Goal: Task Accomplishment & Management: Manage account settings

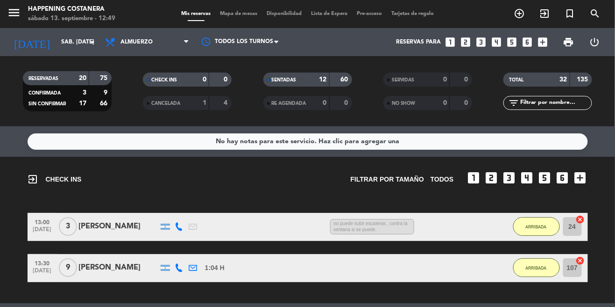
click at [246, 15] on span "Mapa de mesas" at bounding box center [238, 13] width 47 height 5
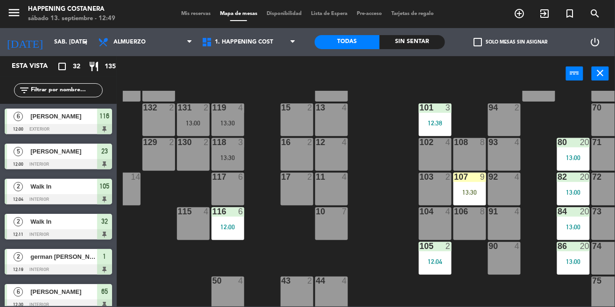
click at [471, 183] on div "107 9 13:30" at bounding box center [470, 188] width 33 height 33
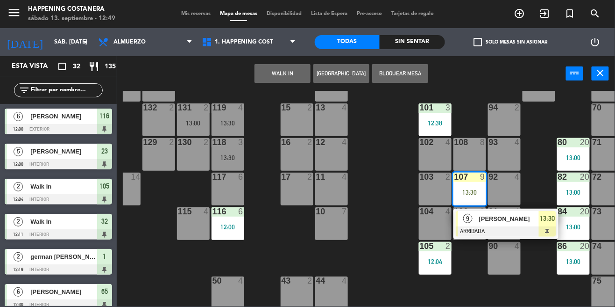
click at [379, 206] on div "69 2 122 6 121 5 13:30 120 6 14 4 CAVA 22 101 3 12:38 94 2 70 2 123 6 131 2 13:…" at bounding box center [369, 198] width 493 height 215
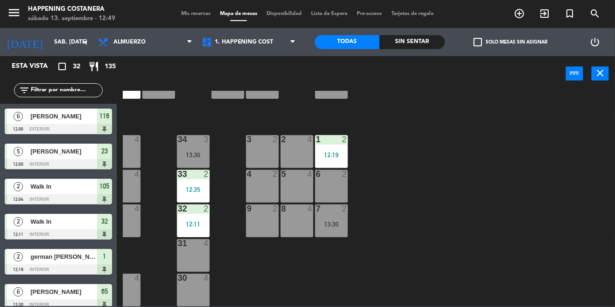
scroll to position [323, 0]
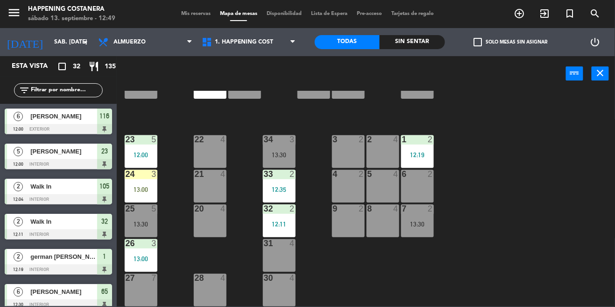
click at [480, 38] on span "check_box_outline_blank" at bounding box center [478, 42] width 8 height 8
click at [511, 42] on input "check_box_outline_blank Solo mesas sin asignar" at bounding box center [511, 42] width 0 height 0
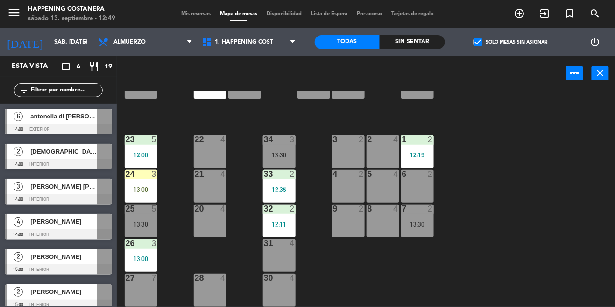
click at [489, 38] on label "check_box Solo mesas sin asignar" at bounding box center [511, 42] width 74 height 8
click at [511, 42] on input "check_box Solo mesas sin asignar" at bounding box center [511, 42] width 0 height 0
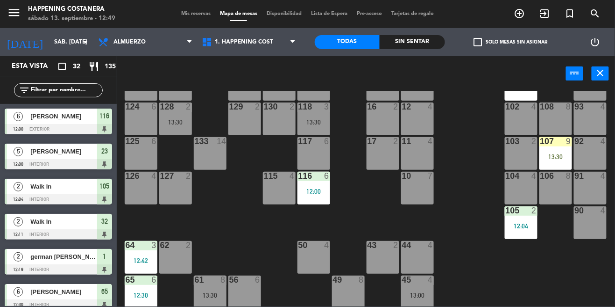
scroll to position [0, 0]
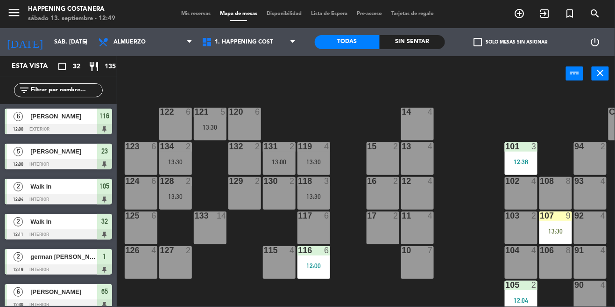
click at [450, 216] on div "69 2 122 6 121 5 13:30 120 6 14 4 CAVA 22 101 3 12:38 94 2 70 2 123 6 131 2 13:…" at bounding box center [369, 198] width 493 height 215
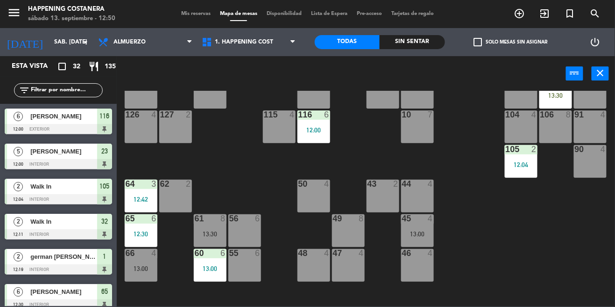
scroll to position [323, 0]
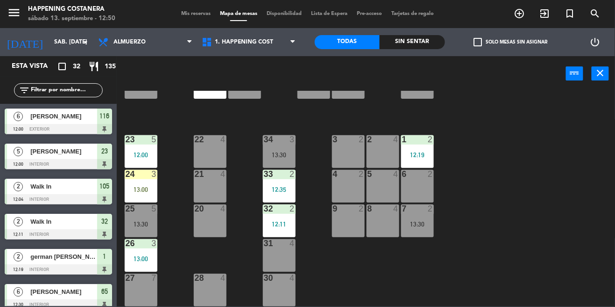
click at [129, 259] on div "26 3 13:00" at bounding box center [141, 255] width 33 height 33
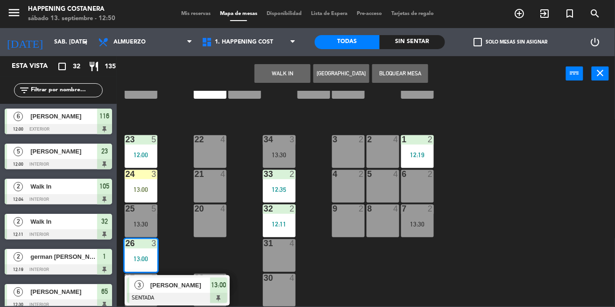
click at [176, 236] on div "69 2 122 6 121 5 13:30 120 6 14 4 CAVA 22 101 3 12:38 94 2 70 2 123 6 131 2 13:…" at bounding box center [369, 198] width 493 height 215
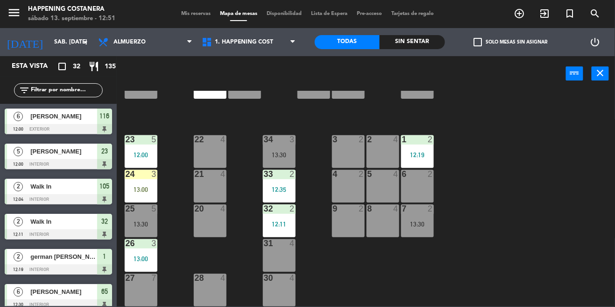
click at [480, 45] on span "check_box_outline_blank" at bounding box center [478, 42] width 8 height 8
click at [511, 42] on input "check_box_outline_blank Solo mesas sin asignar" at bounding box center [511, 42] width 0 height 0
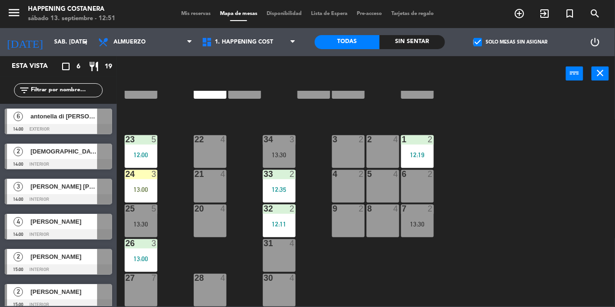
click at [481, 41] on span "check_box" at bounding box center [478, 42] width 8 height 8
click at [511, 42] on input "check_box Solo mesas sin asignar" at bounding box center [511, 42] width 0 height 0
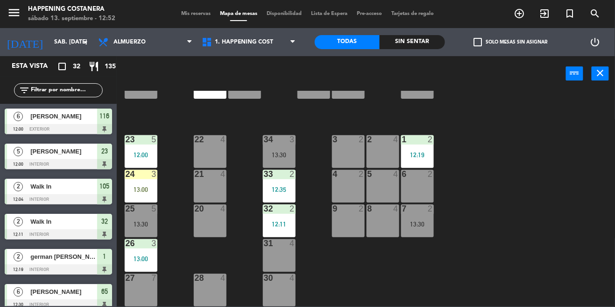
click at [550, 250] on div "69 2 122 6 121 5 13:30 120 6 14 4 CAVA 22 101 3 12:38 94 2 70 2 123 6 131 2 13:…" at bounding box center [369, 198] width 493 height 215
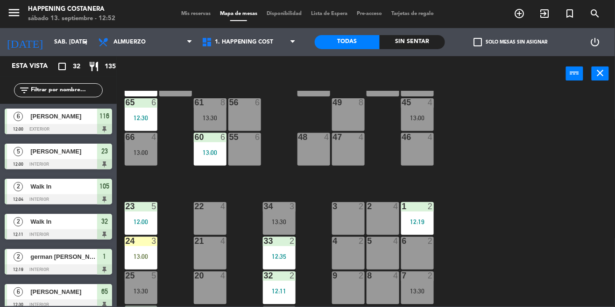
scroll to position [258, 0]
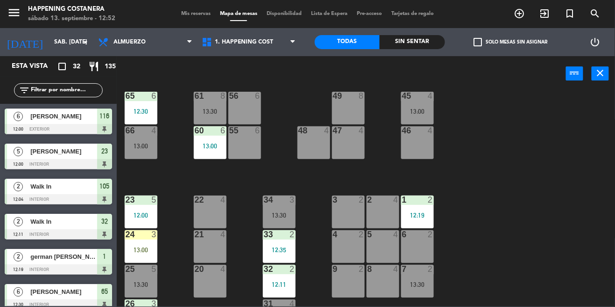
click at [44, 92] on input "text" at bounding box center [66, 90] width 72 height 10
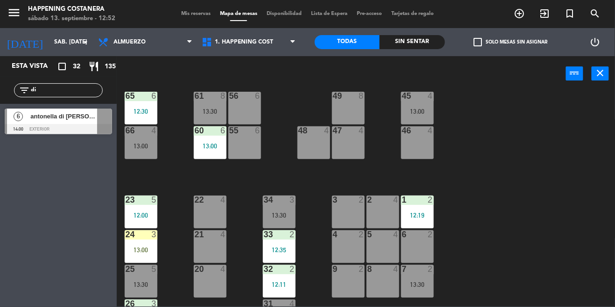
type input "d"
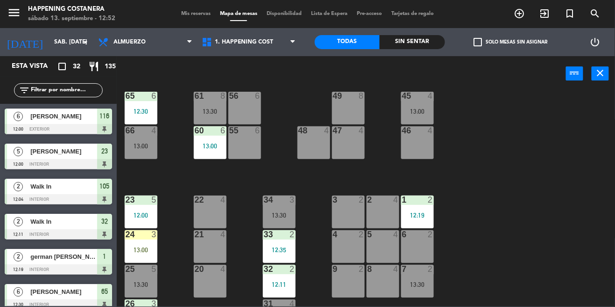
click at [146, 241] on div "24 3 13:00" at bounding box center [141, 246] width 33 height 33
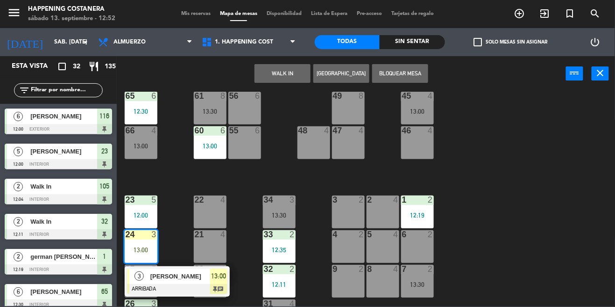
click at [172, 284] on div at bounding box center [177, 289] width 100 height 10
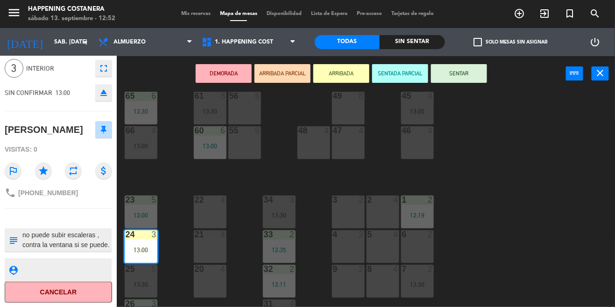
scroll to position [0, 0]
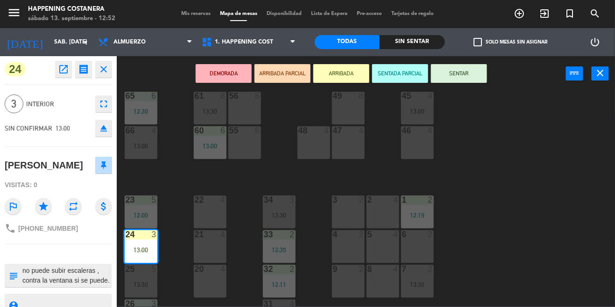
click at [523, 252] on div "69 2 122 6 121 5 13:30 120 6 14 4 CAVA 22 101 3 12:38 94 2 70 2 123 6 131 2 13:…" at bounding box center [369, 198] width 493 height 215
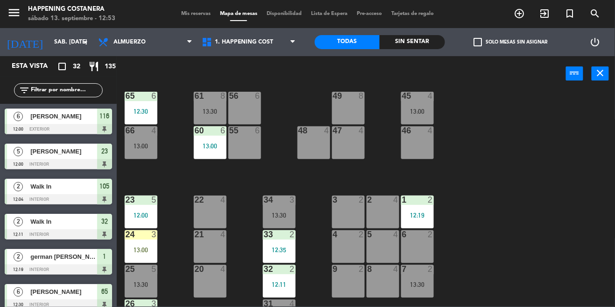
click at [536, 273] on div "69 2 122 6 121 5 13:30 120 6 14 4 CAVA 22 101 3 12:38 94 2 70 2 123 6 131 2 13:…" at bounding box center [369, 198] width 493 height 215
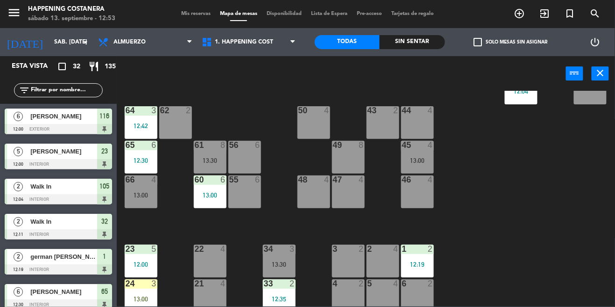
scroll to position [323, 0]
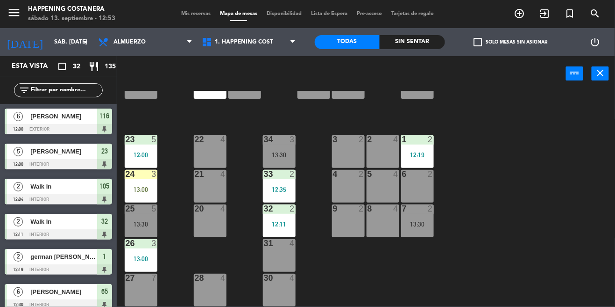
click at [580, 172] on div "69 2 122 6 121 5 13:30 120 6 14 4 CAVA 22 101 3 12:38 94 2 70 2 123 6 131 2 13:…" at bounding box center [369, 198] width 493 height 215
click at [606, 294] on div "69 2 122 6 121 5 13:30 120 6 14 4 CAVA 22 101 3 12:38 94 2 70 2 123 6 131 2 13:…" at bounding box center [369, 198] width 493 height 215
click at [479, 38] on span "check_box_outline_blank" at bounding box center [478, 42] width 8 height 8
click at [511, 42] on input "check_box_outline_blank Solo mesas sin asignar" at bounding box center [511, 42] width 0 height 0
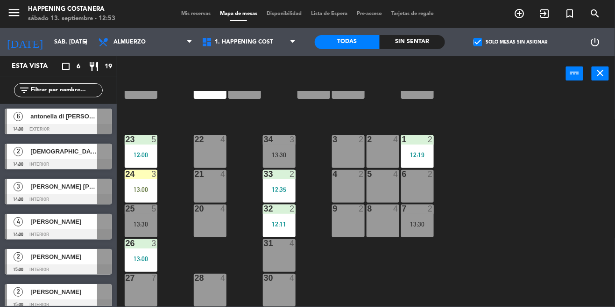
click at [480, 38] on span "check_box" at bounding box center [478, 42] width 8 height 8
click at [511, 42] on input "check_box Solo mesas sin asignar" at bounding box center [511, 42] width 0 height 0
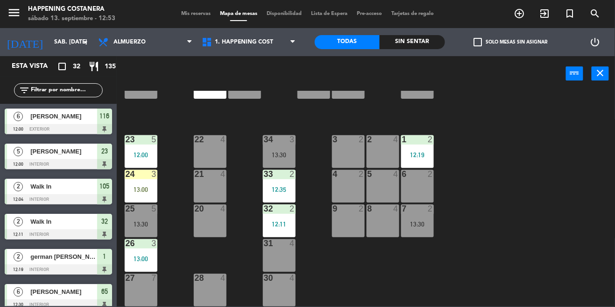
click at [478, 41] on span "check_box_outline_blank" at bounding box center [478, 42] width 8 height 8
click at [511, 42] on input "check_box_outline_blank Solo mesas sin asignar" at bounding box center [511, 42] width 0 height 0
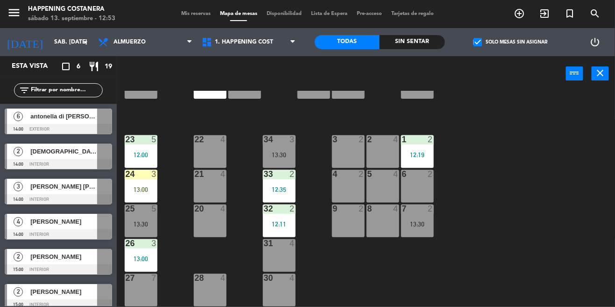
click at [486, 42] on label "check_box Solo mesas sin asignar" at bounding box center [511, 42] width 74 height 8
click at [511, 42] on input "check_box Solo mesas sin asignar" at bounding box center [511, 42] width 0 height 0
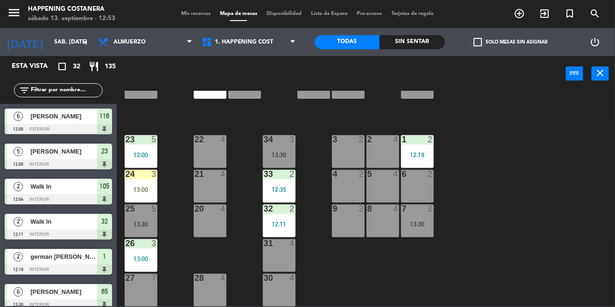
click at [522, 222] on div "69 2 122 6 121 5 13:30 120 6 14 4 CAVA 22 101 3 12:38 94 2 70 2 123 6 131 2 13:…" at bounding box center [369, 198] width 493 height 215
click at [469, 53] on div "check_box_outline_blank Solo mesas sin asignar" at bounding box center [510, 42] width 131 height 28
click at [484, 45] on label "check_box_outline_blank Solo mesas sin asignar" at bounding box center [511, 42] width 74 height 8
click at [511, 42] on input "check_box_outline_blank Solo mesas sin asignar" at bounding box center [511, 42] width 0 height 0
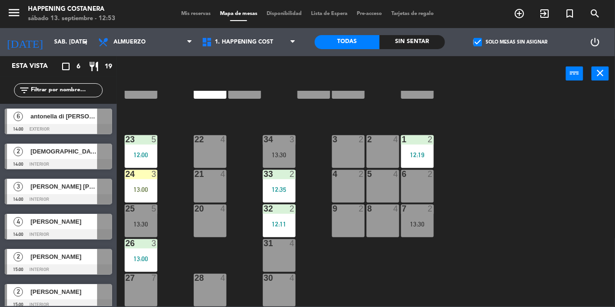
click at [518, 187] on div "69 2 122 6 121 5 13:30 120 6 14 4 CAVA 22 101 3 12:38 94 2 70 2 123 6 131 2 13:…" at bounding box center [369, 198] width 493 height 215
click at [482, 44] on span "check_box" at bounding box center [478, 42] width 8 height 8
click at [511, 42] on input "check_box Solo mesas sin asignar" at bounding box center [511, 42] width 0 height 0
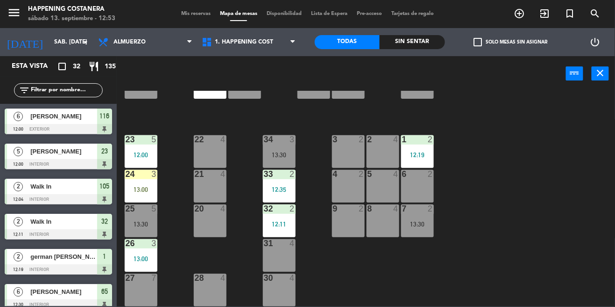
click at [501, 195] on div "69 2 122 6 121 5 13:30 120 6 14 4 CAVA 22 101 3 12:38 94 2 70 2 123 6 131 2 13:…" at bounding box center [369, 198] width 493 height 215
click at [553, 238] on div "69 2 122 6 121 5 13:30 120 6 14 4 CAVA 22 101 3 12:38 94 2 70 2 123 6 131 2 13:…" at bounding box center [369, 198] width 493 height 215
click at [33, 93] on input "text" at bounding box center [66, 90] width 72 height 10
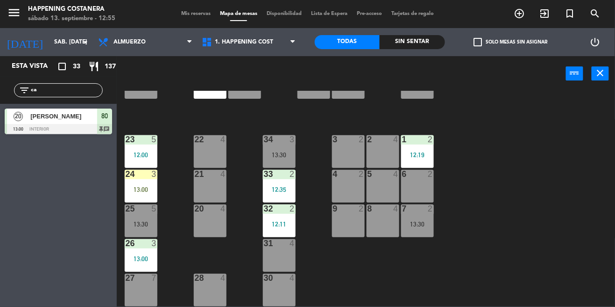
type input "c"
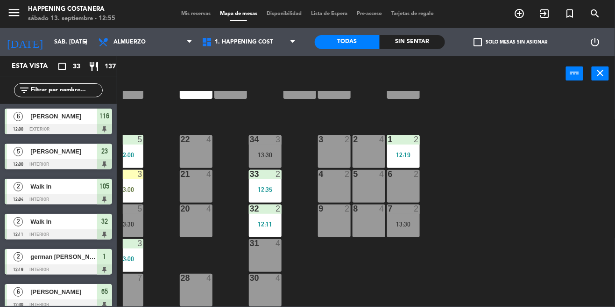
scroll to position [323, 19]
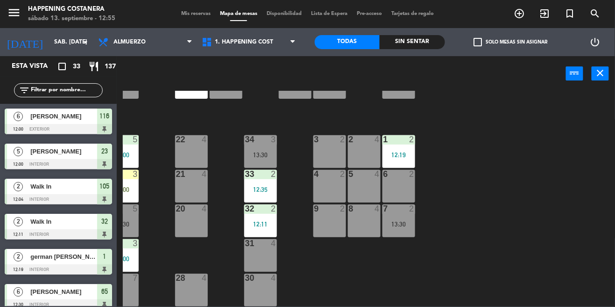
click at [465, 33] on div "check_box_outline_blank Solo mesas sin asignar" at bounding box center [510, 42] width 131 height 28
click at [475, 38] on span "check_box_outline_blank" at bounding box center [478, 42] width 8 height 8
click at [511, 42] on input "check_box_outline_blank Solo mesas sin asignar" at bounding box center [511, 42] width 0 height 0
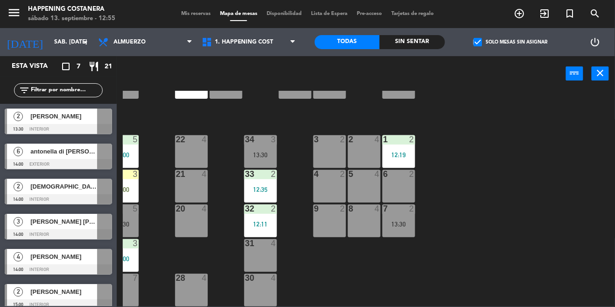
click at [486, 38] on label "check_box Solo mesas sin asignar" at bounding box center [511, 42] width 74 height 8
click at [511, 42] on input "check_box Solo mesas sin asignar" at bounding box center [511, 42] width 0 height 0
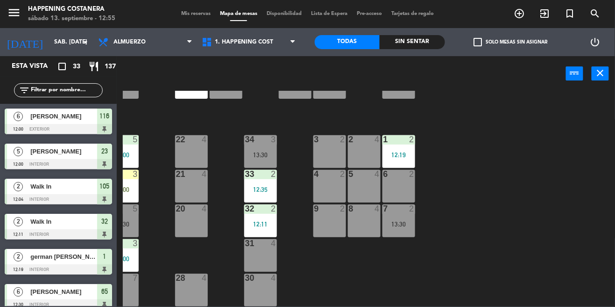
scroll to position [323, 0]
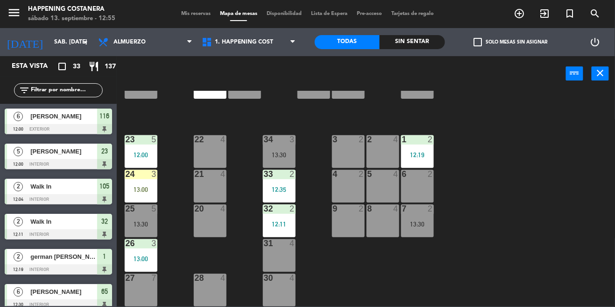
click at [474, 41] on span "check_box_outline_blank" at bounding box center [478, 42] width 8 height 8
click at [511, 42] on input "check_box_outline_blank Solo mesas sin asignar" at bounding box center [511, 42] width 0 height 0
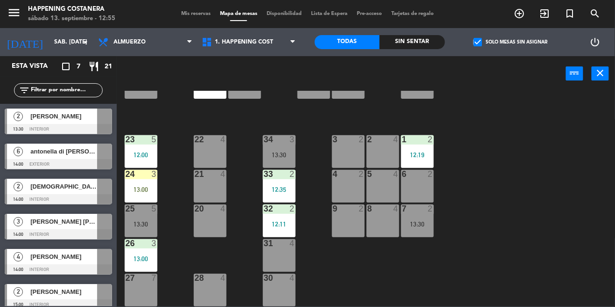
click at [45, 132] on div at bounding box center [58, 129] width 107 height 10
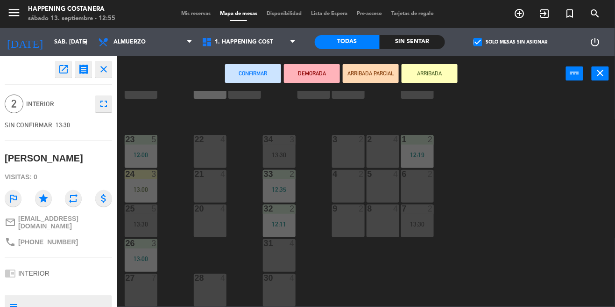
click at [431, 188] on div "6 2" at bounding box center [417, 186] width 33 height 33
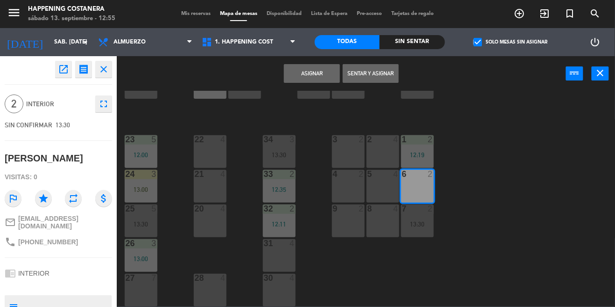
click at [315, 65] on button "Asignar" at bounding box center [312, 73] width 56 height 19
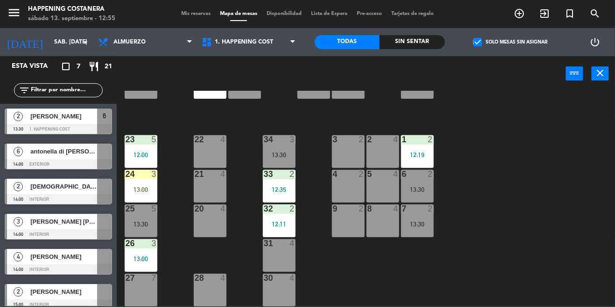
click at [488, 54] on div "check_box Solo mesas sin asignar" at bounding box center [510, 42] width 131 height 28
click at [482, 45] on span "check_box" at bounding box center [478, 42] width 8 height 8
click at [511, 42] on input "check_box Solo mesas sin asignar" at bounding box center [511, 42] width 0 height 0
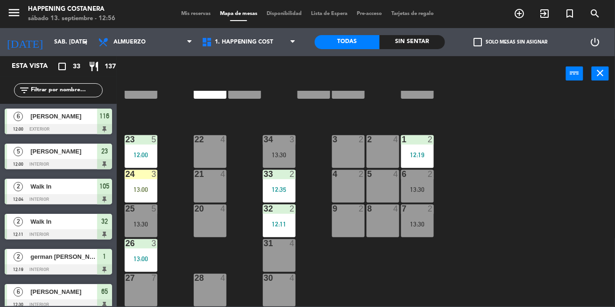
click at [524, 14] on icon "add_circle_outline" at bounding box center [520, 13] width 11 height 11
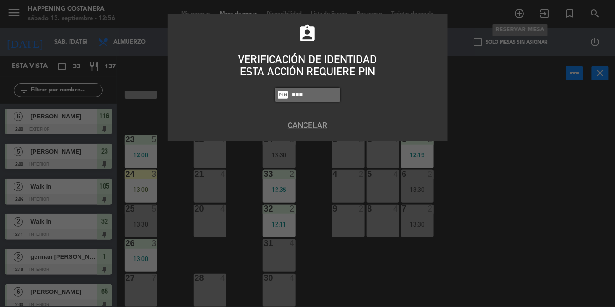
type input "9660"
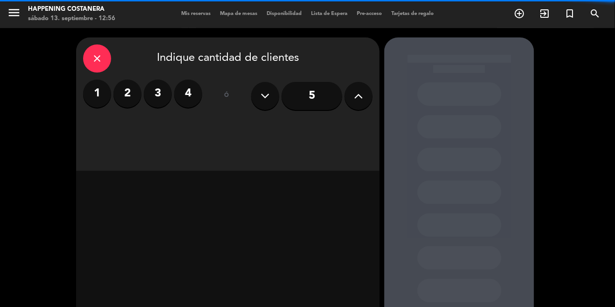
click at [186, 86] on label "4" at bounding box center [188, 93] width 28 height 28
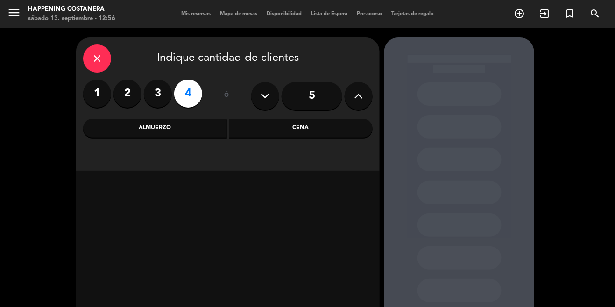
click at [127, 129] on div "Almuerzo" at bounding box center [155, 128] width 144 height 19
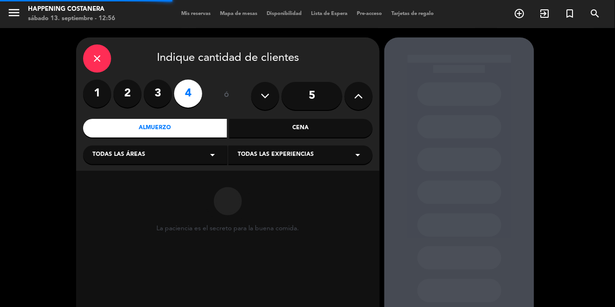
click at [110, 157] on span "Todas las áreas" at bounding box center [119, 154] width 53 height 9
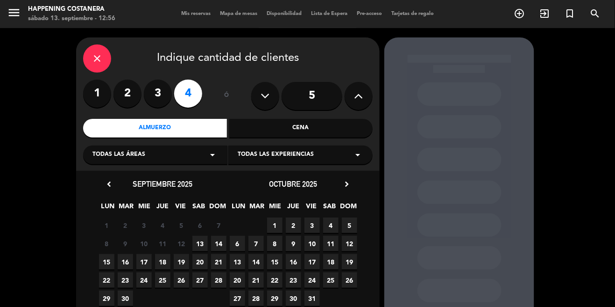
click at [195, 237] on span "13" at bounding box center [200, 243] width 15 height 15
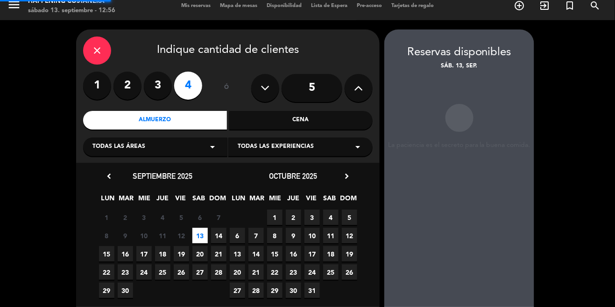
scroll to position [12, 0]
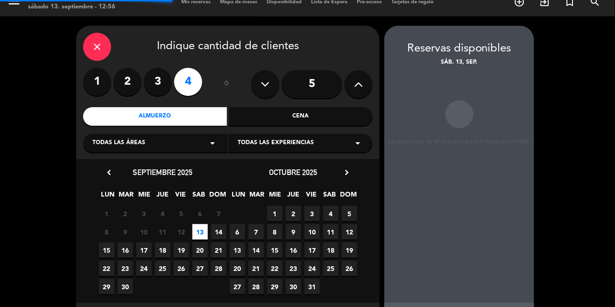
click at [218, 224] on span "14" at bounding box center [218, 231] width 15 height 15
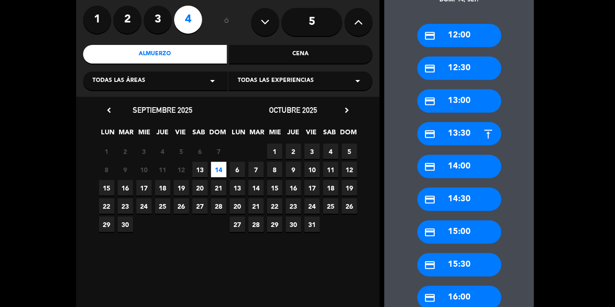
scroll to position [71, 0]
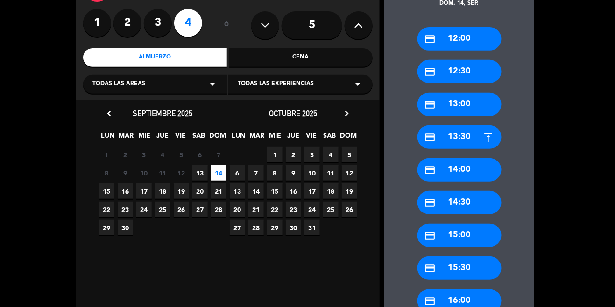
click at [445, 93] on div "credit_card 13:00" at bounding box center [460, 104] width 84 height 23
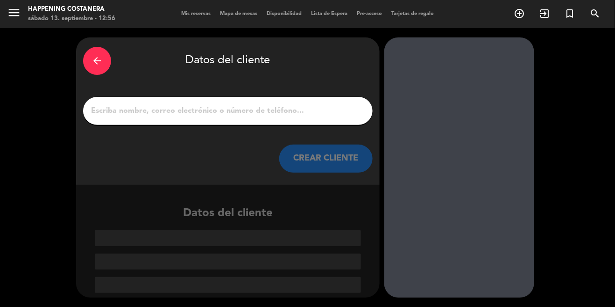
scroll to position [0, 0]
click at [162, 104] on input "1" at bounding box center [228, 110] width 276 height 13
click at [100, 47] on div "arrow_back" at bounding box center [97, 61] width 28 height 28
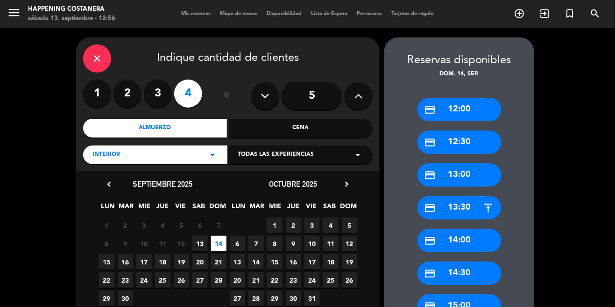
click at [445, 163] on div "credit_card 13:00" at bounding box center [460, 174] width 84 height 23
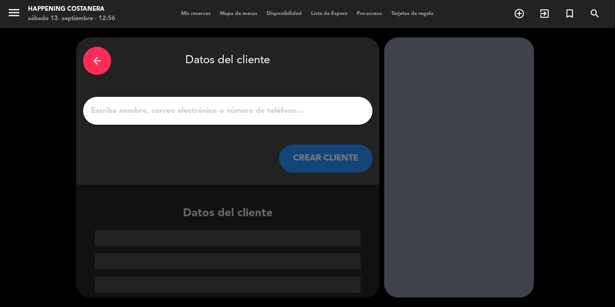
click at [200, 104] on input "1" at bounding box center [228, 110] width 276 height 13
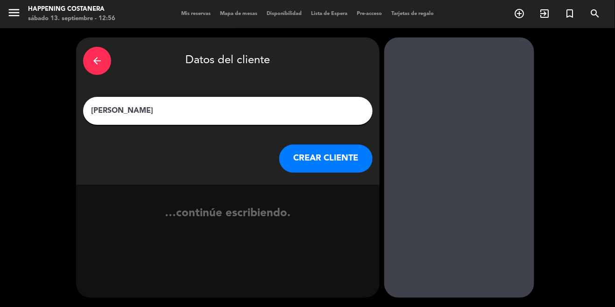
type input "[PERSON_NAME]"
click at [321, 144] on button "CREAR CLIENTE" at bounding box center [325, 158] width 93 height 28
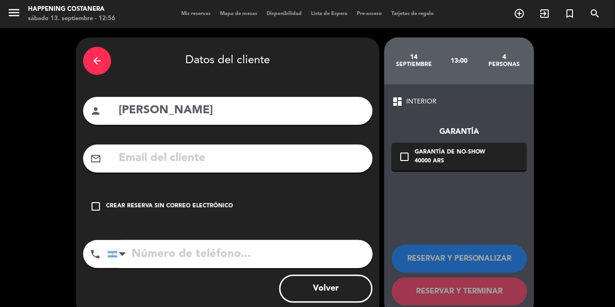
click at [146, 240] on input "tel" at bounding box center [239, 254] width 265 height 28
type input "1131896749"
click at [100, 200] on icon "check_box_outline_blank" at bounding box center [95, 205] width 11 height 11
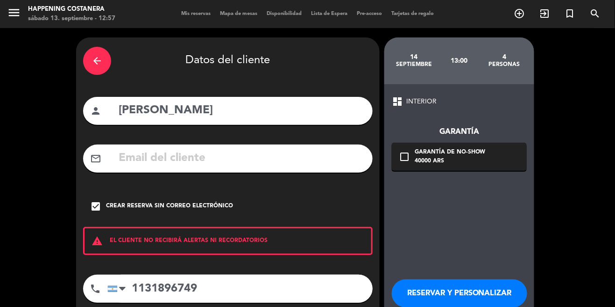
scroll to position [8, 0]
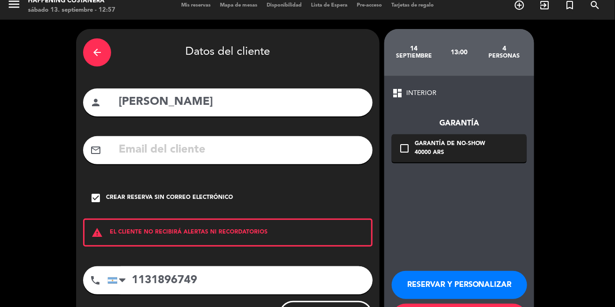
click at [466, 271] on button "RESERVAR Y PERSONALIZAR" at bounding box center [460, 285] width 136 height 28
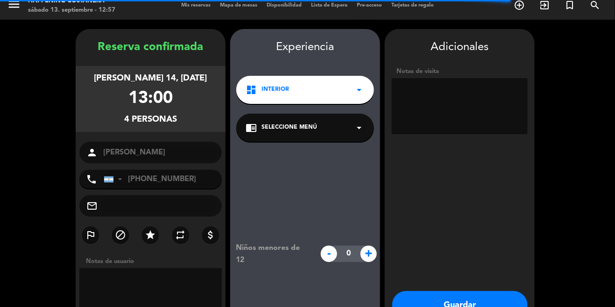
scroll to position [23, 0]
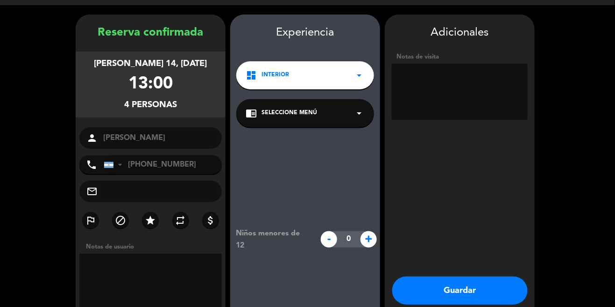
click at [506, 74] on textarea at bounding box center [460, 92] width 136 height 56
type textarea "arriba ventana"
click at [462, 276] on button "Guardar" at bounding box center [461, 290] width 136 height 28
click at [463, 276] on button "Guardar" at bounding box center [461, 290] width 136 height 28
click at [462, 306] on notyf-toast-container at bounding box center [485, 307] width 262 height 0
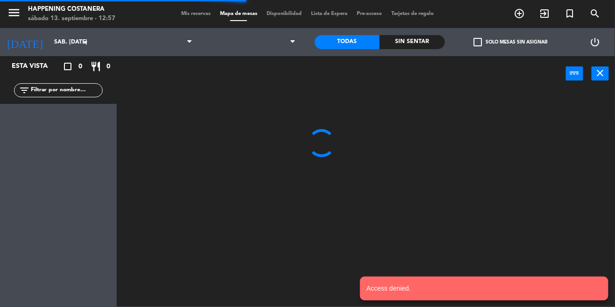
click at [461, 281] on notyf-toast-container "Access denied." at bounding box center [485, 288] width 262 height 37
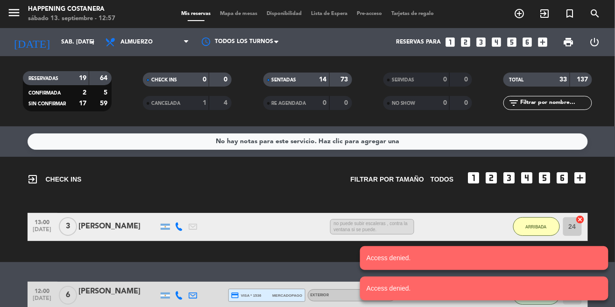
click at [227, 15] on span "Mapa de mesas" at bounding box center [238, 13] width 47 height 5
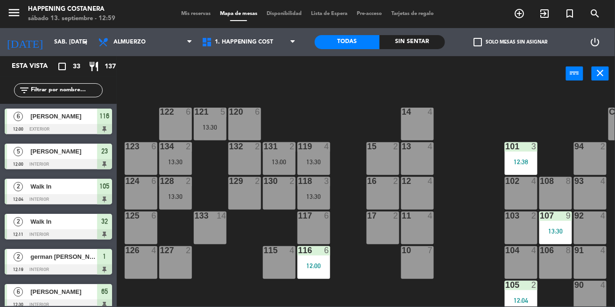
click at [42, 25] on div "menu Happening Costanera sábado 13. septiembre - 12:59 Mis reservas Mapa de mes…" at bounding box center [307, 14] width 615 height 28
click at [50, 36] on input "sáb. [DATE]" at bounding box center [89, 42] width 79 height 16
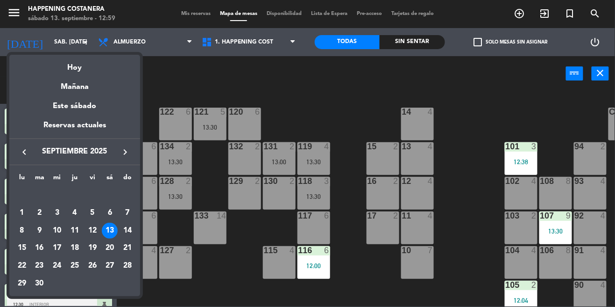
click at [131, 156] on button "keyboard_arrow_right" at bounding box center [125, 152] width 17 height 12
click at [124, 150] on icon "keyboard_arrow_right" at bounding box center [125, 151] width 11 height 11
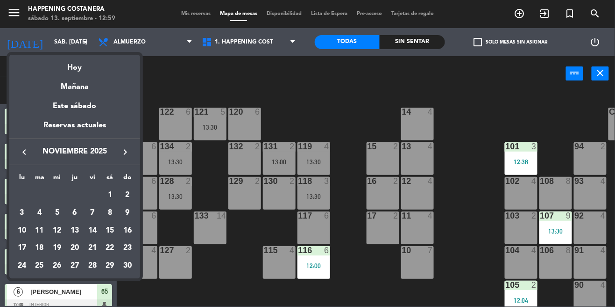
click at [20, 156] on icon "keyboard_arrow_left" at bounding box center [24, 151] width 11 height 11
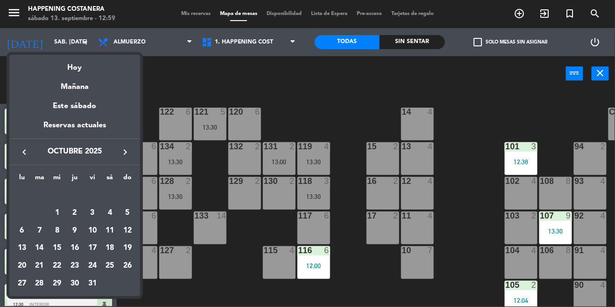
click at [25, 150] on icon "keyboard_arrow_left" at bounding box center [24, 151] width 11 height 11
click at [459, 217] on div at bounding box center [307, 153] width 615 height 307
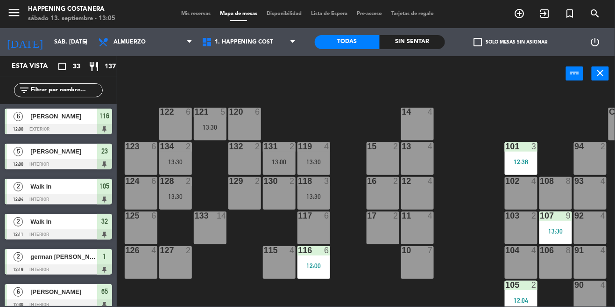
click at [451, 229] on div "69 2 122 6 121 5 13:30 120 6 14 4 CAVA 22 101 3 12:38 94 2 70 2 123 6 131 2 13:…" at bounding box center [369, 198] width 493 height 215
click at [484, 41] on label "check_box_outline_blank Solo mesas sin asignar" at bounding box center [511, 42] width 74 height 8
click at [511, 42] on input "check_box_outline_blank Solo mesas sin asignar" at bounding box center [511, 42] width 0 height 0
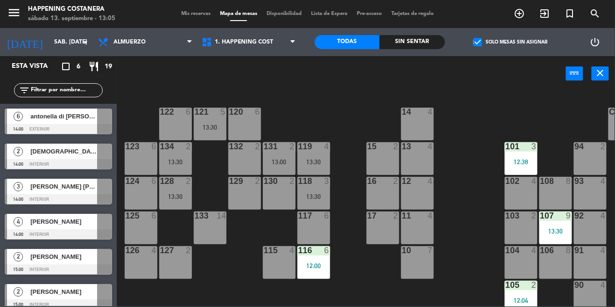
click at [484, 38] on label "check_box Solo mesas sin asignar" at bounding box center [511, 42] width 74 height 8
click at [511, 42] on input "check_box Solo mesas sin asignar" at bounding box center [511, 42] width 0 height 0
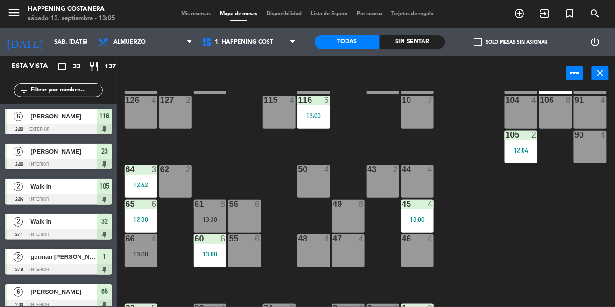
scroll to position [323, 0]
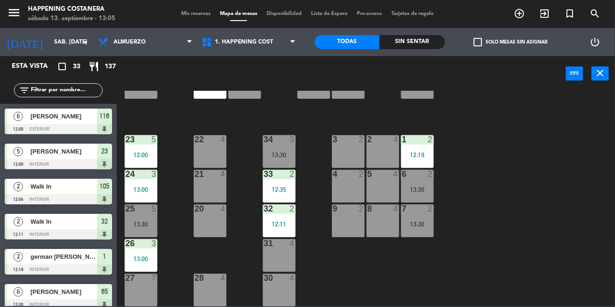
click at [480, 46] on span "check_box_outline_blank" at bounding box center [478, 42] width 8 height 8
click at [511, 42] on input "check_box_outline_blank Solo mesas sin asignar" at bounding box center [511, 42] width 0 height 0
click at [478, 39] on span "check_box_outline_blank" at bounding box center [478, 42] width 8 height 8
click at [511, 42] on input "check_box_outline_blank Solo mesas sin asignar" at bounding box center [511, 42] width 0 height 0
click at [489, 41] on label "check_box_outline_blank Solo mesas sin asignar" at bounding box center [511, 42] width 74 height 8
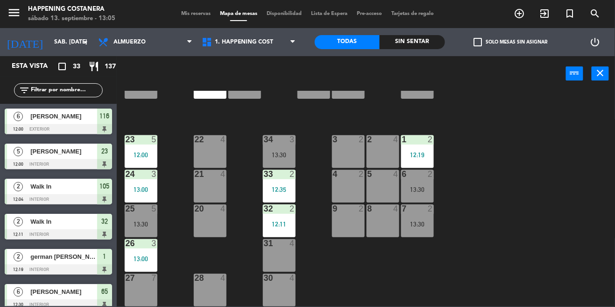
click at [511, 42] on input "check_box_outline_blank Solo mesas sin asignar" at bounding box center [511, 42] width 0 height 0
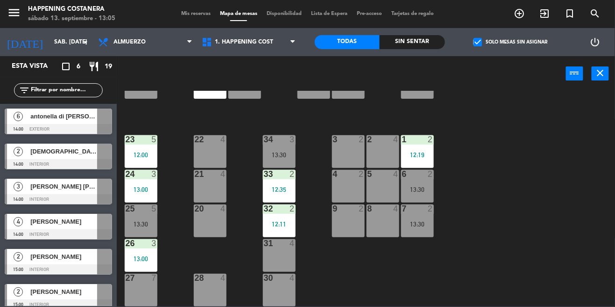
click at [480, 38] on span "check_box" at bounding box center [478, 42] width 8 height 8
click at [511, 42] on input "check_box Solo mesas sin asignar" at bounding box center [511, 42] width 0 height 0
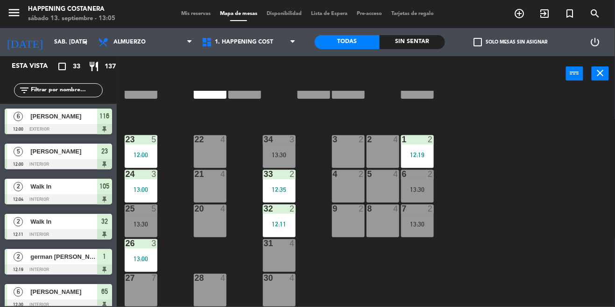
click at [516, 167] on div "69 2 122 6 121 5 13:30 120 6 14 4 CAVA 22 101 3 12:38 94 2 70 2 123 6 131 2 13:…" at bounding box center [369, 198] width 493 height 215
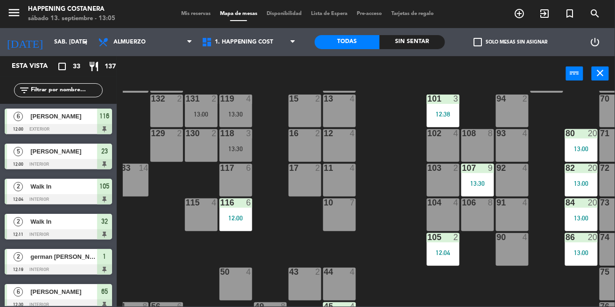
scroll to position [46, 81]
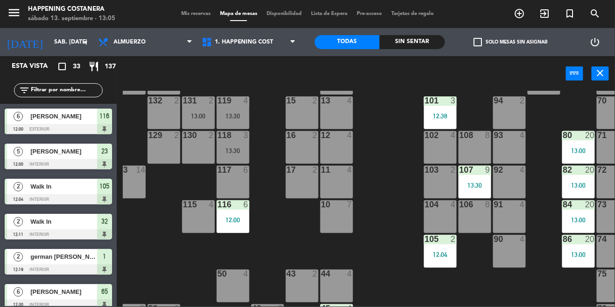
click at [445, 224] on div "104 4" at bounding box center [440, 216] width 33 height 33
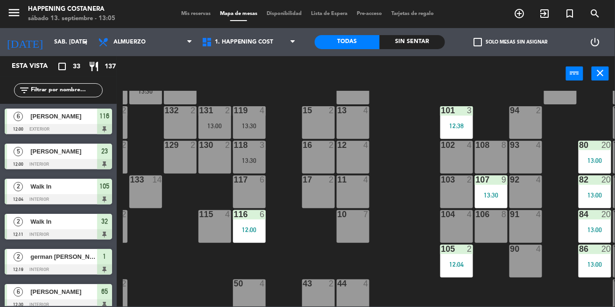
scroll to position [34, 61]
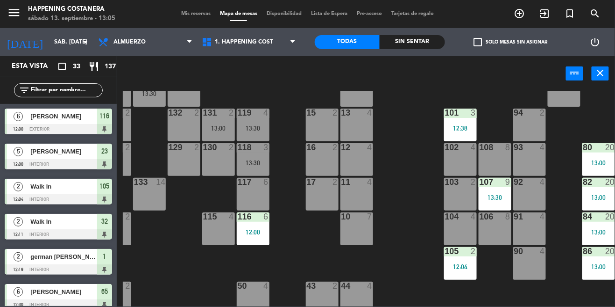
click at [461, 264] on div "12:04" at bounding box center [460, 266] width 33 height 7
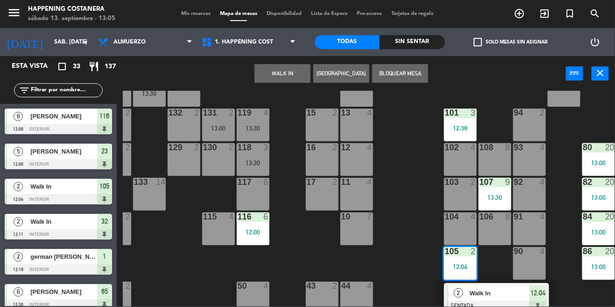
click at [463, 231] on div "104 4" at bounding box center [460, 228] width 33 height 33
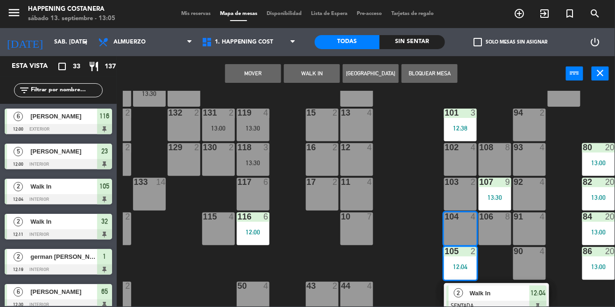
click at [255, 69] on button "Mover" at bounding box center [253, 73] width 56 height 19
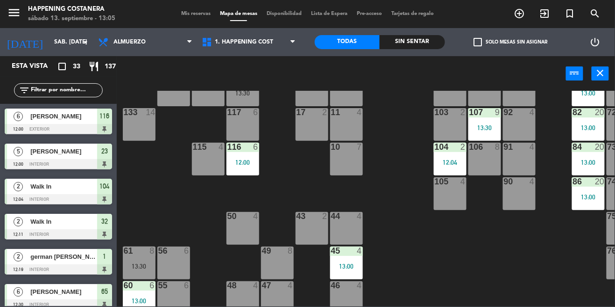
scroll to position [103, 80]
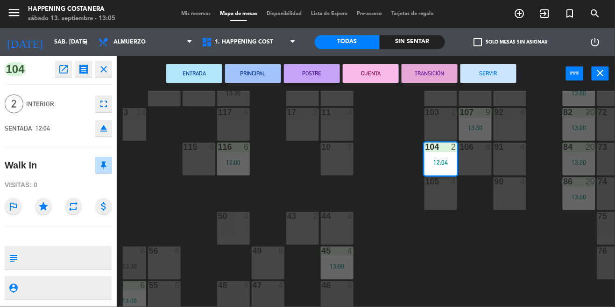
click at [481, 246] on div "69 2 122 6 121 5 13:30 120 6 14 4 CAVA 22 101 3 12:38 94 2 70 2 123 6 131 2 13:…" at bounding box center [369, 198] width 493 height 215
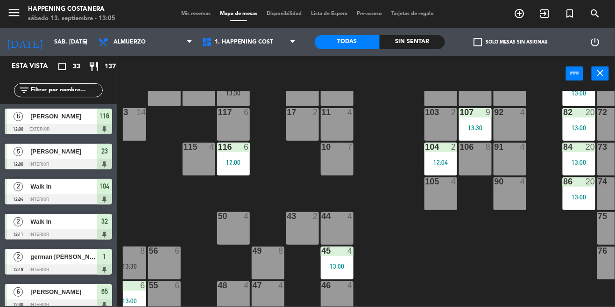
click at [469, 226] on div "69 2 122 6 121 5 13:30 120 6 14 4 CAVA 22 101 3 12:38 94 2 70 2 123 6 131 2 13:…" at bounding box center [369, 198] width 493 height 215
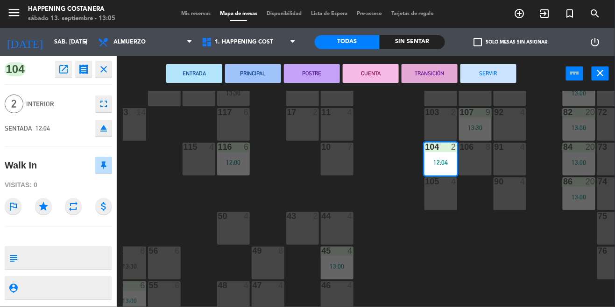
click at [468, 267] on div "69 2 122 6 121 5 13:30 120 6 14 4 CAVA 22 101 3 12:38 94 2 70 2 123 6 131 2 13:…" at bounding box center [369, 198] width 493 height 215
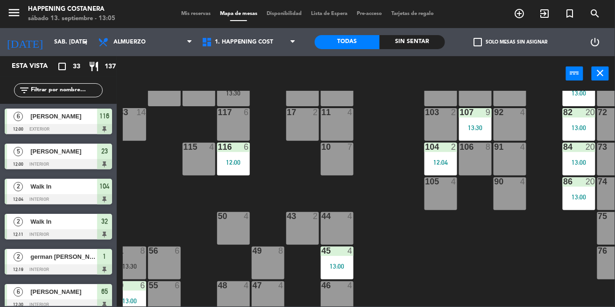
click at [449, 171] on div "104 2 12:04" at bounding box center [441, 159] width 33 height 33
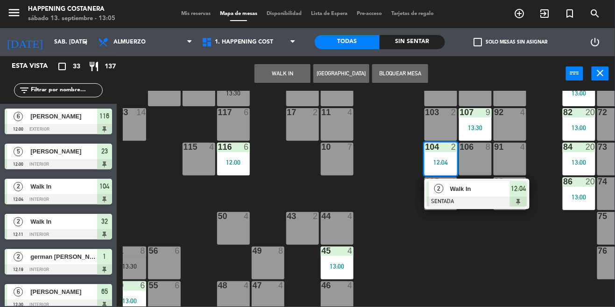
click at [478, 253] on div "69 2 122 6 121 5 13:30 120 6 14 4 CAVA 22 101 3 12:38 94 2 70 2 123 6 131 2 13:…" at bounding box center [369, 198] width 493 height 215
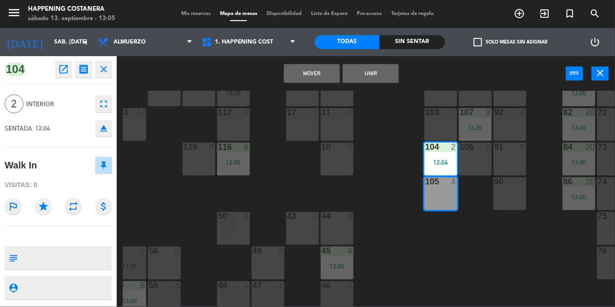
click at [323, 65] on button "Mover" at bounding box center [312, 73] width 56 height 19
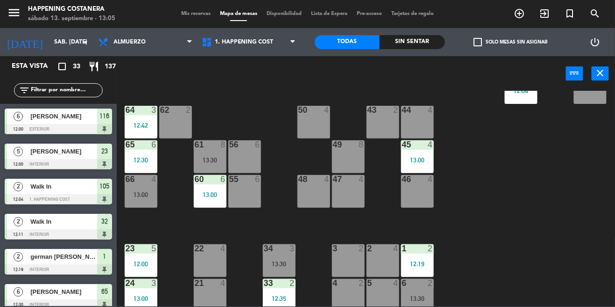
scroll to position [323, 0]
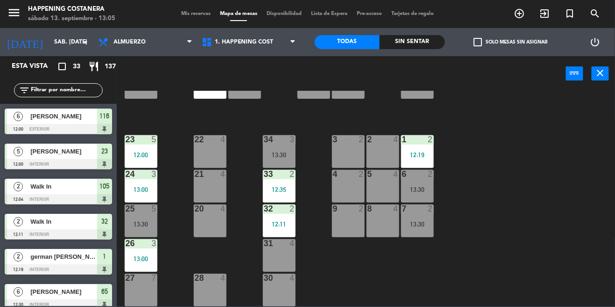
click at [537, 213] on div "69 2 122 6 121 5 13:30 120 6 14 4 CAVA 22 101 3 12:38 94 2 70 2 123 6 131 2 13:…" at bounding box center [369, 198] width 493 height 215
click at [506, 116] on div "69 2 122 6 121 5 13:30 120 6 14 4 CAVA 22 101 3 12:38 94 2 70 2 123 6 131 2 13:…" at bounding box center [369, 198] width 493 height 215
click at [487, 43] on label "check_box_outline_blank Solo mesas sin asignar" at bounding box center [511, 42] width 74 height 8
click at [511, 42] on input "check_box_outline_blank Solo mesas sin asignar" at bounding box center [511, 42] width 0 height 0
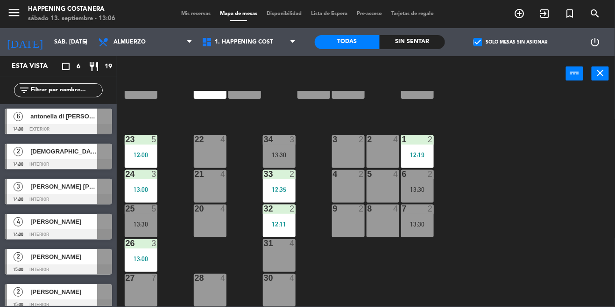
click at [474, 43] on span "check_box" at bounding box center [478, 42] width 8 height 8
click at [511, 42] on input "check_box Solo mesas sin asignar" at bounding box center [511, 42] width 0 height 0
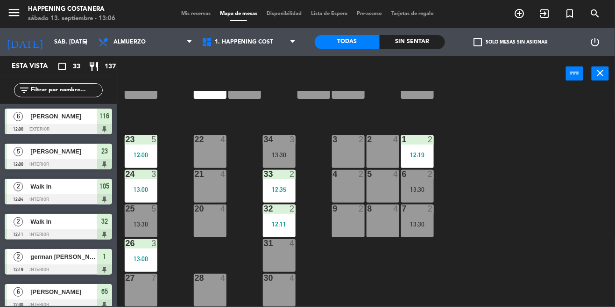
click at [475, 46] on span "check_box_outline_blank" at bounding box center [478, 42] width 8 height 8
click at [511, 42] on input "check_box_outline_blank Solo mesas sin asignar" at bounding box center [511, 42] width 0 height 0
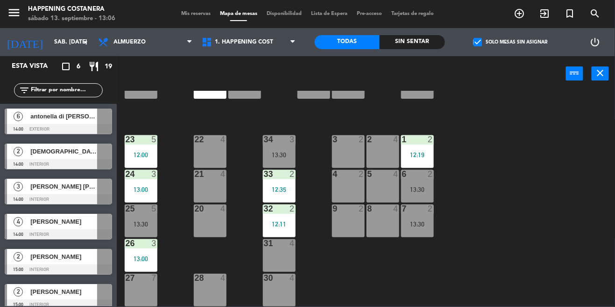
click at [468, 53] on div "check_box Solo mesas sin asignar" at bounding box center [510, 42] width 131 height 28
click at [472, 212] on div "69 2 122 6 121 5 13:30 120 6 14 4 CAVA 22 101 3 12:38 94 2 70 2 123 6 131 2 13:…" at bounding box center [369, 198] width 493 height 215
click at [474, 45] on span "check_box" at bounding box center [478, 42] width 8 height 8
click at [511, 42] on input "check_box Solo mesas sin asignar" at bounding box center [511, 42] width 0 height 0
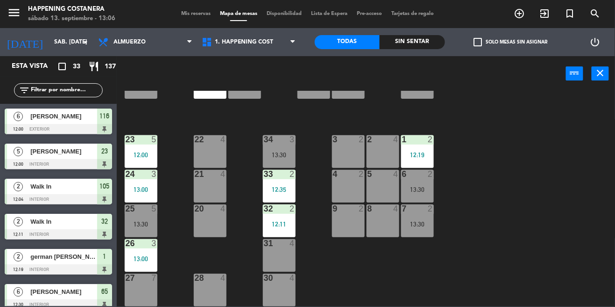
click at [468, 221] on div "69 2 122 6 121 5 13:30 120 6 14 4 CAVA 22 101 3 12:38 94 2 70 2 123 6 131 2 13:…" at bounding box center [369, 198] width 493 height 215
click at [460, 225] on div "69 2 122 6 121 5 13:30 120 6 14 4 CAVA 22 101 3 12:38 94 2 70 2 123 6 131 2 13:…" at bounding box center [369, 198] width 493 height 215
click at [59, 79] on div "filter_list" at bounding box center [58, 90] width 117 height 27
click at [42, 89] on input "text" at bounding box center [66, 90] width 72 height 10
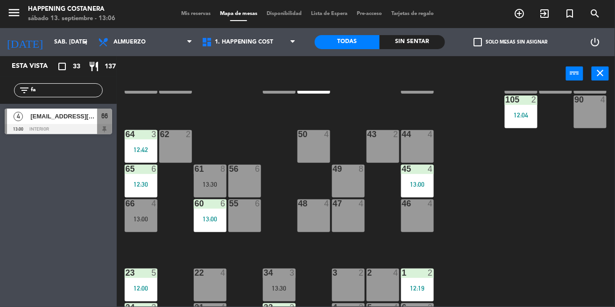
scroll to position [170, 0]
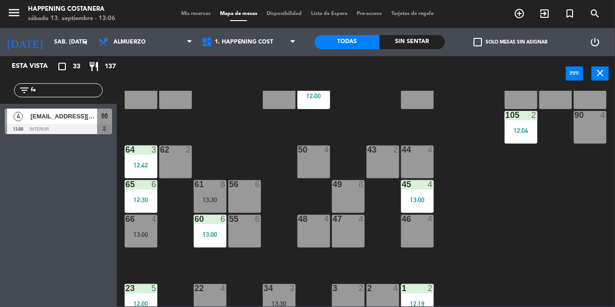
type input "fa"
click at [30, 133] on div at bounding box center [58, 129] width 107 height 10
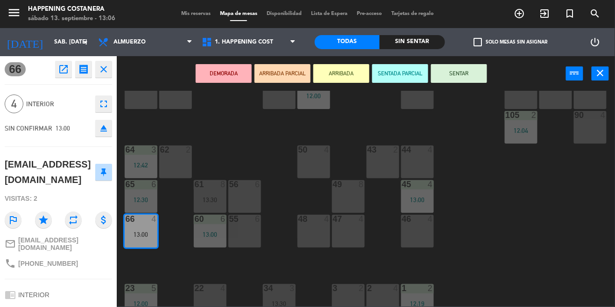
click at [307, 169] on div "50 4" at bounding box center [314, 161] width 33 height 33
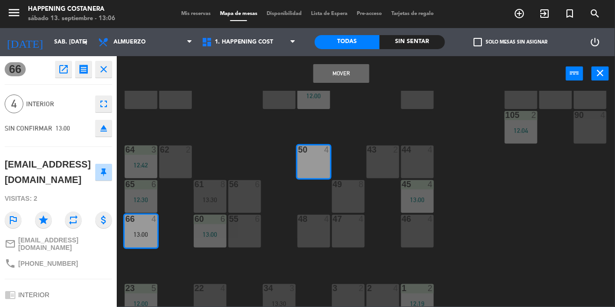
click at [336, 77] on button "Mover" at bounding box center [342, 73] width 56 height 19
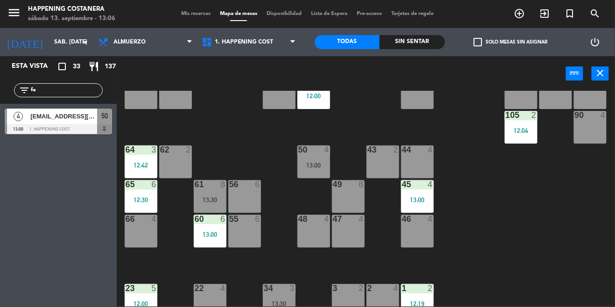
click at [312, 162] on div "13:00" at bounding box center [314, 165] width 33 height 7
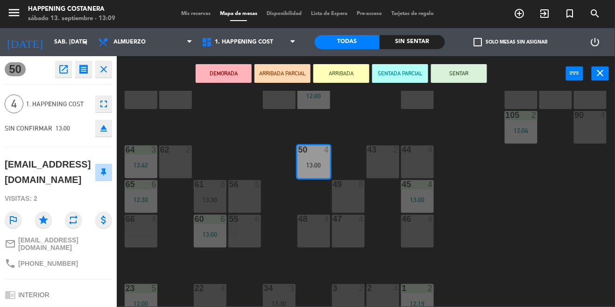
click at [444, 64] on button "SENTAR" at bounding box center [459, 73] width 56 height 19
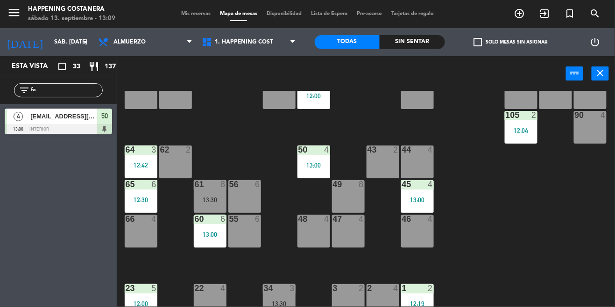
click at [43, 93] on input "fa" at bounding box center [66, 90] width 72 height 10
type input "f"
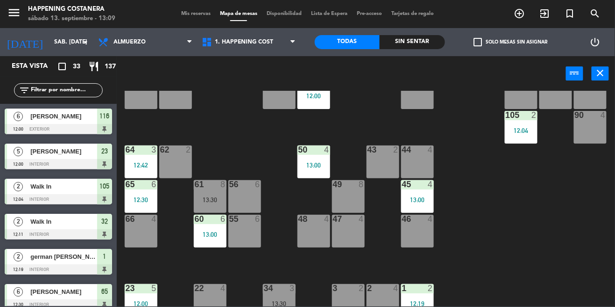
click at [484, 40] on label "check_box_outline_blank Solo mesas sin asignar" at bounding box center [511, 42] width 74 height 8
click at [511, 42] on input "check_box_outline_blank Solo mesas sin asignar" at bounding box center [511, 42] width 0 height 0
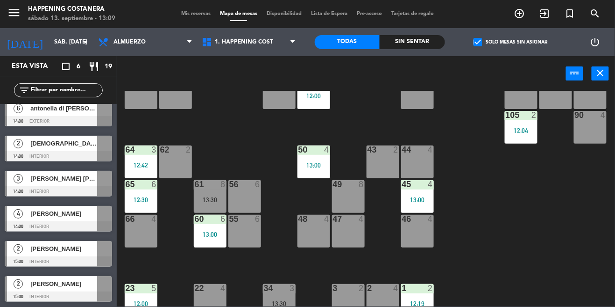
scroll to position [0, 0]
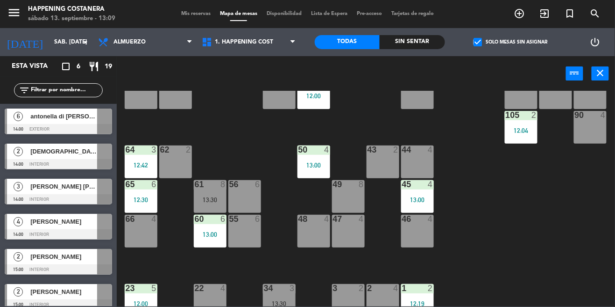
click at [474, 53] on div "check_box Solo mesas sin asignar" at bounding box center [510, 42] width 131 height 28
click at [486, 42] on label "check_box Solo mesas sin asignar" at bounding box center [511, 42] width 74 height 8
click at [511, 42] on input "check_box Solo mesas sin asignar" at bounding box center [511, 42] width 0 height 0
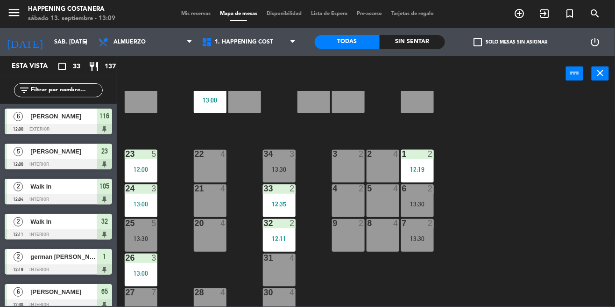
scroll to position [323, 0]
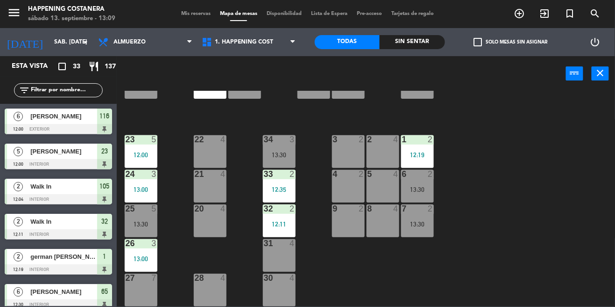
click at [475, 45] on span "check_box_outline_blank" at bounding box center [478, 42] width 8 height 8
click at [511, 42] on input "check_box_outline_blank Solo mesas sin asignar" at bounding box center [511, 42] width 0 height 0
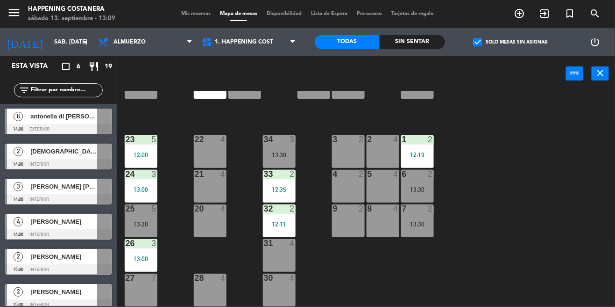
scroll to position [8, 0]
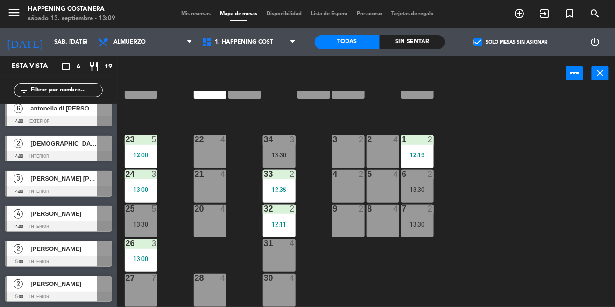
click at [496, 202] on div "69 2 122 6 121 5 13:30 120 6 14 4 CAVA 22 101 3 12:38 94 2 70 2 123 6 131 2 13:…" at bounding box center [369, 198] width 493 height 215
click at [482, 44] on span "check_box" at bounding box center [478, 42] width 8 height 8
click at [511, 42] on input "check_box Solo mesas sin asignar" at bounding box center [511, 42] width 0 height 0
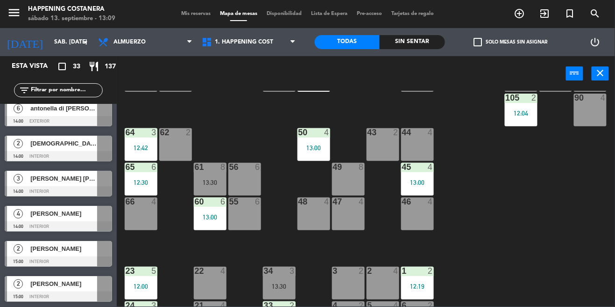
scroll to position [187, 0]
click at [425, 179] on div "13:00" at bounding box center [417, 182] width 33 height 7
click at [517, 251] on div "69 2 122 6 121 5 13:30 120 6 14 4 CAVA 22 101 3 12:38 94 2 70 2 123 6 131 2 13:…" at bounding box center [369, 198] width 493 height 215
click at [474, 46] on span "check_box_outline_blank" at bounding box center [478, 42] width 8 height 8
click at [511, 42] on input "check_box_outline_blank Solo mesas sin asignar" at bounding box center [511, 42] width 0 height 0
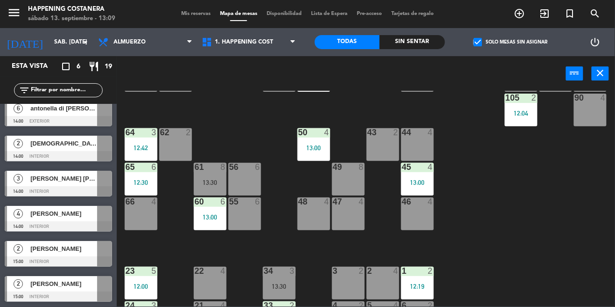
scroll to position [0, 0]
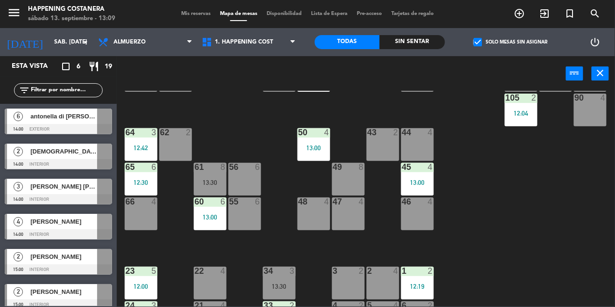
click at [472, 55] on div "check_box Solo mesas sin asignar" at bounding box center [510, 42] width 131 height 28
click at [476, 65] on div "power_input close" at bounding box center [342, 74] width 450 height 36
click at [486, 38] on label "check_box Solo mesas sin asignar" at bounding box center [511, 42] width 74 height 8
click at [511, 42] on input "check_box Solo mesas sin asignar" at bounding box center [511, 42] width 0 height 0
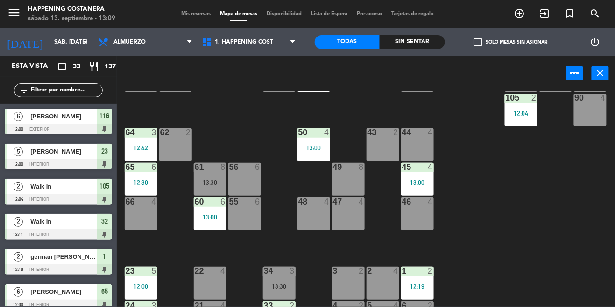
click at [482, 234] on div "69 2 122 6 121 5 13:30 120 6 14 4 CAVA 22 101 3 12:38 94 2 70 2 123 6 131 2 13:…" at bounding box center [369, 198] width 493 height 215
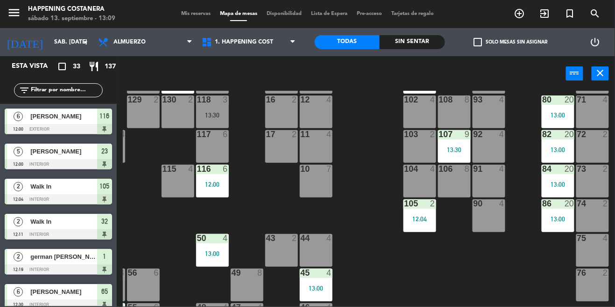
scroll to position [28, 101]
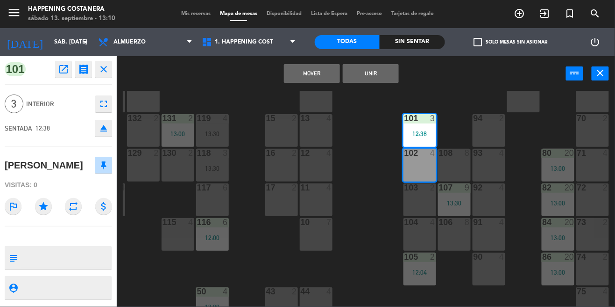
click at [308, 72] on button "Mover" at bounding box center [312, 73] width 56 height 19
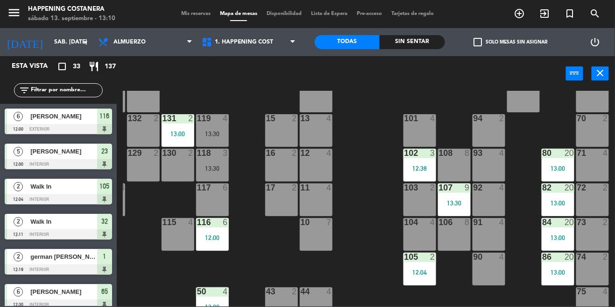
scroll to position [0, 0]
click at [421, 274] on div "12:04" at bounding box center [420, 272] width 33 height 7
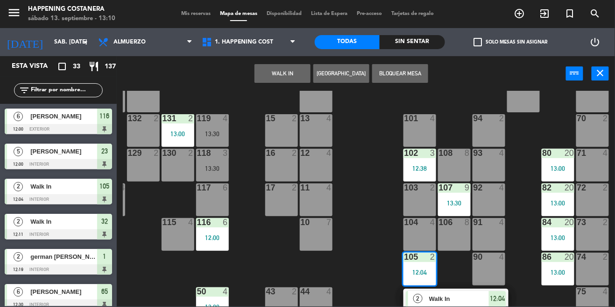
click at [423, 239] on div "104 4" at bounding box center [420, 234] width 33 height 33
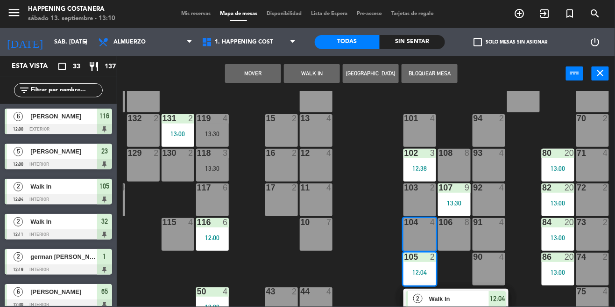
click at [254, 72] on button "Mover" at bounding box center [253, 73] width 56 height 19
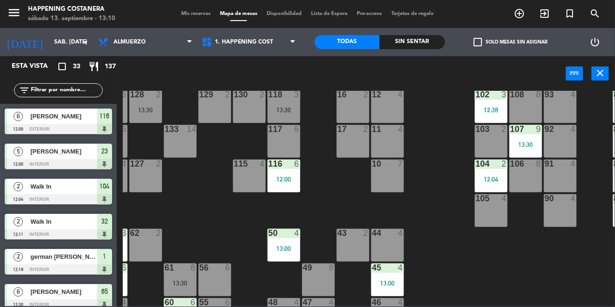
scroll to position [323, 0]
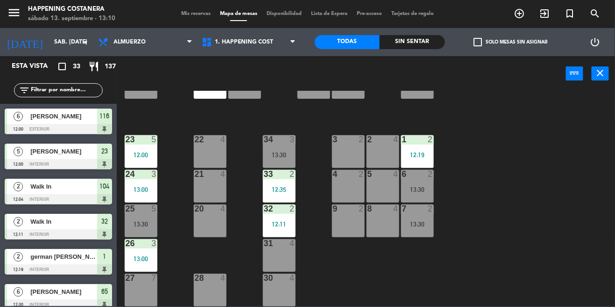
click at [486, 45] on label "check_box_outline_blank Solo mesas sin asignar" at bounding box center [511, 42] width 74 height 8
click at [511, 42] on input "check_box_outline_blank Solo mesas sin asignar" at bounding box center [511, 42] width 0 height 0
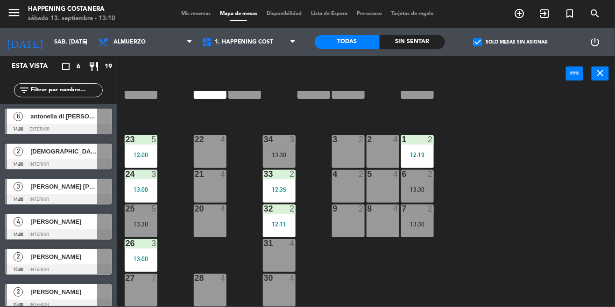
click at [497, 44] on label "check_box Solo mesas sin asignar" at bounding box center [511, 42] width 74 height 8
click at [511, 42] on input "check_box Solo mesas sin asignar" at bounding box center [511, 42] width 0 height 0
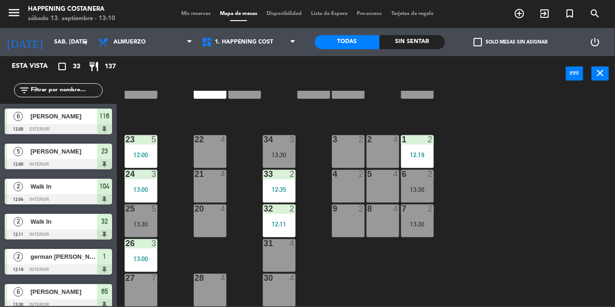
click at [489, 51] on div "check_box_outline_blank Solo mesas sin asignar" at bounding box center [510, 42] width 131 height 28
click at [495, 211] on div "69 2 122 6 121 5 13:30 120 6 14 4 CAVA 22 101 4 94 2 70 2 123 6 131 2 13:00 134…" at bounding box center [369, 198] width 493 height 215
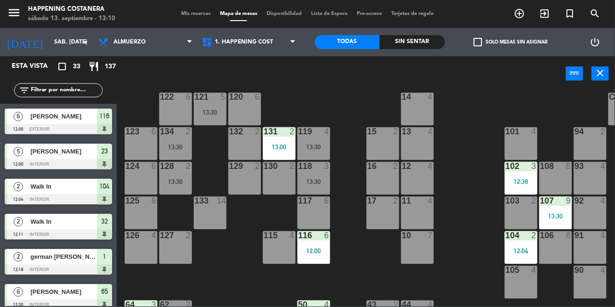
scroll to position [0, 0]
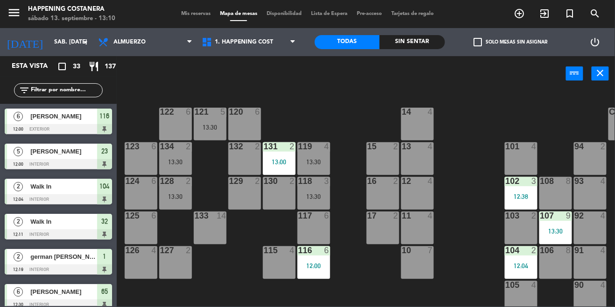
click at [289, 172] on div "131 2 13:00" at bounding box center [279, 158] width 33 height 33
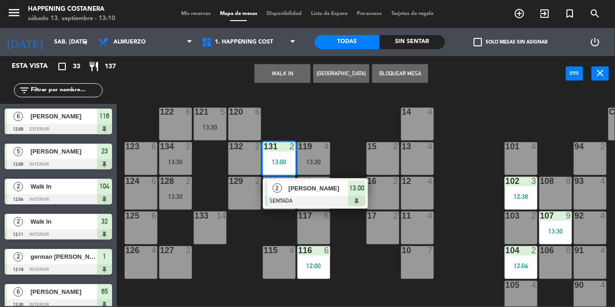
click at [138, 164] on div "123 6" at bounding box center [141, 158] width 33 height 33
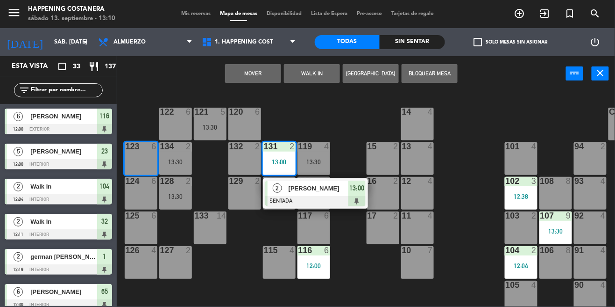
click at [142, 198] on div "124 6" at bounding box center [141, 193] width 33 height 33
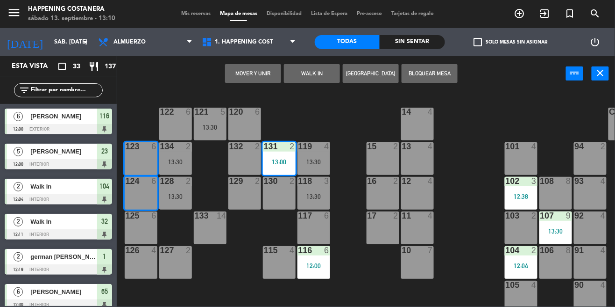
click at [136, 162] on div "123 6" at bounding box center [141, 158] width 33 height 33
click at [254, 78] on button "Mover" at bounding box center [253, 73] width 56 height 19
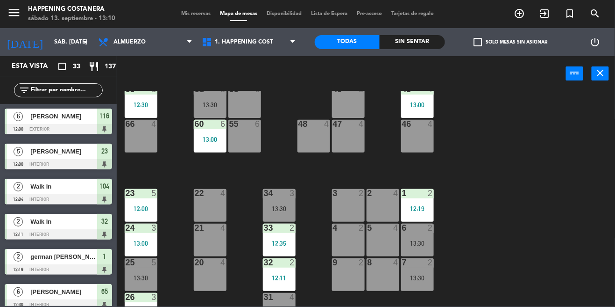
scroll to position [323, 0]
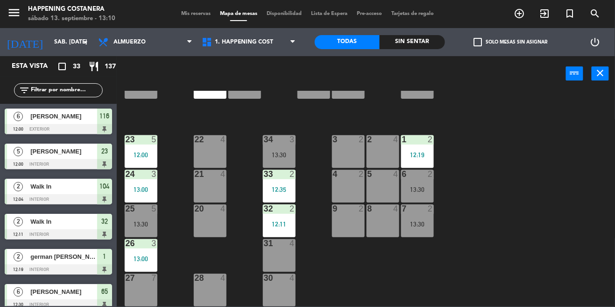
click at [482, 45] on span "check_box_outline_blank" at bounding box center [478, 42] width 8 height 8
click at [511, 42] on input "check_box_outline_blank Solo mesas sin asignar" at bounding box center [511, 42] width 0 height 0
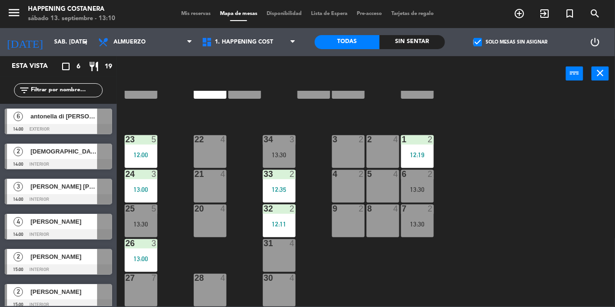
click at [504, 191] on div "69 2 122 6 121 5 13:30 120 6 14 4 CAVA 22 101 4 94 2 70 2 123 6 131 2 134 2 13:…" at bounding box center [369, 198] width 493 height 215
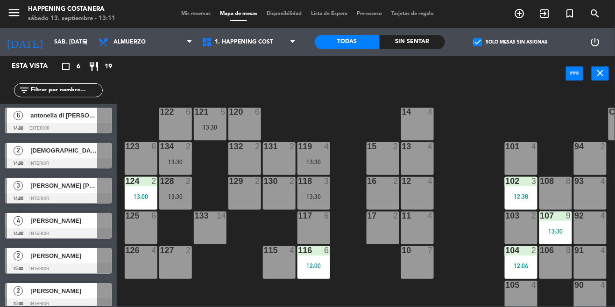
scroll to position [0, 0]
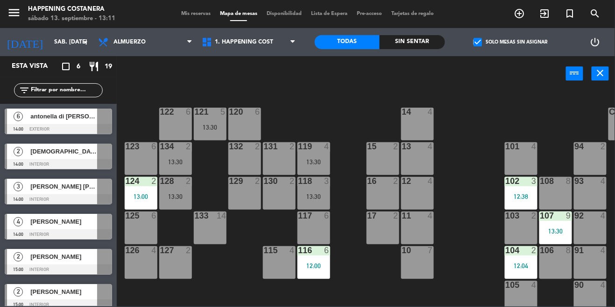
click at [31, 118] on span "antonella di [PERSON_NAME]" at bounding box center [63, 116] width 67 height 10
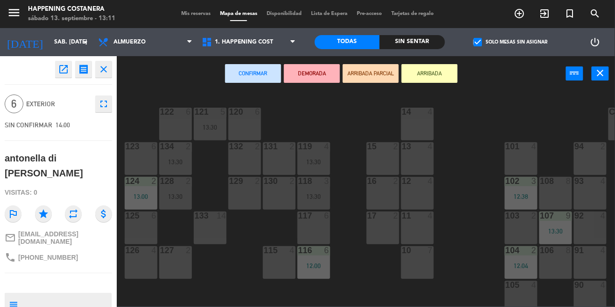
click at [218, 123] on div "13:30" at bounding box center [210, 126] width 33 height 7
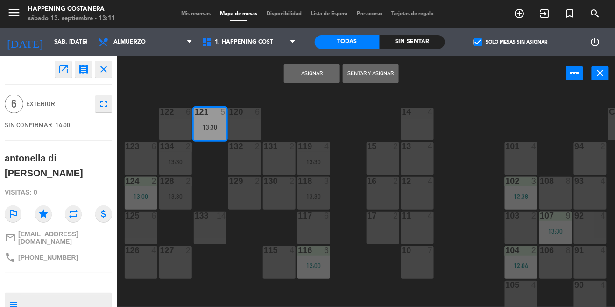
click at [229, 280] on div "69 2 122 6 121 5 13:30 120 6 14 4 CAVA 22 101 4 94 2 70 2 123 6 131 2 134 2 13:…" at bounding box center [369, 198] width 493 height 215
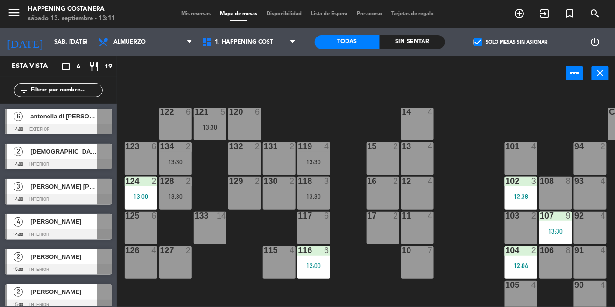
click at [24, 125] on div at bounding box center [58, 129] width 107 height 10
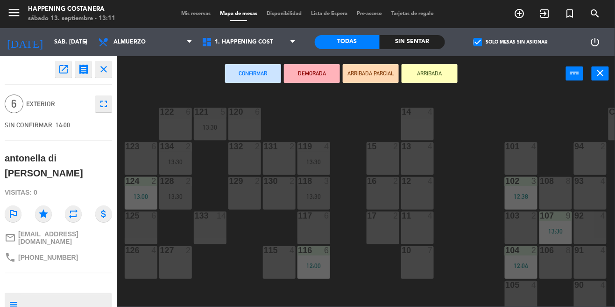
click at [186, 125] on div "122 6" at bounding box center [175, 123] width 33 height 33
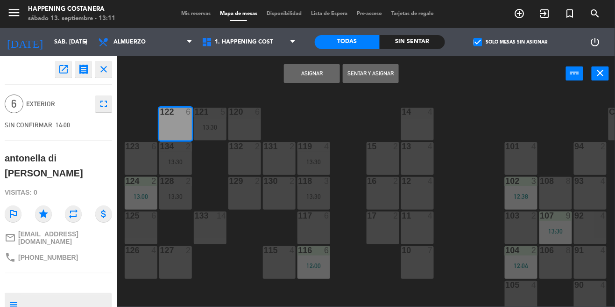
click at [314, 72] on button "Asignar" at bounding box center [312, 73] width 56 height 19
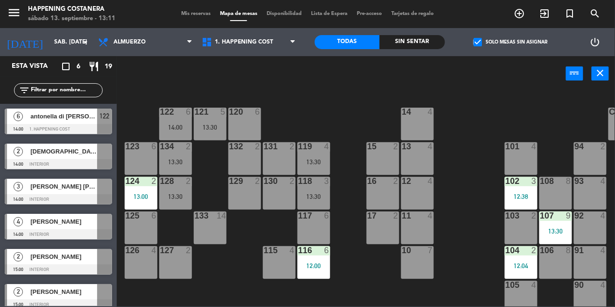
click at [502, 31] on div "check_box Solo mesas sin asignar" at bounding box center [510, 42] width 131 height 28
click at [487, 38] on label "check_box Solo mesas sin asignar" at bounding box center [511, 42] width 74 height 8
click at [511, 42] on input "check_box Solo mesas sin asignar" at bounding box center [511, 42] width 0 height 0
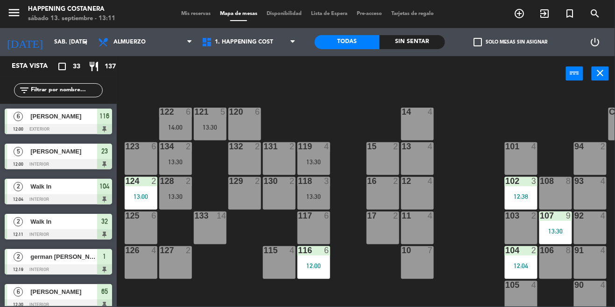
click at [436, 40] on div "Sin sentar" at bounding box center [412, 42] width 65 height 14
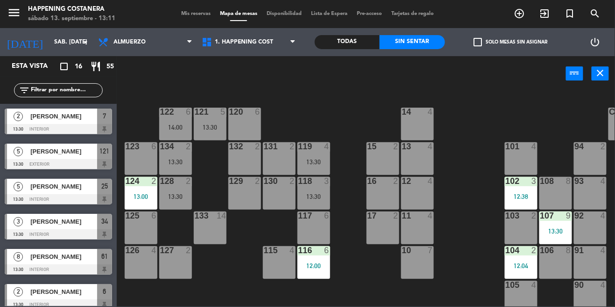
click at [365, 45] on div "Todas" at bounding box center [347, 42] width 65 height 14
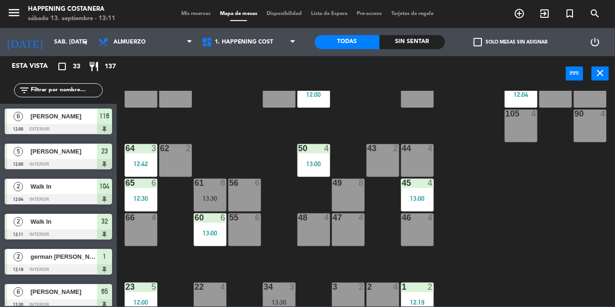
scroll to position [323, 0]
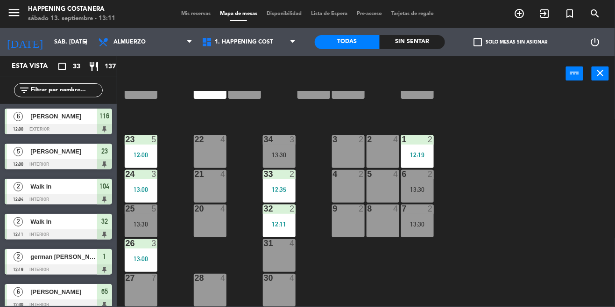
click at [419, 47] on div "Sin sentar" at bounding box center [412, 42] width 65 height 14
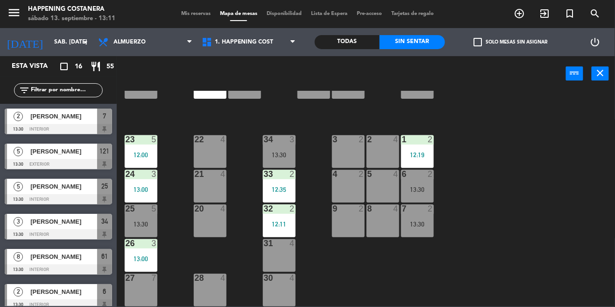
click at [369, 46] on div "Todas" at bounding box center [347, 42] width 65 height 14
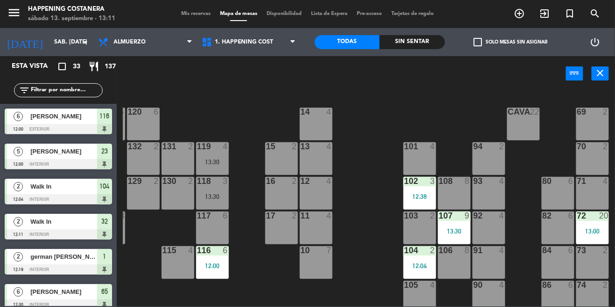
scroll to position [0, 0]
click at [536, 264] on div "69 2 122 6 14:00 121 5 13:30 120 6 14 4 CAVA 22 101 4 94 2 70 2 123 6 131 2 134…" at bounding box center [369, 198] width 493 height 215
click at [596, 232] on div "13:00" at bounding box center [593, 231] width 33 height 7
click at [587, 248] on div at bounding box center [592, 250] width 15 height 8
click at [529, 282] on div "69 2 122 6 14:00 121 5 13:30 120 6 14 4 CAVA 22 101 4 94 2 70 2 123 6 131 2 134…" at bounding box center [369, 198] width 493 height 215
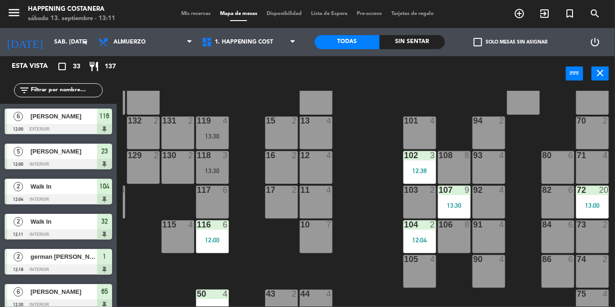
scroll to position [29, 101]
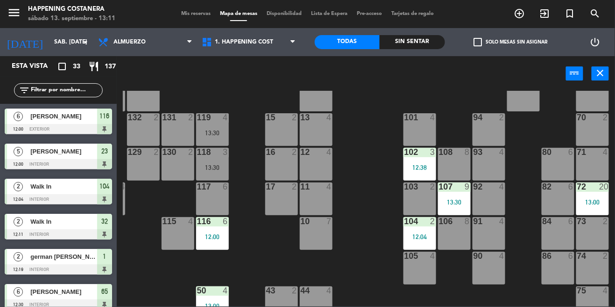
click at [585, 198] on div "72 20 13:00" at bounding box center [593, 198] width 33 height 33
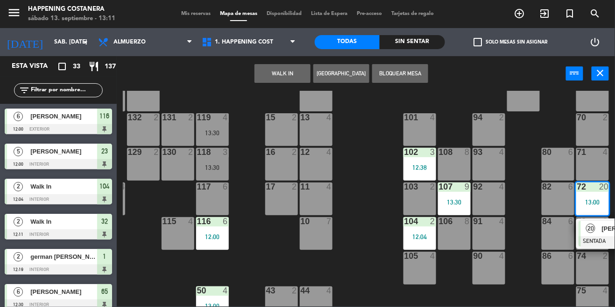
click at [568, 173] on div "80 6" at bounding box center [558, 164] width 33 height 33
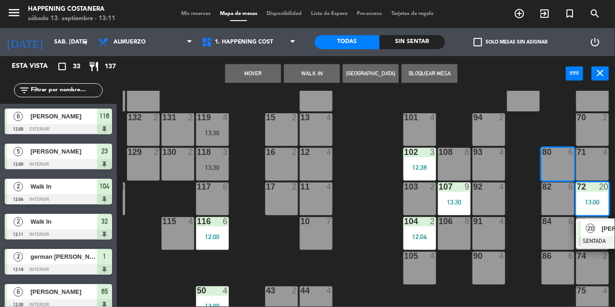
click at [561, 201] on div "82 6" at bounding box center [558, 198] width 33 height 33
click at [564, 227] on div "84 6" at bounding box center [558, 233] width 33 height 33
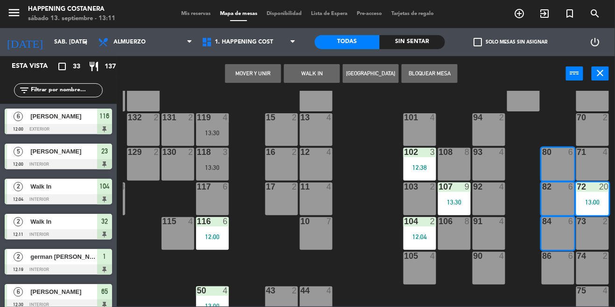
click at [564, 259] on div at bounding box center [557, 255] width 15 height 8
click at [240, 71] on button "Mover y Unir" at bounding box center [253, 73] width 56 height 19
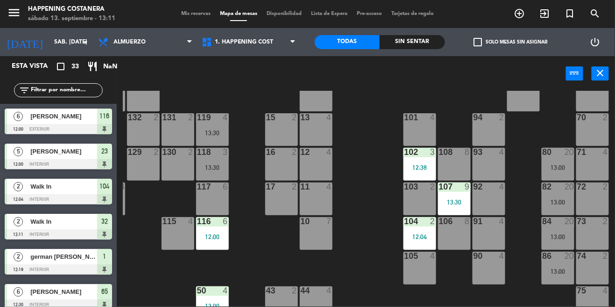
click at [543, 252] on div "86" at bounding box center [543, 255] width 0 height 8
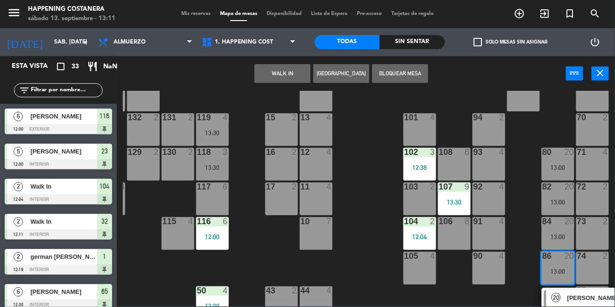
click at [568, 282] on div "86 20 13:00" at bounding box center [558, 267] width 33 height 33
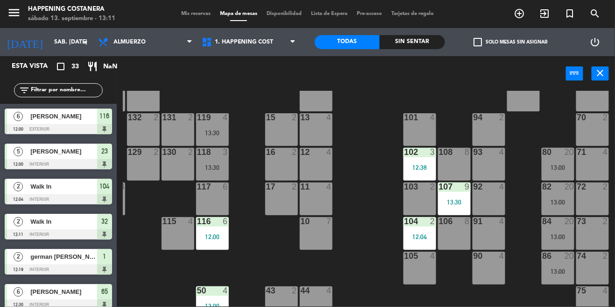
click at [563, 255] on div at bounding box center [557, 255] width 15 height 8
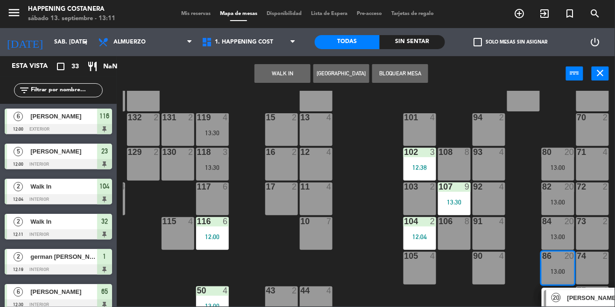
click at [576, 297] on span "[PERSON_NAME]" at bounding box center [598, 298] width 60 height 10
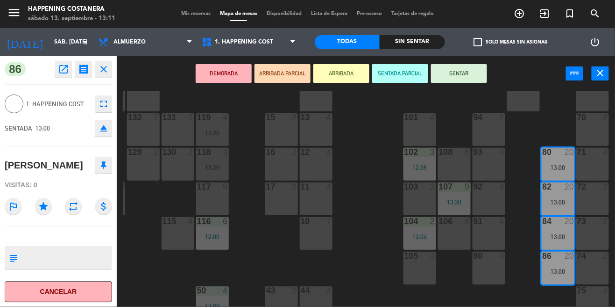
click at [473, 73] on button "SENTAR" at bounding box center [459, 73] width 56 height 19
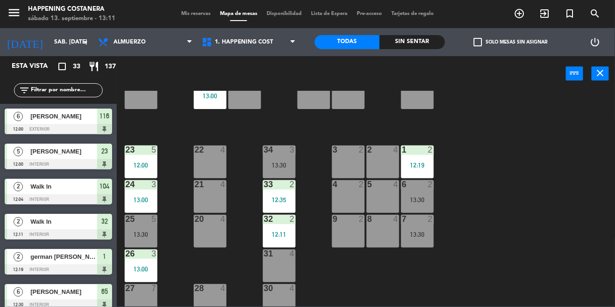
scroll to position [323, 0]
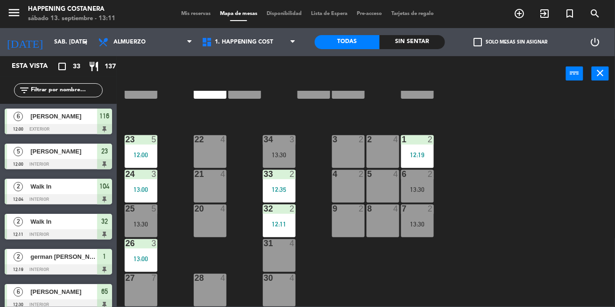
click at [556, 202] on div "69 2 122 6 14:00 121 5 13:30 120 6 14 4 CAVA 22 101 4 94 2 70 2 123 6 131 2 134…" at bounding box center [369, 198] width 493 height 215
click at [482, 56] on div "check_box_outline_blank Solo mesas sin asignar" at bounding box center [510, 42] width 131 height 28
click at [481, 54] on div "check_box_outline_blank Solo mesas sin asignar" at bounding box center [510, 42] width 131 height 28
click at [486, 45] on label "check_box_outline_blank Solo mesas sin asignar" at bounding box center [511, 42] width 74 height 8
click at [511, 42] on input "check_box_outline_blank Solo mesas sin asignar" at bounding box center [511, 42] width 0 height 0
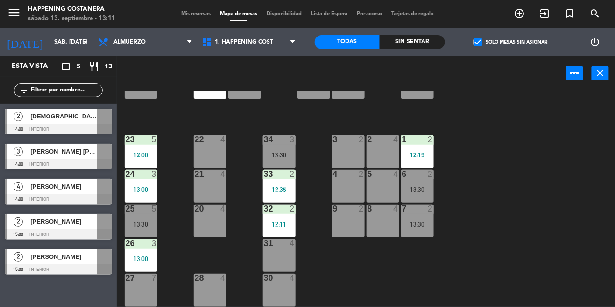
click at [477, 44] on span "check_box" at bounding box center [478, 42] width 8 height 8
click at [511, 42] on input "check_box Solo mesas sin asignar" at bounding box center [511, 42] width 0 height 0
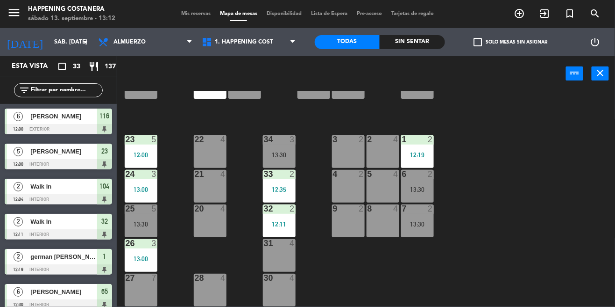
click at [149, 220] on div "13:30" at bounding box center [141, 223] width 33 height 7
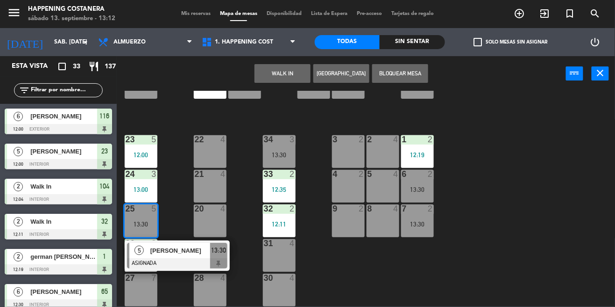
click at [146, 291] on div "27 7" at bounding box center [141, 289] width 33 height 33
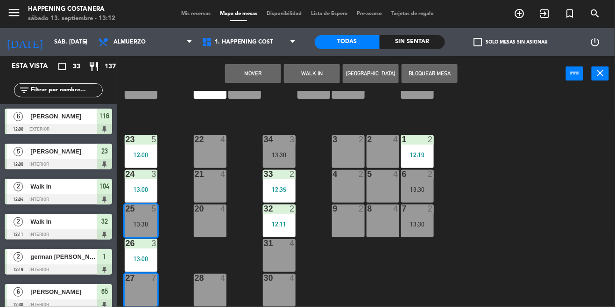
click at [570, 224] on div "69 2 122 6 14:00 121 5 13:30 120 6 14 4 CAVA 22 101 4 94 2 70 2 123 6 131 2 134…" at bounding box center [369, 198] width 493 height 215
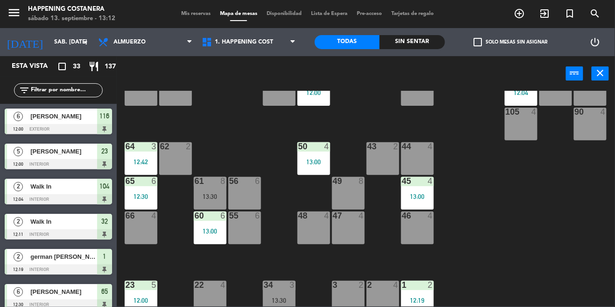
click at [567, 242] on div "69 2 122 6 14:00 121 5 13:30 120 6 14 4 CAVA 22 101 4 94 2 70 2 123 6 131 2 134…" at bounding box center [369, 198] width 493 height 215
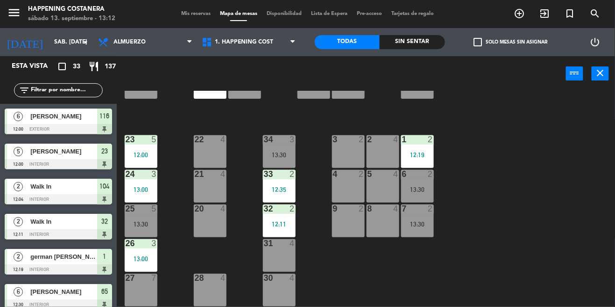
click at [135, 221] on div "13:30" at bounding box center [141, 224] width 33 height 7
click at [560, 218] on div "69 2 122 6 14:00 121 5 13:30 120 6 14 4 CAVA 22 101 4 94 2 70 2 123 6 131 2 134…" at bounding box center [369, 198] width 493 height 215
click at [585, 213] on div "69 2 122 6 14:00 121 5 13:30 120 6 14 4 CAVA 22 101 4 94 2 70 2 123 6 131 2 134…" at bounding box center [369, 198] width 493 height 215
click at [484, 45] on label "check_box_outline_blank Solo mesas sin asignar" at bounding box center [511, 42] width 74 height 8
click at [511, 42] on input "check_box_outline_blank Solo mesas sin asignar" at bounding box center [511, 42] width 0 height 0
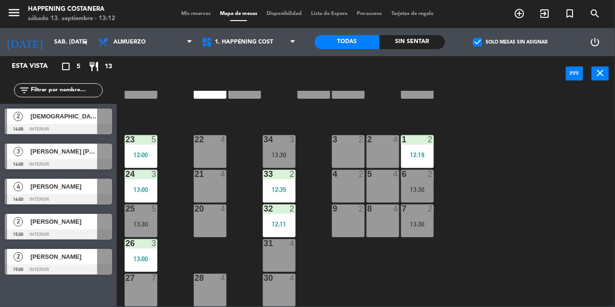
click at [508, 222] on div "69 2 122 6 14:00 121 5 13:30 120 6 14 4 CAVA 22 101 4 94 2 70 2 123 6 131 2 134…" at bounding box center [369, 198] width 493 height 215
click at [140, 214] on div "25 5 13:30" at bounding box center [141, 220] width 33 height 33
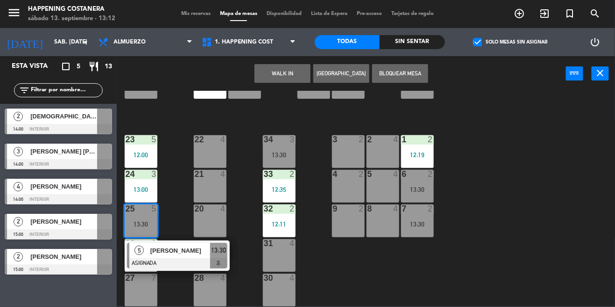
click at [152, 258] on div at bounding box center [177, 263] width 100 height 10
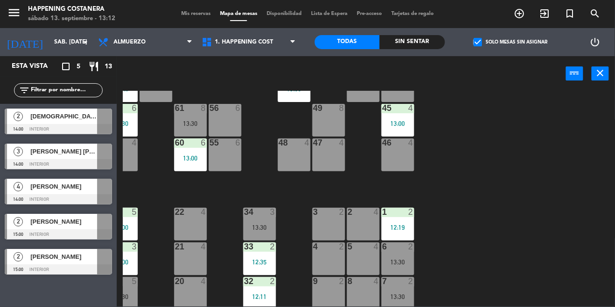
scroll to position [246, 0]
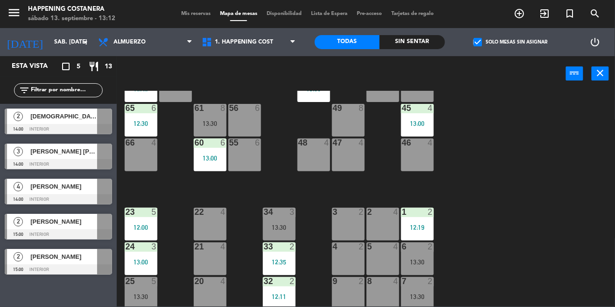
click at [146, 290] on div "25 5 13:30" at bounding box center [141, 293] width 33 height 33
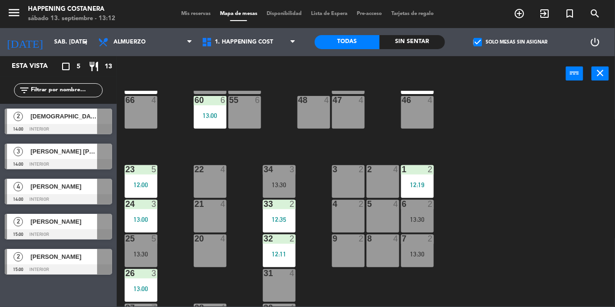
scroll to position [323, 0]
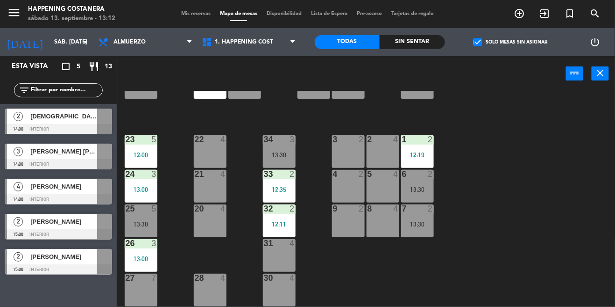
click at [584, 172] on div "69 2 122 6 14:00 121 5 13:30 120 6 14 4 CAVA 22 101 4 94 2 70 2 123 6 131 2 134…" at bounding box center [369, 198] width 493 height 215
click at [139, 221] on div "13:30" at bounding box center [141, 224] width 33 height 7
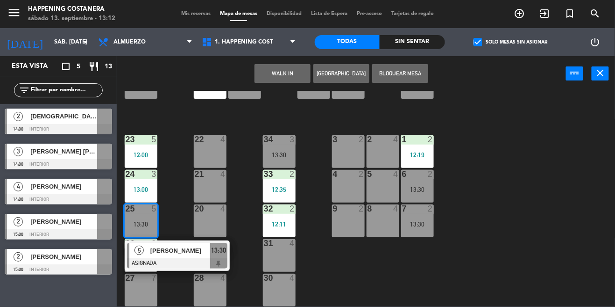
click at [152, 258] on div at bounding box center [177, 263] width 100 height 10
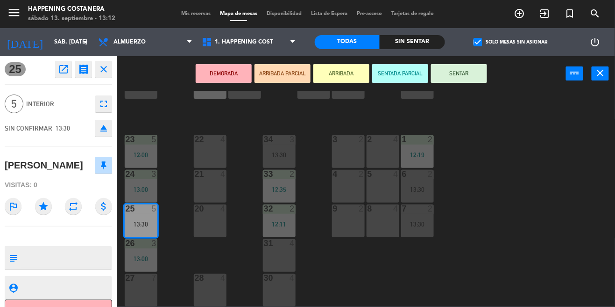
click at [461, 70] on button "SENTAR" at bounding box center [459, 73] width 56 height 19
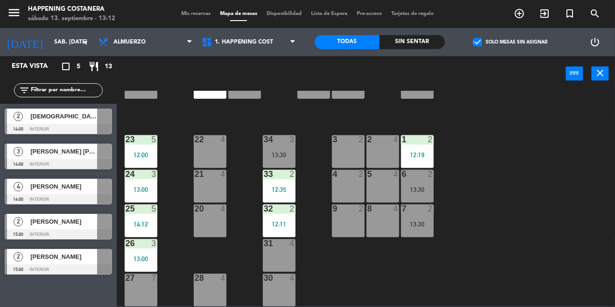
click at [480, 38] on span "check_box" at bounding box center [478, 42] width 8 height 8
click at [511, 42] on input "check_box Solo mesas sin asignar" at bounding box center [511, 42] width 0 height 0
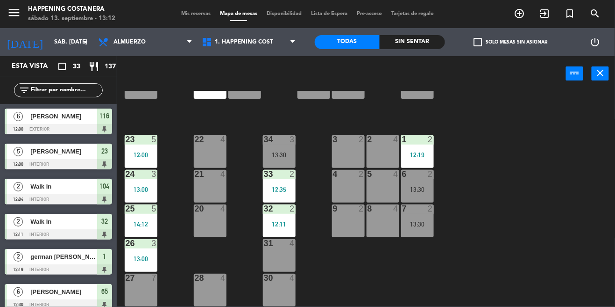
click at [573, 254] on div "69 2 122 6 14:00 121 5 13:30 120 6 14 4 CAVA 22 101 4 94 2 70 2 123 6 131 2 134…" at bounding box center [369, 198] width 493 height 215
click at [153, 284] on div "27 7" at bounding box center [141, 289] width 33 height 33
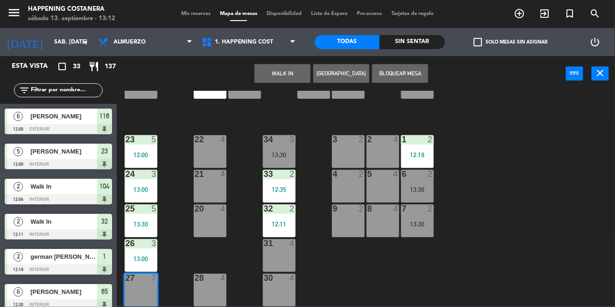
click at [273, 71] on button "WALK IN" at bounding box center [283, 73] width 56 height 19
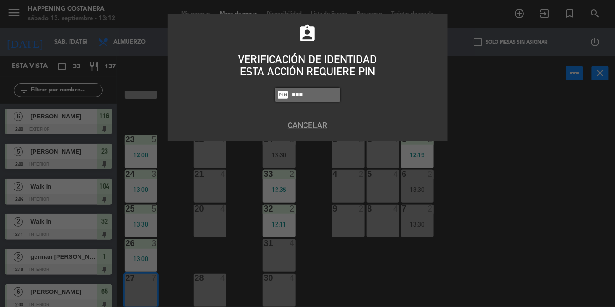
type input "9660"
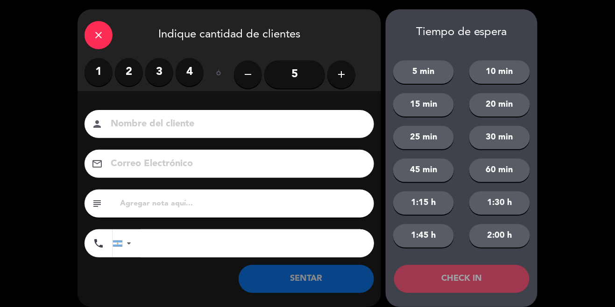
click at [293, 86] on input "5" at bounding box center [294, 74] width 61 height 28
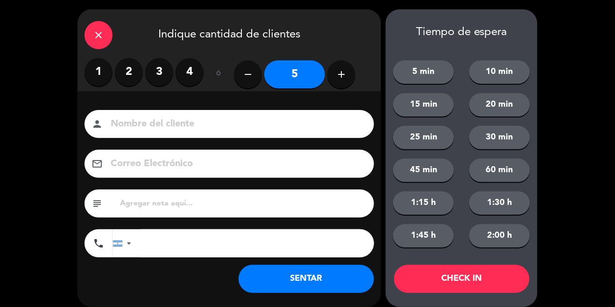
scroll to position [9, 0]
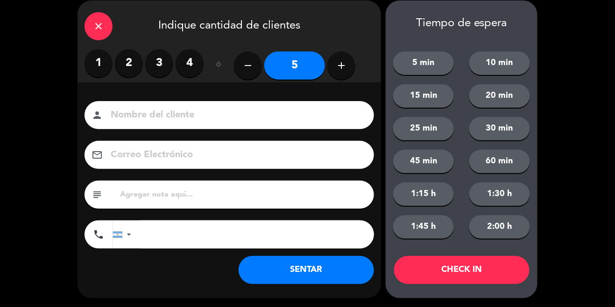
click at [269, 273] on button "SENTAR" at bounding box center [307, 270] width 136 height 28
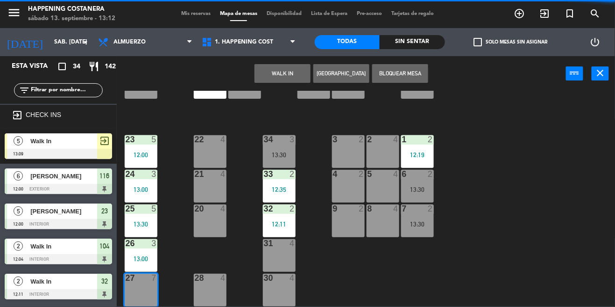
scroll to position [0, 0]
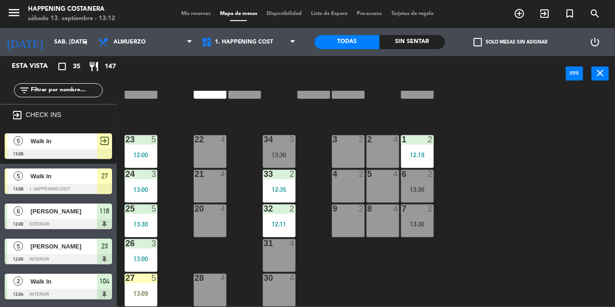
click at [583, 242] on div "69 2 122 6 14:00 121 5 13:30 120 6 14 4 CAVA 22 101 4 94 2 70 2 123 6 131 2 134…" at bounding box center [369, 198] width 493 height 215
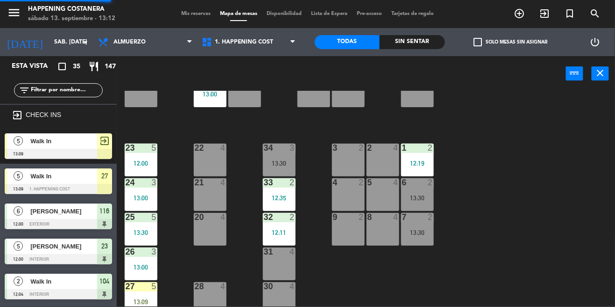
scroll to position [323, 0]
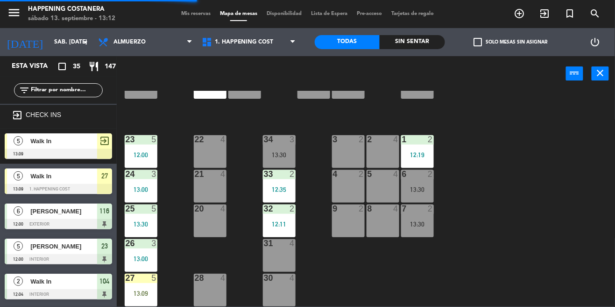
click at [578, 218] on div "69 2 122 6 14:00 121 5 13:30 120 6 14 4 CAVA 22 101 4 94 2 70 2 123 6 131 2 134…" at bounding box center [369, 198] width 493 height 215
click at [577, 210] on div "69 2 122 6 14:00 121 5 13:30 120 6 14 4 CAVA 22 101 4 94 2 70 2 123 6 131 2 134…" at bounding box center [369, 198] width 493 height 215
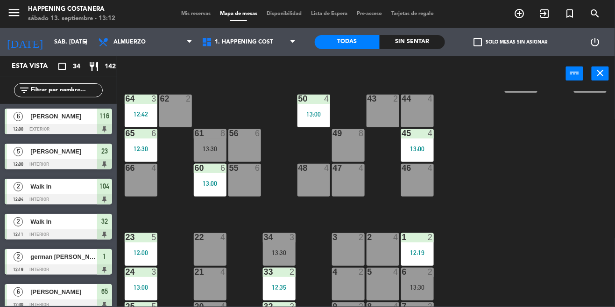
scroll to position [207, 0]
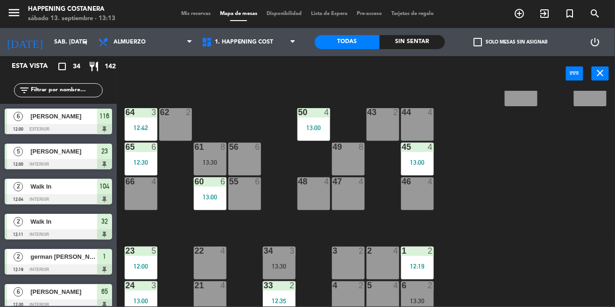
click at [480, 41] on span "check_box_outline_blank" at bounding box center [478, 42] width 8 height 8
click at [511, 42] on input "check_box_outline_blank Solo mesas sin asignar" at bounding box center [511, 42] width 0 height 0
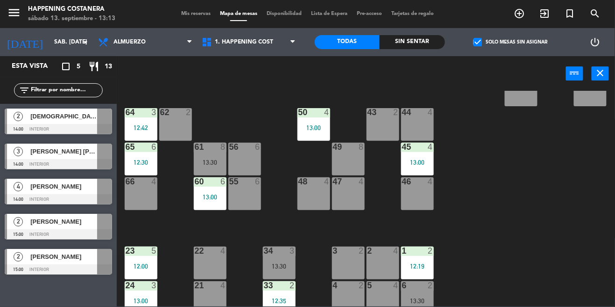
click at [486, 41] on label "check_box Solo mesas sin asignar" at bounding box center [511, 42] width 74 height 8
click at [511, 42] on input "check_box Solo mesas sin asignar" at bounding box center [511, 42] width 0 height 0
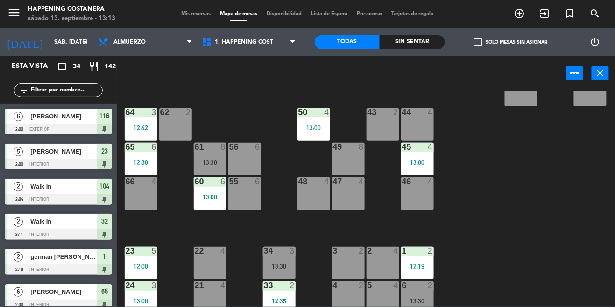
click at [609, 207] on div "69 2 122 6 14:00 121 5 13:30 120 6 14 4 CAVA 22 101 4 94 2 70 2 123 6 131 2 134…" at bounding box center [369, 198] width 493 height 215
click at [609, 202] on div "69 2 122 6 14:00 121 5 13:30 120 6 14 4 CAVA 22 101 4 94 2 70 2 123 6 131 2 134…" at bounding box center [369, 198] width 493 height 215
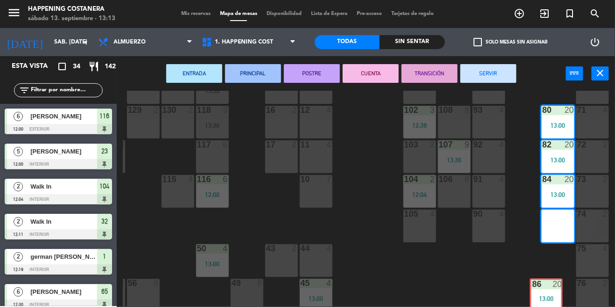
scroll to position [74, 101]
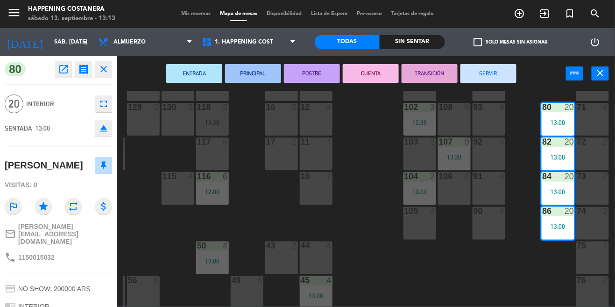
click at [532, 275] on div "69 2 122 6 14:00 121 5 13:30 120 6 14 4 CAVA 22 101 4 94 2 70 2 123 6 131 2 134…" at bounding box center [369, 198] width 493 height 215
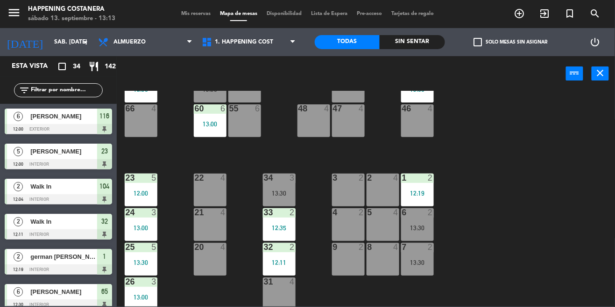
scroll to position [323, 0]
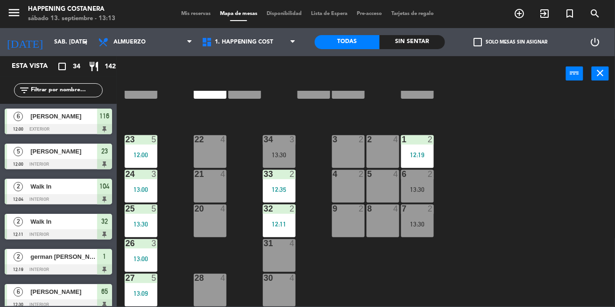
click at [521, 16] on icon "add_circle_outline" at bounding box center [520, 13] width 11 height 11
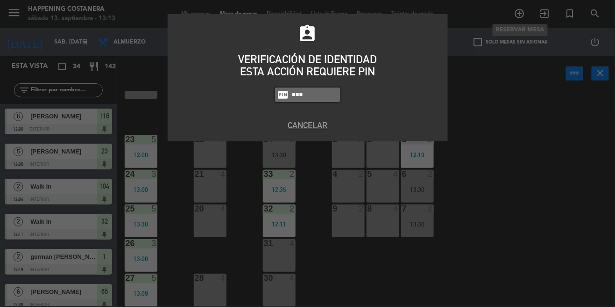
type input "9660"
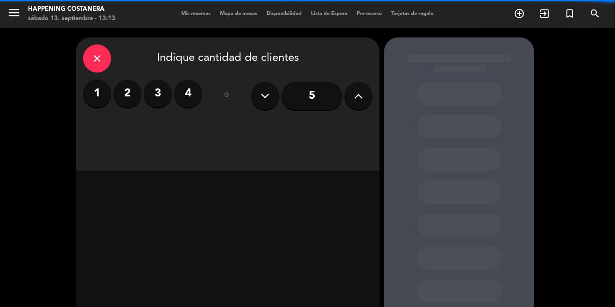
click at [358, 114] on div "close Indique cantidad de clientes 1 2 3 4 ó 5" at bounding box center [228, 103] width 304 height 133
click at [364, 93] on button at bounding box center [359, 96] width 28 height 28
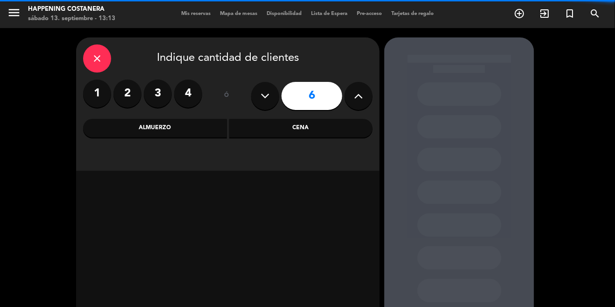
click at [294, 122] on div "Cena" at bounding box center [301, 128] width 144 height 19
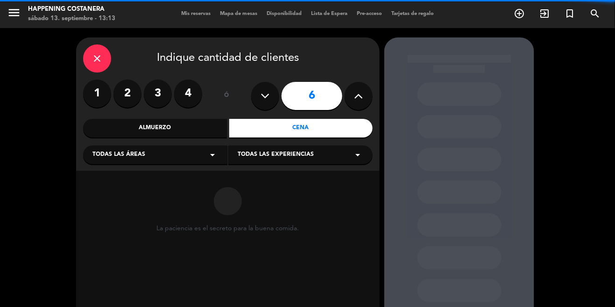
click at [164, 159] on div "Todas las áreas arrow_drop_down" at bounding box center [155, 154] width 144 height 19
click at [101, 208] on div "INTERIOR" at bounding box center [156, 205] width 126 height 9
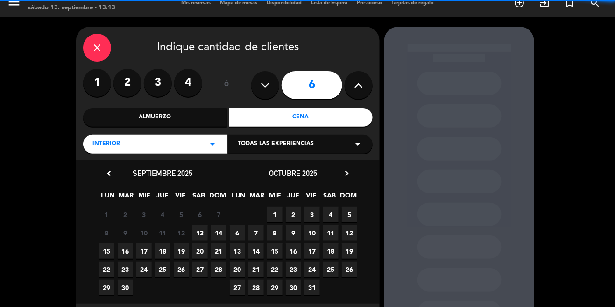
click at [207, 234] on span "13" at bounding box center [200, 232] width 15 height 15
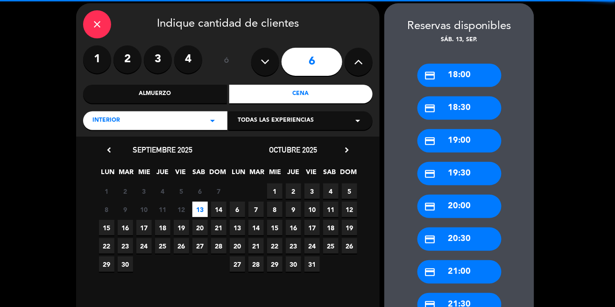
scroll to position [66, 0]
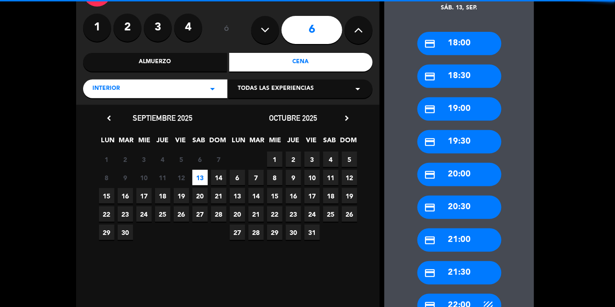
click at [456, 228] on div "credit_card 21:00" at bounding box center [460, 239] width 84 height 23
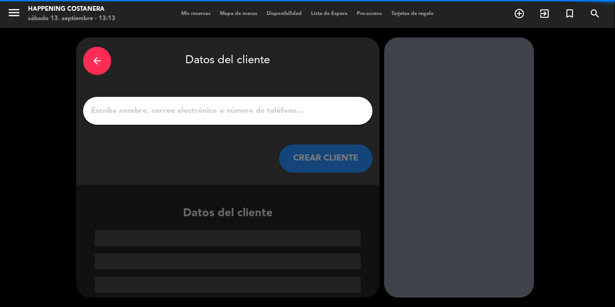
click at [258, 104] on input "1" at bounding box center [228, 110] width 276 height 13
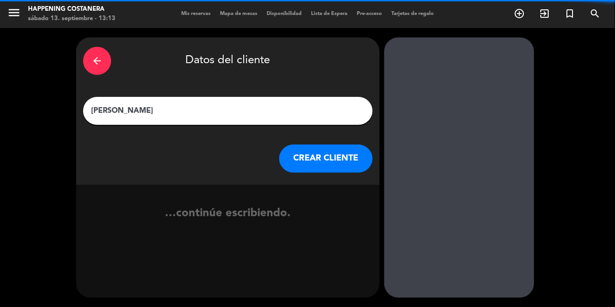
click at [99, 55] on icon "arrow_back" at bounding box center [97, 60] width 11 height 11
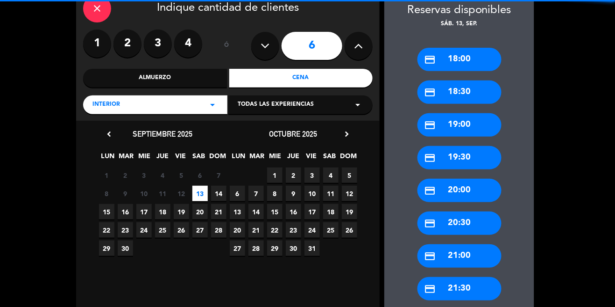
scroll to position [49, 0]
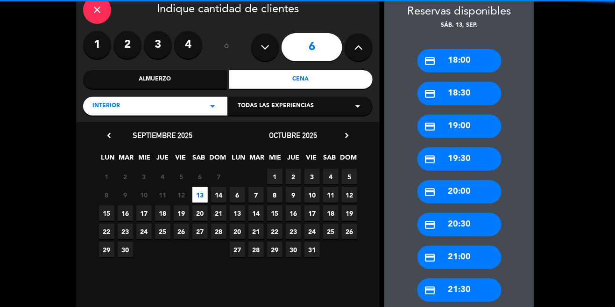
click at [448, 213] on div "credit_card 20:30" at bounding box center [460, 224] width 84 height 23
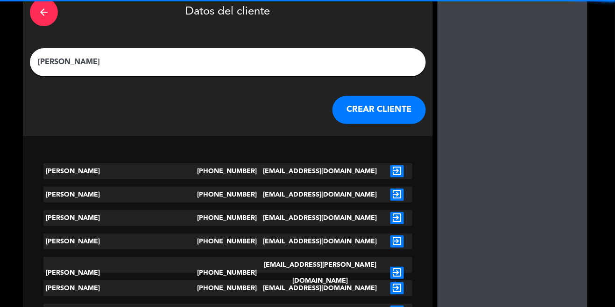
click at [216, 56] on input "[PERSON_NAME]" at bounding box center [228, 62] width 382 height 13
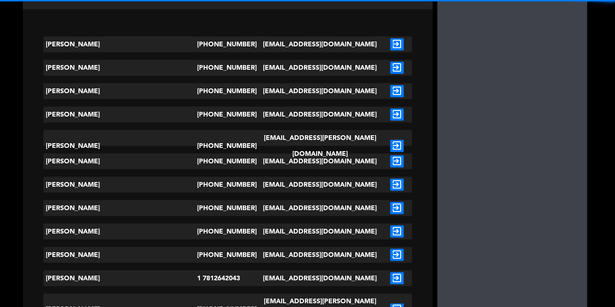
scroll to position [0, 0]
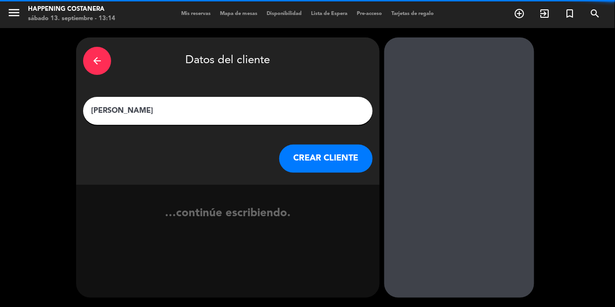
type input "[PERSON_NAME]"
click at [319, 144] on button "CREAR CLIENTE" at bounding box center [325, 158] width 93 height 28
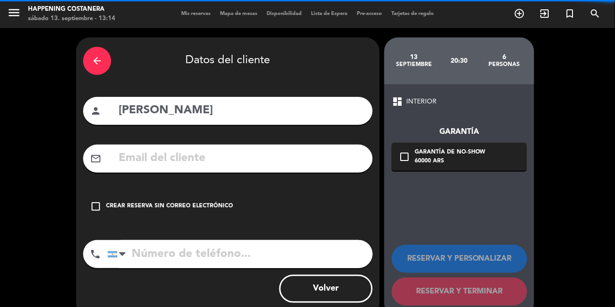
click at [142, 149] on input "text" at bounding box center [242, 158] width 248 height 19
click at [400, 151] on icon "check_box_outline_blank" at bounding box center [404, 156] width 11 height 11
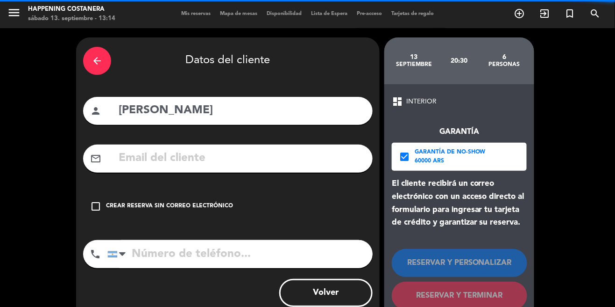
click at [141, 149] on input "text" at bounding box center [242, 158] width 248 height 19
click at [144, 149] on input "[DOMAIN_NAME]" at bounding box center [242, 158] width 248 height 19
click at [148, 149] on input "[DOMAIN_NAME]" at bounding box center [242, 158] width 248 height 19
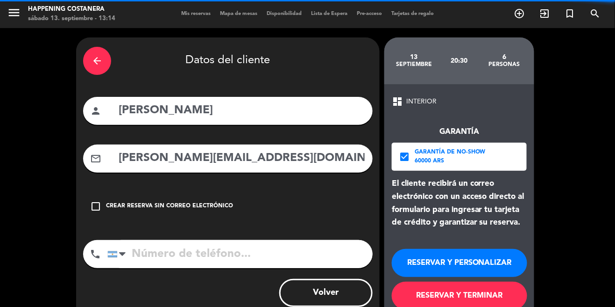
type input "[PERSON_NAME][EMAIL_ADDRESS][DOMAIN_NAME]"
click at [253, 241] on input "tel" at bounding box center [239, 254] width 265 height 28
click at [147, 240] on input "tel" at bounding box center [239, 254] width 265 height 28
type input "1132720231"
click at [174, 149] on input "[PERSON_NAME][EMAIL_ADDRESS][DOMAIN_NAME]" at bounding box center [242, 158] width 248 height 19
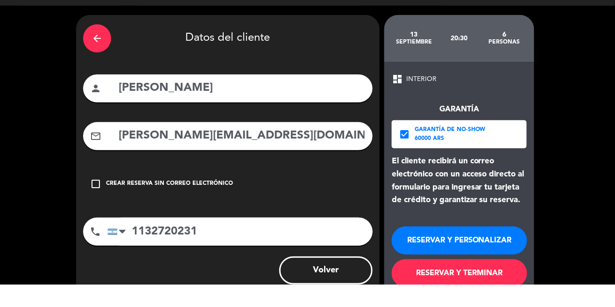
scroll to position [45, 0]
click at [486, 281] on button "RESERVAR Y TERMINAR" at bounding box center [460, 295] width 136 height 28
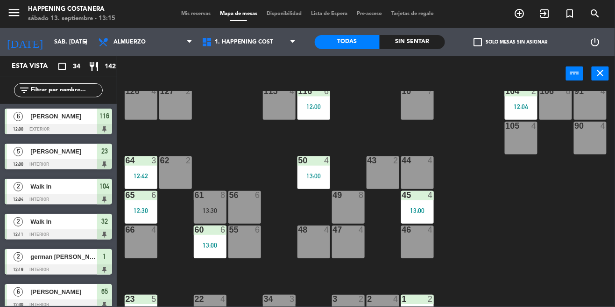
scroll to position [323, 0]
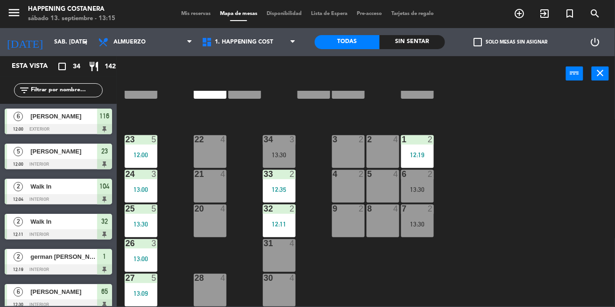
click at [533, 216] on div "69 2 122 6 14:00 121 5 13:30 120 6 14 4 CAVA 22 101 4 94 2 70 2 123 6 131 2 134…" at bounding box center [369, 198] width 493 height 215
click at [490, 209] on div "69 2 122 6 14:00 121 5 13:30 120 6 14 4 CAVA 22 101 4 94 2 70 2 123 6 131 2 134…" at bounding box center [369, 198] width 493 height 215
click at [491, 213] on div "69 2 122 6 14:00 121 5 13:30 120 6 14 4 CAVA 22 101 4 94 2 70 2 123 6 131 2 134…" at bounding box center [369, 198] width 493 height 215
click at [476, 46] on span "check_box_outline_blank" at bounding box center [478, 42] width 8 height 8
click at [511, 42] on input "check_box_outline_blank Solo mesas sin asignar" at bounding box center [511, 42] width 0 height 0
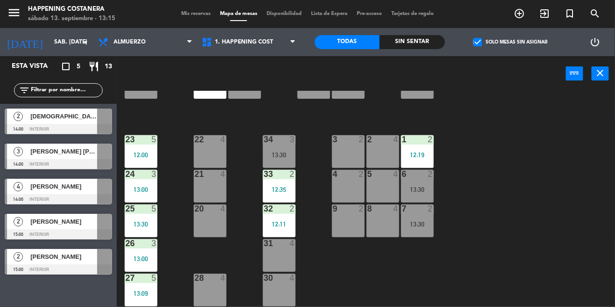
click at [524, 214] on div "69 2 122 6 14:00 121 5 13:30 120 6 14 4 CAVA 22 101 4 94 2 70 2 123 6 131 2 134…" at bounding box center [369, 198] width 493 height 215
click at [502, 207] on div "69 2 122 6 14:00 121 5 13:30 120 6 14 4 CAVA 22 101 4 94 2 70 2 123 6 131 2 134…" at bounding box center [369, 198] width 493 height 215
click at [529, 196] on div "69 2 122 6 14:00 121 5 13:30 120 6 14 4 CAVA 22 101 4 94 2 70 2 123 6 131 2 134…" at bounding box center [369, 198] width 493 height 215
click at [511, 199] on div "69 2 122 6 14:00 121 5 13:30 120 6 14 4 CAVA 22 101 4 94 2 70 2 123 6 131 2 134…" at bounding box center [369, 198] width 493 height 215
click at [23, 125] on div at bounding box center [58, 129] width 107 height 10
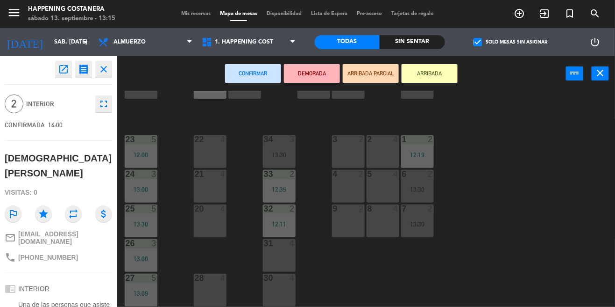
click at [560, 180] on div "69 2 122 6 14:00 121 5 13:30 120 6 14 4 CAVA 22 101 4 94 2 70 2 123 6 131 2 134…" at bounding box center [369, 198] width 493 height 215
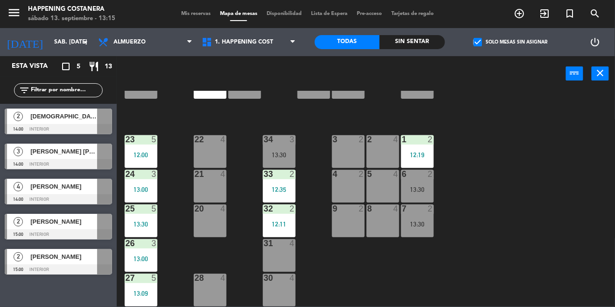
click at [539, 193] on div "69 2 122 6 14:00 121 5 13:30 120 6 14 4 CAVA 22 101 4 94 2 70 2 123 6 131 2 134…" at bounding box center [369, 198] width 493 height 215
click at [34, 111] on div "[DEMOGRAPHIC_DATA][PERSON_NAME]" at bounding box center [63, 115] width 68 height 15
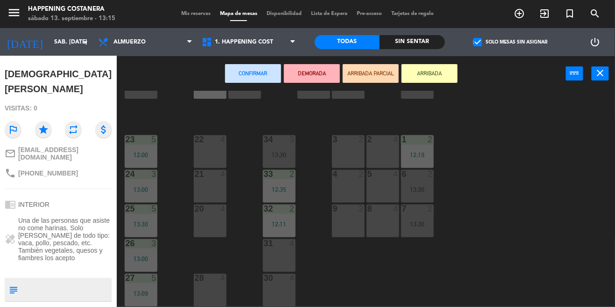
scroll to position [116, 0]
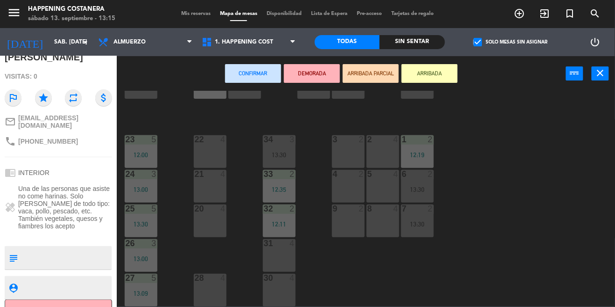
click at [529, 217] on div "69 2 122 6 14:00 121 5 13:30 120 6 14 4 CAVA 22 101 4 94 2 70 2 123 6 131 2 134…" at bounding box center [369, 198] width 493 height 215
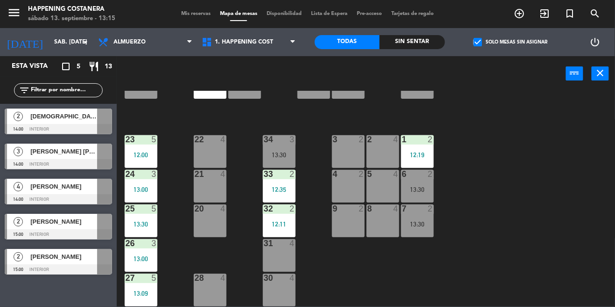
click at [475, 46] on span "check_box" at bounding box center [478, 42] width 8 height 8
click at [511, 42] on input "check_box Solo mesas sin asignar" at bounding box center [511, 42] width 0 height 0
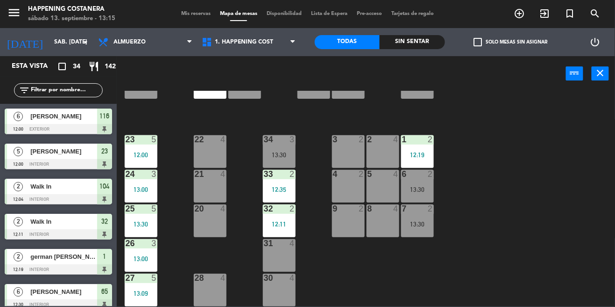
click at [486, 44] on label "check_box_outline_blank Solo mesas sin asignar" at bounding box center [511, 42] width 74 height 8
click at [511, 42] on input "check_box_outline_blank Solo mesas sin asignar" at bounding box center [511, 42] width 0 height 0
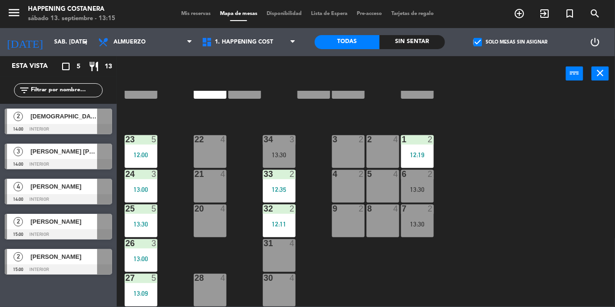
click at [16, 119] on span "2" at bounding box center [18, 116] width 9 height 9
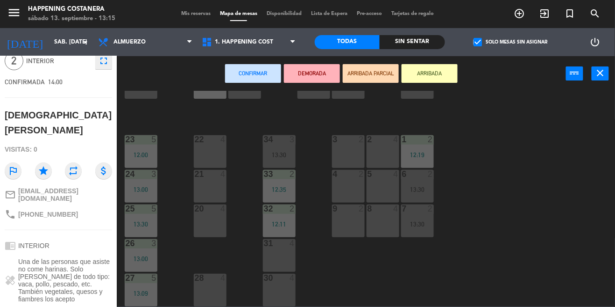
scroll to position [44, 0]
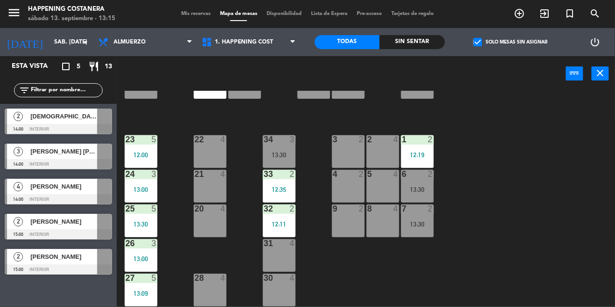
click at [509, 212] on div "69 2 122 6 14:00 121 5 13:30 120 6 14 4 CAVA 22 101 4 94 2 70 2 123 6 131 2 134…" at bounding box center [369, 198] width 493 height 215
click at [481, 46] on span "check_box" at bounding box center [478, 42] width 8 height 8
click at [511, 42] on input "check_box Solo mesas sin asignar" at bounding box center [511, 42] width 0 height 0
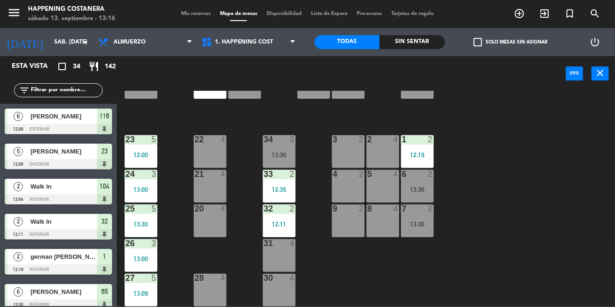
click at [476, 38] on span "check_box_outline_blank" at bounding box center [478, 42] width 8 height 8
click at [511, 42] on input "check_box_outline_blank Solo mesas sin asignar" at bounding box center [511, 42] width 0 height 0
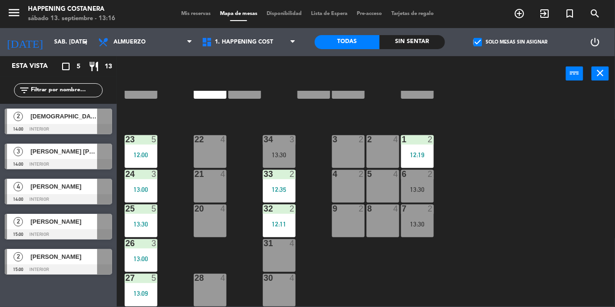
click at [30, 114] on div "[DEMOGRAPHIC_DATA][PERSON_NAME]" at bounding box center [63, 115] width 68 height 15
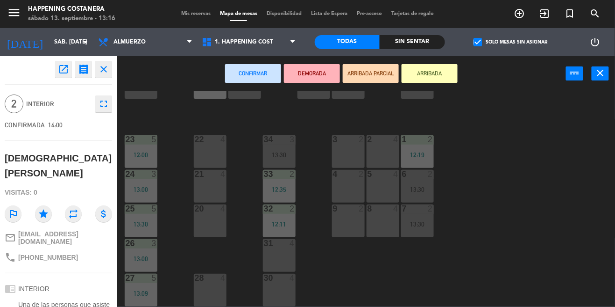
click at [521, 172] on div "69 2 122 6 14:00 121 5 13:30 120 6 14 4 CAVA 22 101 4 94 2 70 2 123 6 131 2 134…" at bounding box center [369, 198] width 493 height 215
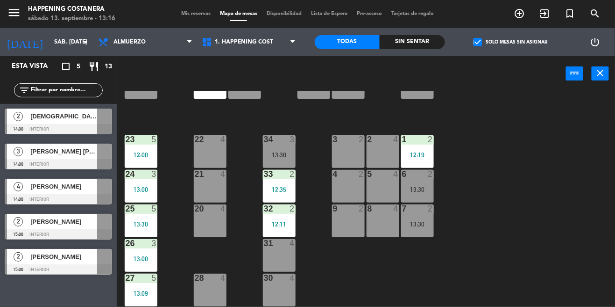
click at [481, 40] on span "check_box" at bounding box center [478, 42] width 8 height 8
click at [511, 42] on input "check_box Solo mesas sin asignar" at bounding box center [511, 42] width 0 height 0
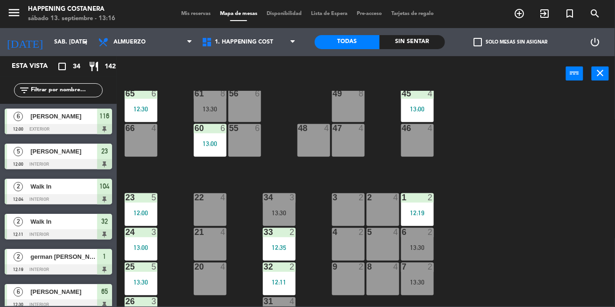
scroll to position [323, 0]
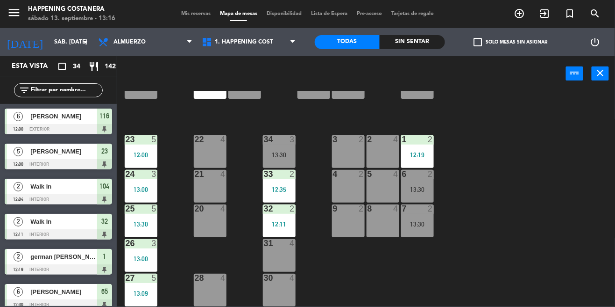
click at [580, 200] on div "69 2 122 6 14:00 121 5 13:30 120 6 14 4 CAVA 22 101 4 94 2 70 2 123 6 131 2 134…" at bounding box center [369, 198] width 493 height 215
click at [545, 203] on div "69 2 122 6 14:00 121 5 13:30 120 6 14 4 CAVA 22 101 4 94 2 70 2 123 6 131 2 134…" at bounding box center [369, 198] width 493 height 215
click at [559, 188] on div "69 2 122 6 14:00 121 5 13:30 120 6 14 4 CAVA 22 101 4 94 2 70 2 123 6 131 2 134…" at bounding box center [369, 198] width 493 height 215
click at [576, 202] on div "69 2 122 6 14:00 121 5 13:30 120 6 14 4 CAVA 22 101 4 94 2 70 2 123 6 131 2 134…" at bounding box center [369, 198] width 493 height 215
click at [576, 190] on div "69 2 122 6 14:00 121 5 13:30 120 6 14 4 CAVA 22 101 4 94 2 70 2 123 6 131 2 134…" at bounding box center [369, 198] width 493 height 215
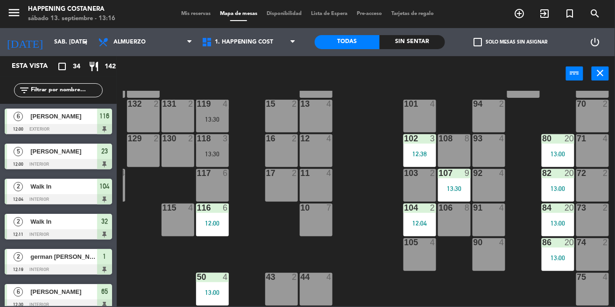
scroll to position [0, 101]
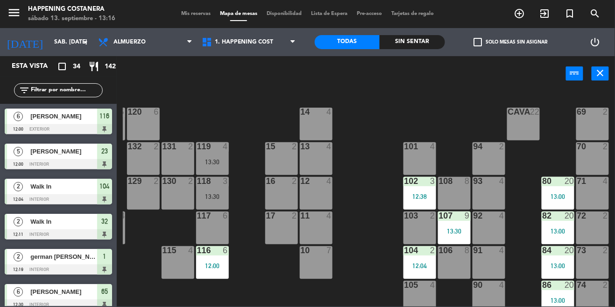
click at [551, 206] on div "80 20 13:00" at bounding box center [558, 193] width 33 height 33
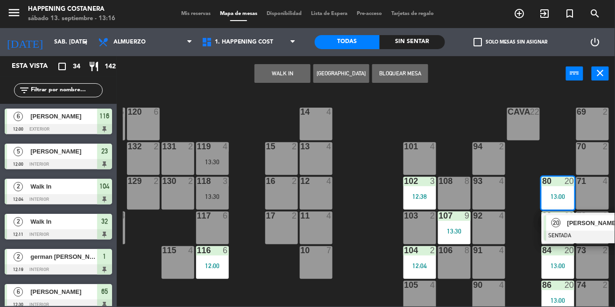
click at [371, 243] on div "69 2 122 6 14:00 121 5 13:30 120 6 14 4 CAVA 22 101 4 94 2 70 2 123 6 131 2 134…" at bounding box center [369, 198] width 493 height 215
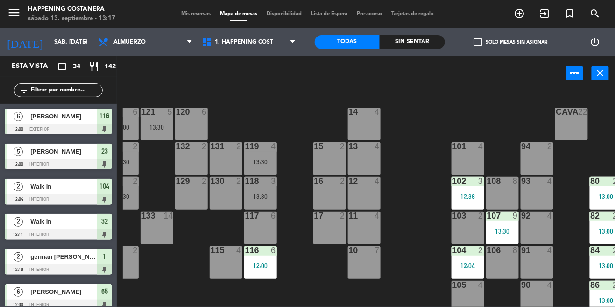
scroll to position [0, 0]
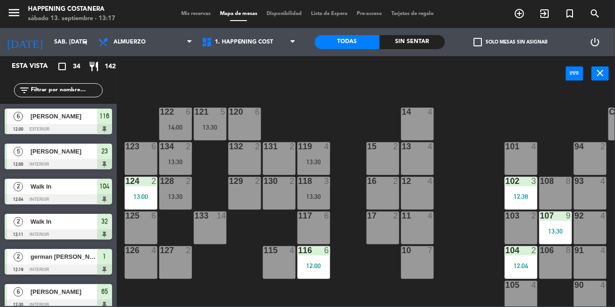
click at [246, 258] on div "69 2 122 6 14:00 121 5 13:30 120 6 14 4 CAVA 22 101 4 94 2 70 2 123 6 131 2 134…" at bounding box center [369, 198] width 493 height 215
click at [419, 48] on div "Sin sentar" at bounding box center [412, 42] width 65 height 14
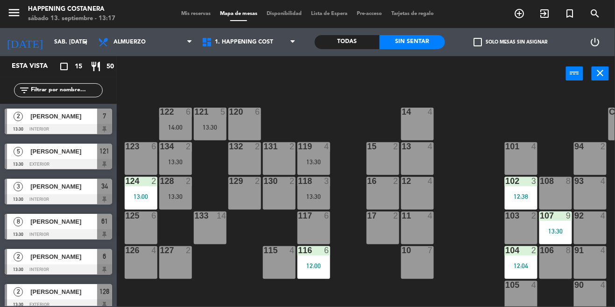
click at [350, 40] on div "Todas" at bounding box center [347, 42] width 65 height 14
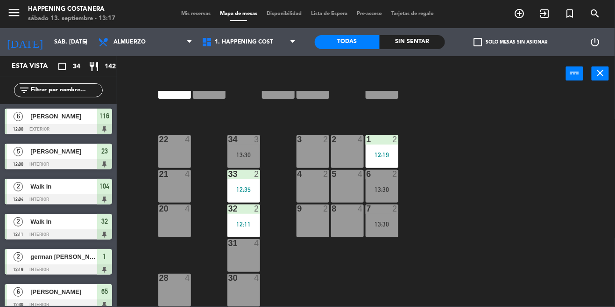
scroll to position [323, 0]
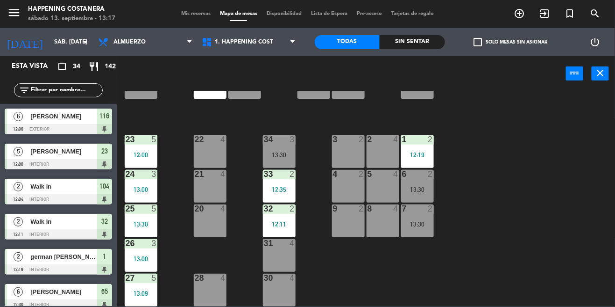
click at [419, 229] on div "7 2 13:30" at bounding box center [417, 220] width 33 height 33
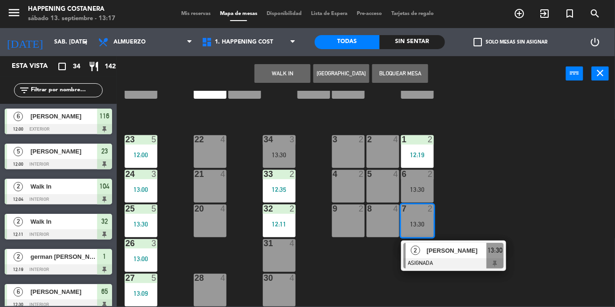
click at [339, 221] on div "9 2" at bounding box center [348, 220] width 33 height 33
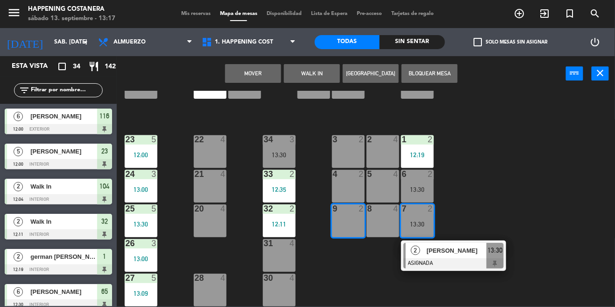
click at [251, 65] on button "Mover" at bounding box center [253, 73] width 56 height 19
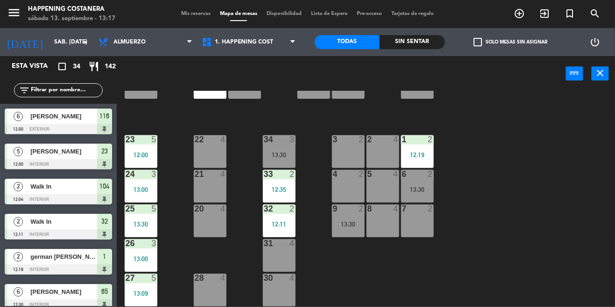
click at [409, 215] on div "7 2" at bounding box center [417, 220] width 33 height 33
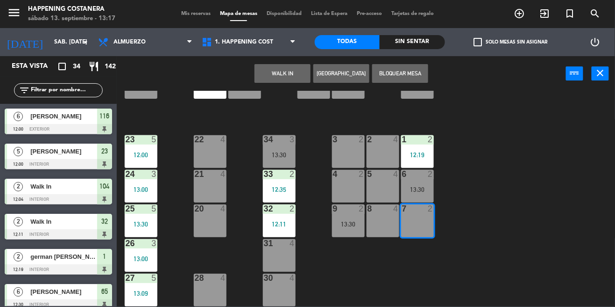
click at [273, 74] on button "WALK IN" at bounding box center [283, 73] width 56 height 19
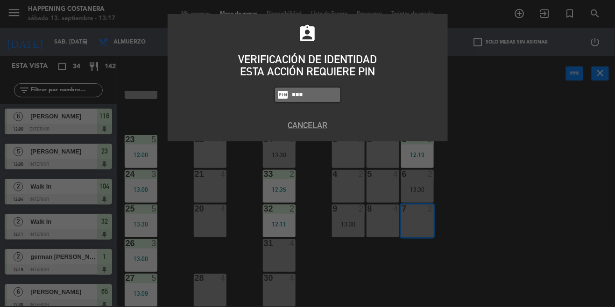
type input "9660"
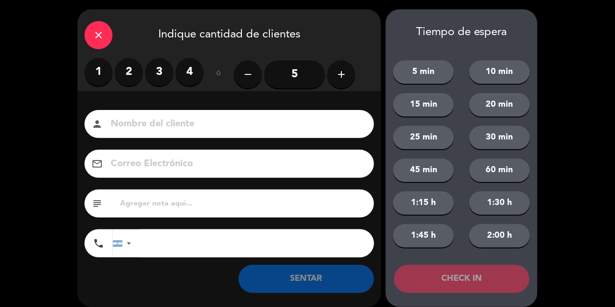
click at [137, 75] on label "2" at bounding box center [129, 72] width 28 height 28
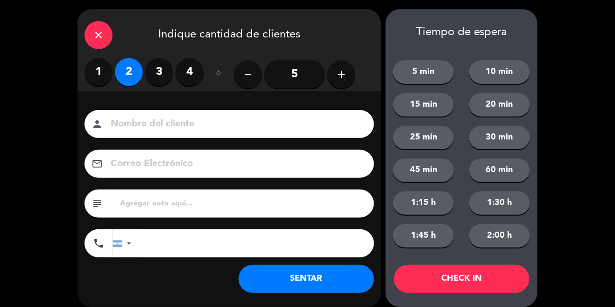
scroll to position [9, 0]
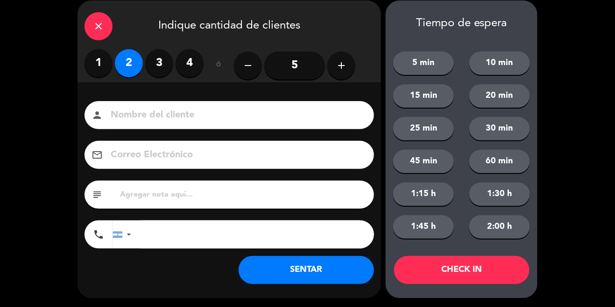
click at [287, 267] on button "SENTAR" at bounding box center [307, 270] width 136 height 28
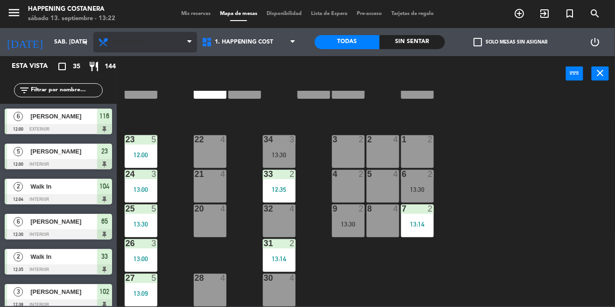
click at [130, 45] on span "Almuerzo" at bounding box center [145, 42] width 104 height 21
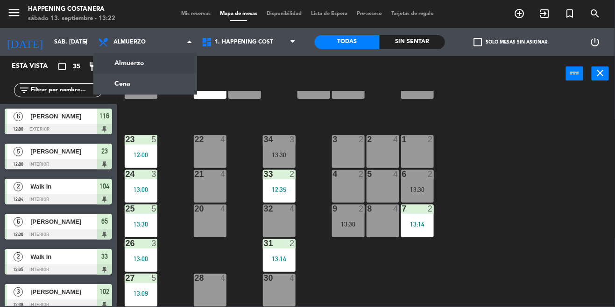
click at [232, 107] on div "69 2 122 6 14:00 121 5 13:30 120 6 14 4 CAVA 22 101 4 94 2 70 2 123 6 131 2 134…" at bounding box center [369, 198] width 493 height 215
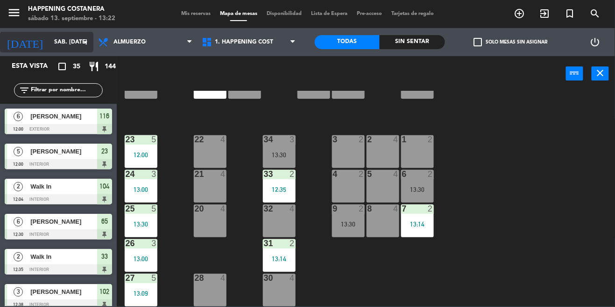
click at [50, 47] on input "sáb. [DATE]" at bounding box center [89, 42] width 79 height 16
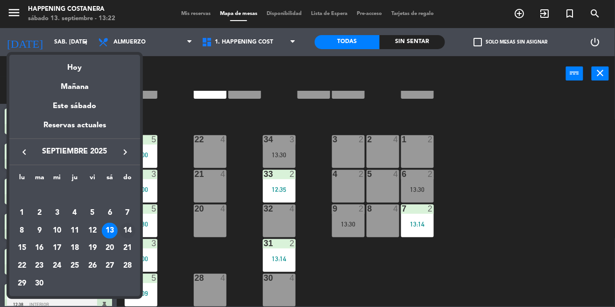
click at [132, 226] on div "14" at bounding box center [128, 230] width 16 height 16
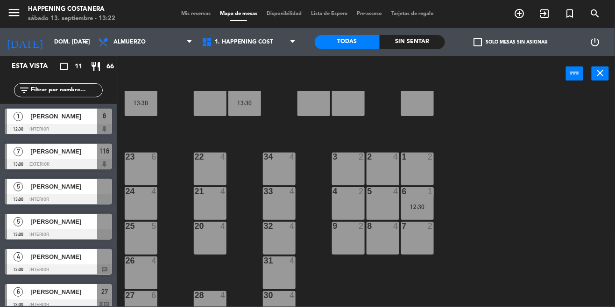
scroll to position [305, 0]
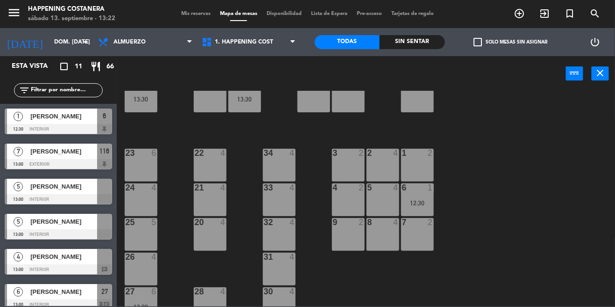
click at [482, 43] on span "check_box_outline_blank" at bounding box center [478, 42] width 8 height 8
click at [511, 42] on input "check_box_outline_blank Solo mesas sin asignar" at bounding box center [511, 42] width 0 height 0
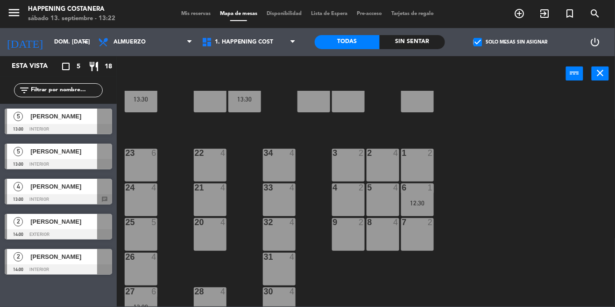
click at [474, 40] on span "check_box" at bounding box center [478, 42] width 8 height 8
click at [511, 42] on input "check_box Solo mesas sin asignar" at bounding box center [511, 42] width 0 height 0
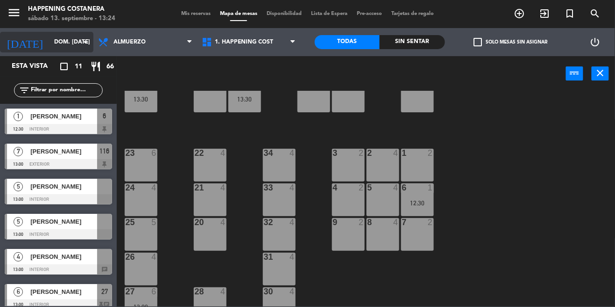
click at [73, 50] on input "dom. [DATE]" at bounding box center [89, 42] width 79 height 16
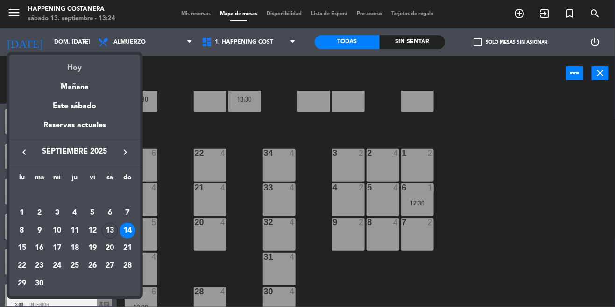
click at [60, 70] on div "Hoy" at bounding box center [74, 64] width 131 height 19
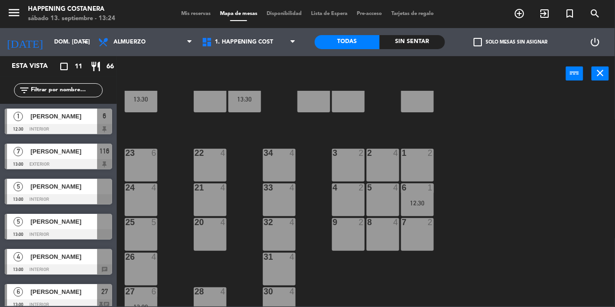
type input "sáb. [DATE]"
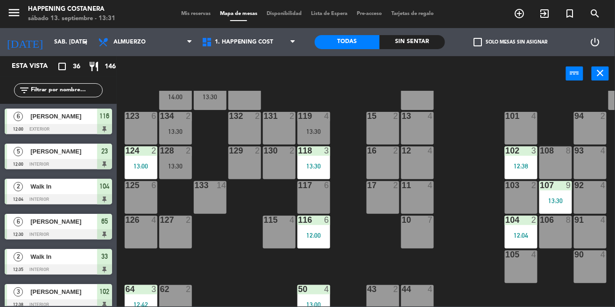
scroll to position [29, 0]
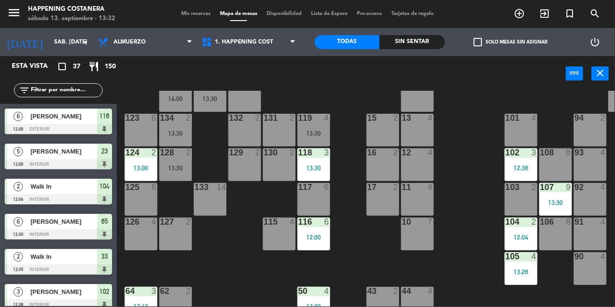
click at [528, 265] on div "105 4 13:28" at bounding box center [521, 268] width 33 height 33
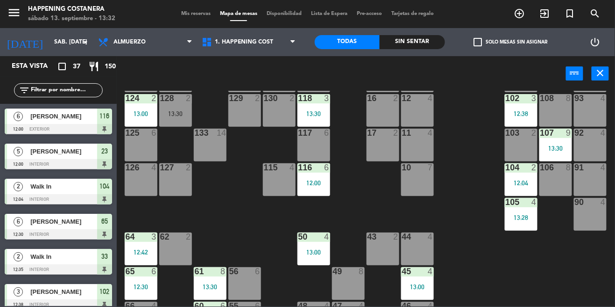
scroll to position [84, 0]
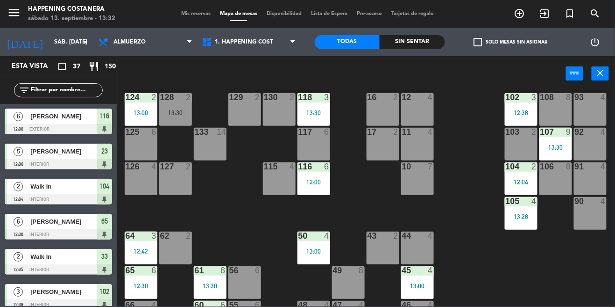
click at [532, 219] on div "13:28" at bounding box center [521, 216] width 33 height 7
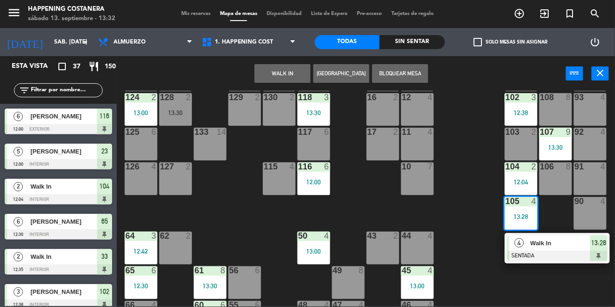
click at [558, 256] on div at bounding box center [558, 255] width 100 height 10
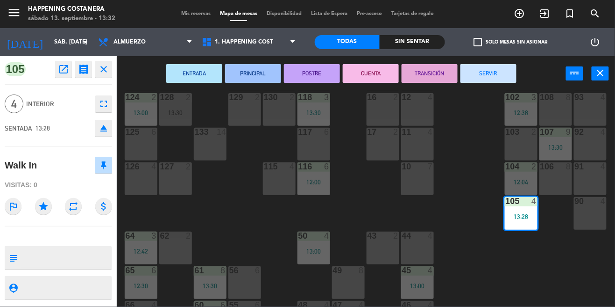
click at [530, 274] on div "69 2 122 6 14:00 121 5 13:30 120 6 14 4 CAVA 22 101 4 94 2 70 2 123 6 131 2 134…" at bounding box center [369, 198] width 493 height 215
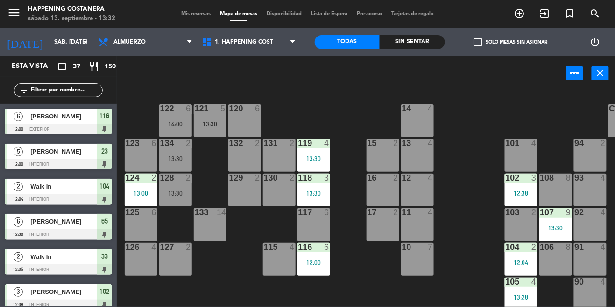
scroll to position [0, 0]
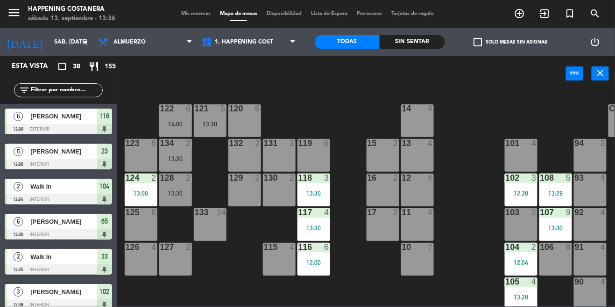
click at [315, 237] on div "117 4 13:30" at bounding box center [314, 224] width 33 height 33
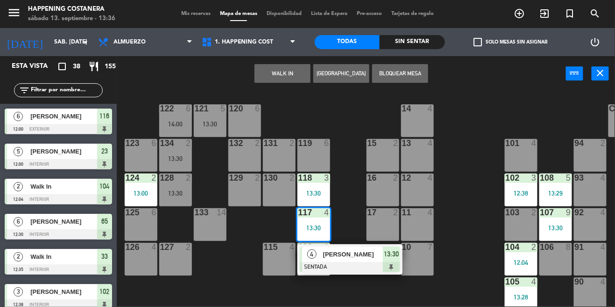
click at [450, 244] on div "69 2 122 6 14:00 121 5 13:30 120 6 14 4 CAVA 22 101 4 94 2 70 2 123 6 131 2 134…" at bounding box center [369, 198] width 493 height 215
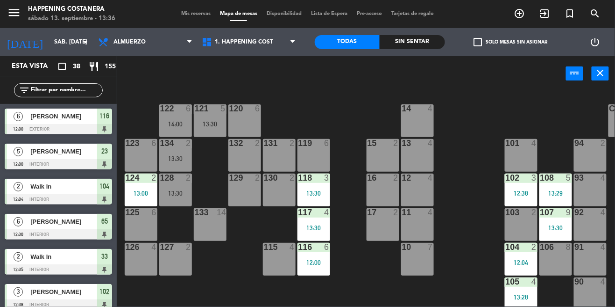
click at [315, 193] on div "13:30" at bounding box center [314, 193] width 33 height 7
click at [469, 240] on div "69 2 122 6 14:00 121 5 13:30 120 6 14 4 CAVA 22 101 4 94 2 70 2 123 6 131 2 134…" at bounding box center [369, 198] width 493 height 215
click at [317, 191] on div "13:30" at bounding box center [314, 193] width 33 height 7
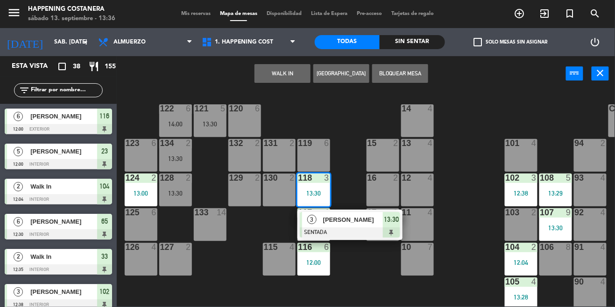
click at [265, 231] on div "69 2 122 6 14:00 121 5 13:30 120 6 14 4 CAVA 22 101 4 94 2 70 2 123 6 131 2 134…" at bounding box center [369, 198] width 493 height 215
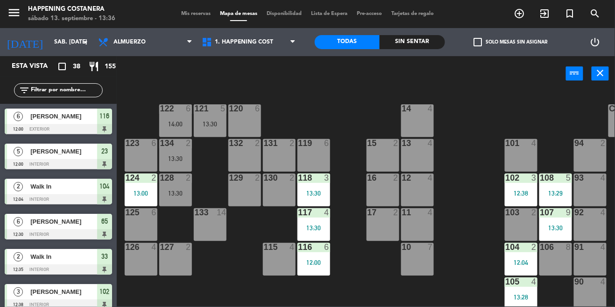
click at [328, 263] on div "12:00" at bounding box center [314, 262] width 33 height 7
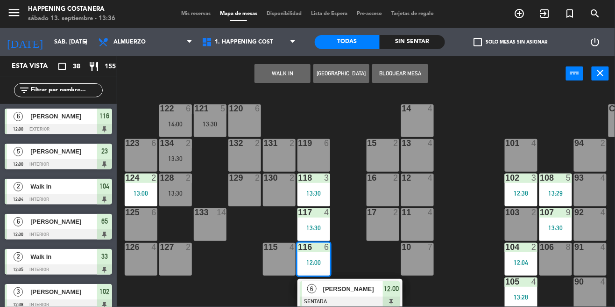
click at [466, 252] on div "69 2 122 6 14:00 121 5 13:30 120 6 14 4 CAVA 22 101 4 94 2 70 2 123 6 131 2 134…" at bounding box center [369, 198] width 493 height 215
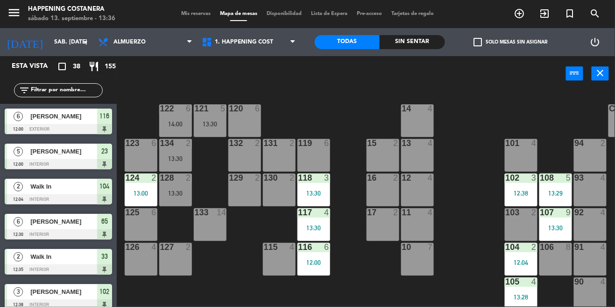
click at [303, 229] on div "13:30" at bounding box center [314, 227] width 33 height 7
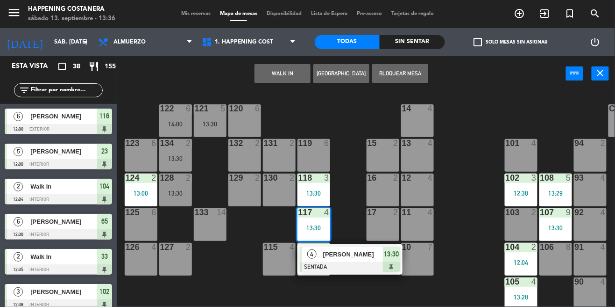
click at [254, 233] on div "69 2 122 6 14:00 121 5 13:30 120 6 14 4 CAVA 22 101 4 94 2 70 2 123 6 131 2 134…" at bounding box center [369, 198] width 493 height 215
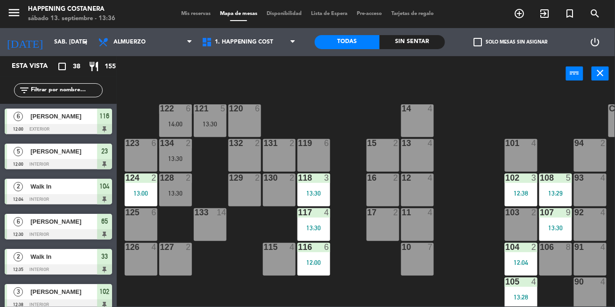
click at [299, 180] on div "118" at bounding box center [299, 177] width 0 height 8
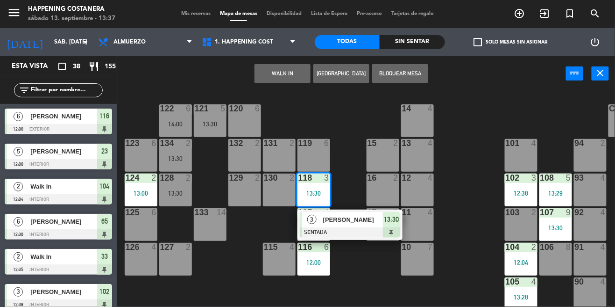
click at [249, 231] on div "69 2 122 6 14:00 121 5 13:30 120 6 14 4 CAVA 22 101 4 94 2 70 2 123 6 131 2 134…" at bounding box center [369, 198] width 493 height 215
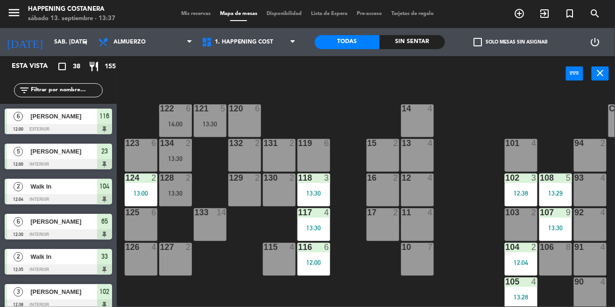
click at [315, 224] on div "13:30" at bounding box center [314, 227] width 33 height 7
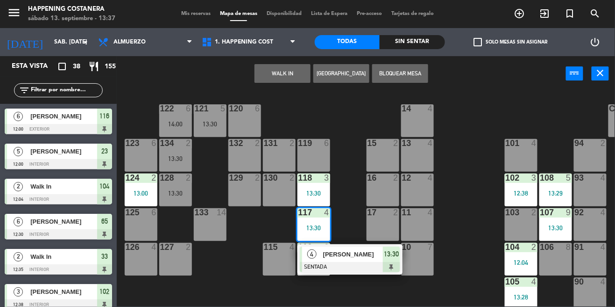
click at [303, 187] on div "118 3 13:30" at bounding box center [314, 189] width 33 height 33
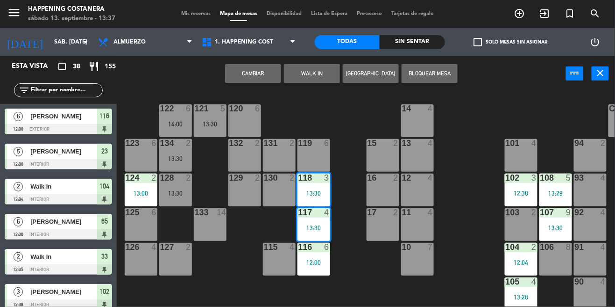
click at [251, 75] on button "Cambiar" at bounding box center [253, 73] width 56 height 19
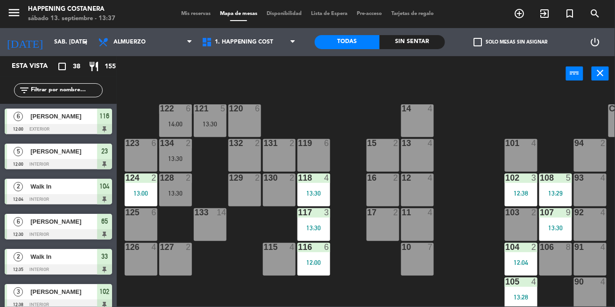
click at [307, 190] on div "13:30" at bounding box center [314, 193] width 33 height 7
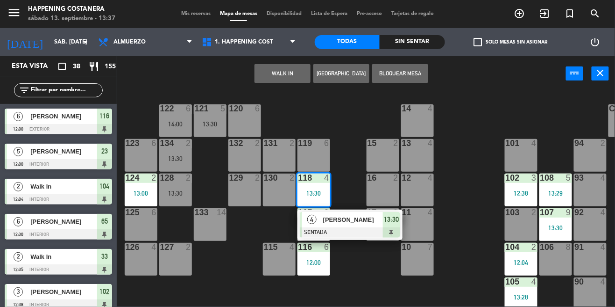
click at [263, 229] on div "69 2 122 6 14:00 121 5 13:30 120 6 14 4 CAVA 22 101 4 94 2 70 2 123 6 131 2 134…" at bounding box center [369, 198] width 493 height 215
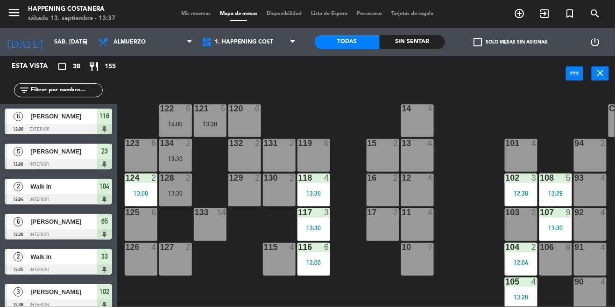
click at [322, 223] on div "117 3 13:30" at bounding box center [314, 224] width 33 height 33
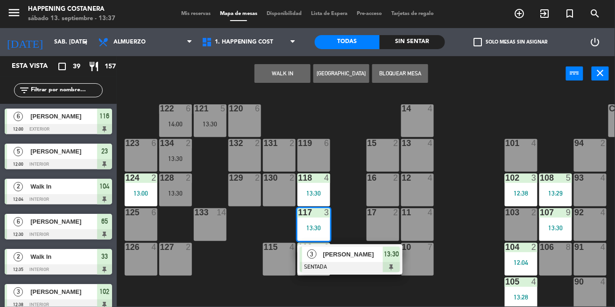
click at [126, 147] on div "123" at bounding box center [126, 143] width 0 height 8
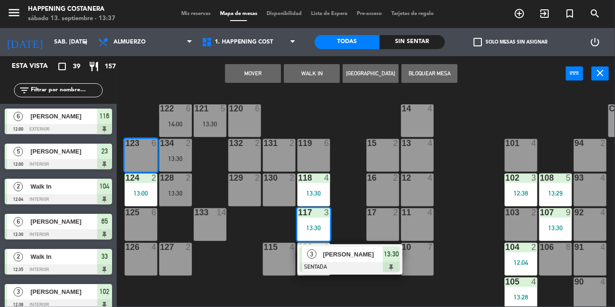
click at [250, 66] on button "Mover" at bounding box center [253, 73] width 56 height 19
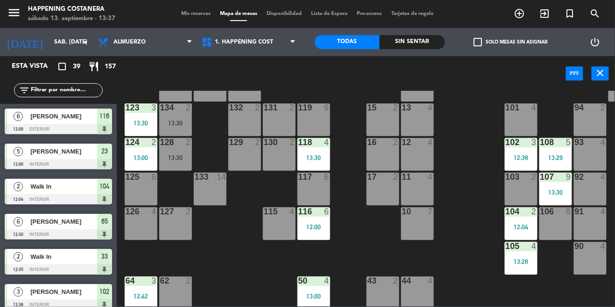
scroll to position [38, 0]
click at [46, 93] on input "text" at bounding box center [66, 90] width 72 height 10
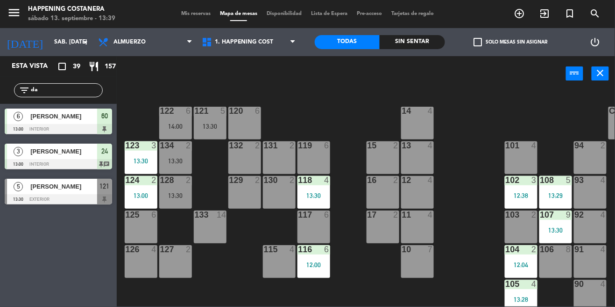
scroll to position [0, 0]
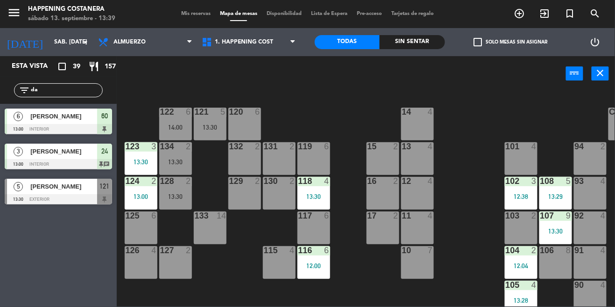
type input "da"
click at [208, 127] on div "13:30" at bounding box center [210, 127] width 33 height 7
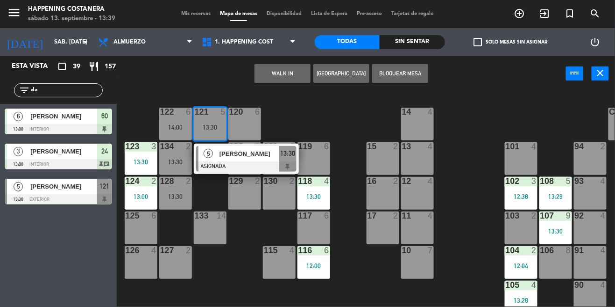
click at [243, 158] on div "[PERSON_NAME]" at bounding box center [249, 153] width 61 height 15
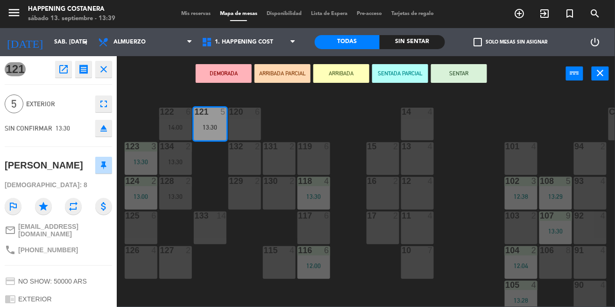
click at [462, 76] on button "SENTAR" at bounding box center [459, 73] width 56 height 19
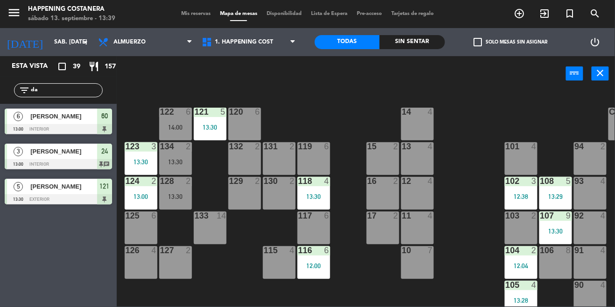
click at [60, 87] on input "da" at bounding box center [66, 90] width 72 height 10
type input "d"
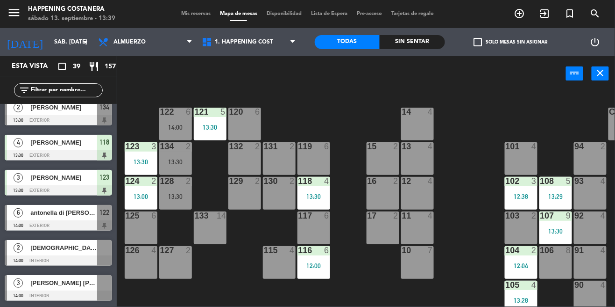
scroll to position [1165, 0]
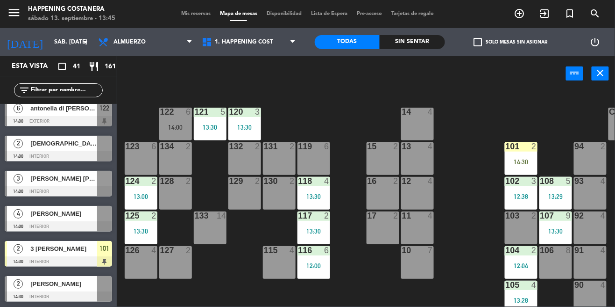
click at [56, 93] on input "text" at bounding box center [66, 90] width 72 height 10
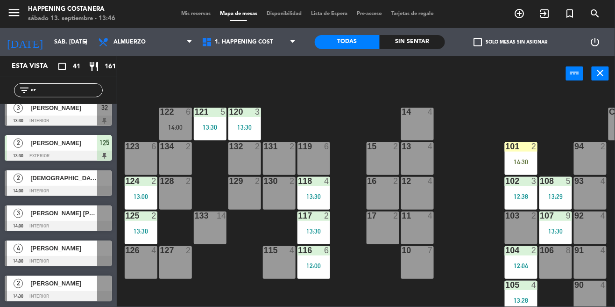
scroll to position [0, 0]
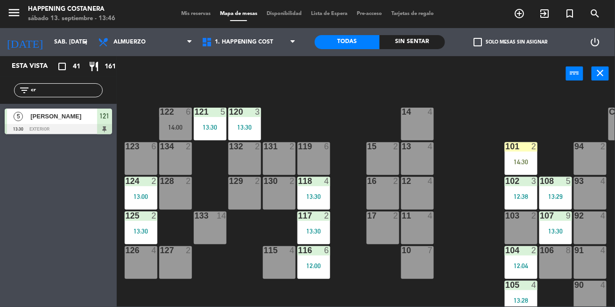
type input "cr"
click at [464, 116] on div "69 2 122 6 14:00 121 5 13:30 120 3 13:30 14 4 CAVA 22 101 2 14:30 94 2 70 2 123…" at bounding box center [369, 198] width 493 height 215
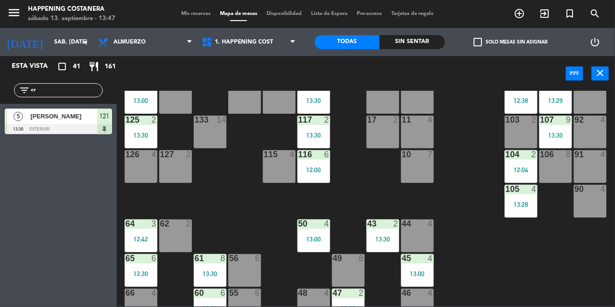
scroll to position [96, 0]
click at [174, 237] on div "62 2" at bounding box center [175, 235] width 33 height 33
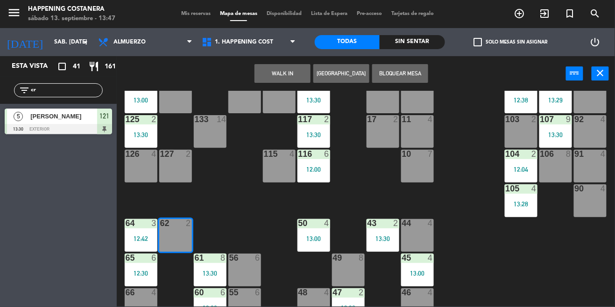
click at [295, 73] on button "WALK IN" at bounding box center [283, 73] width 56 height 19
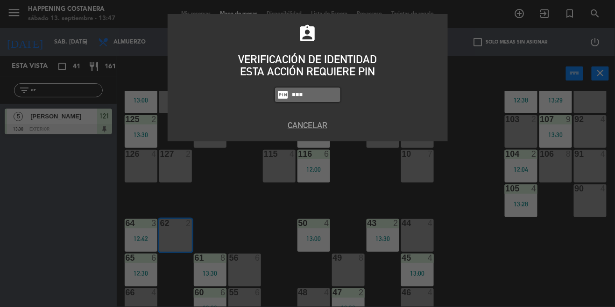
type input "6437"
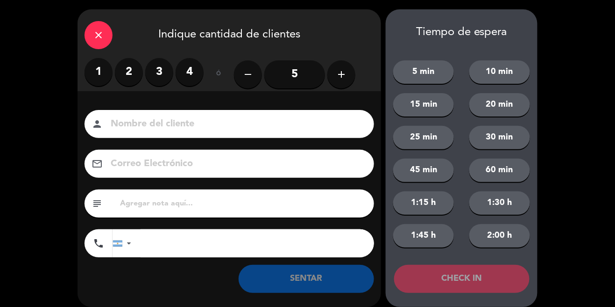
click at [130, 73] on label "2" at bounding box center [129, 72] width 28 height 28
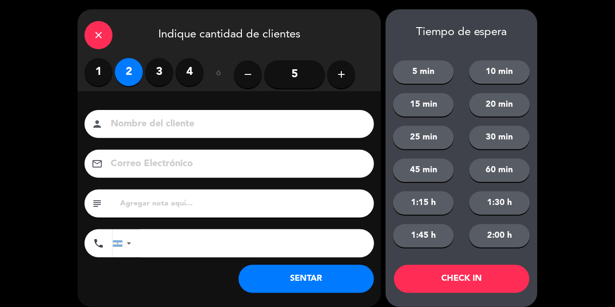
click at [303, 282] on button "SENTAR" at bounding box center [307, 278] width 136 height 28
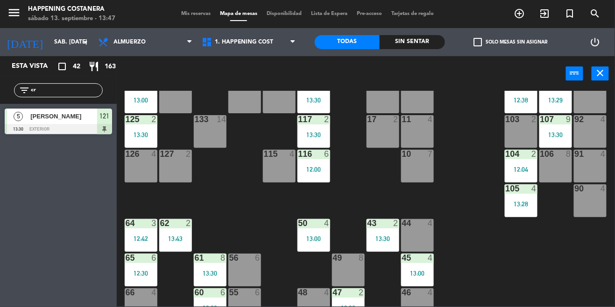
click at [73, 89] on input "cr" at bounding box center [66, 90] width 72 height 10
type input "c"
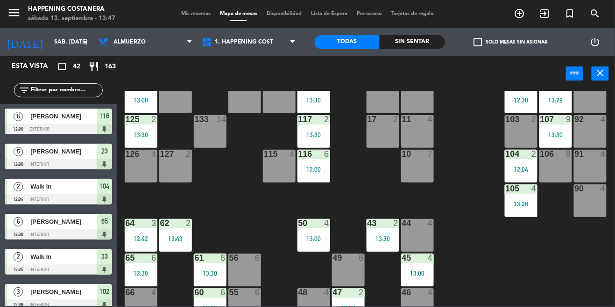
click at [384, 235] on div "13:30" at bounding box center [383, 238] width 33 height 7
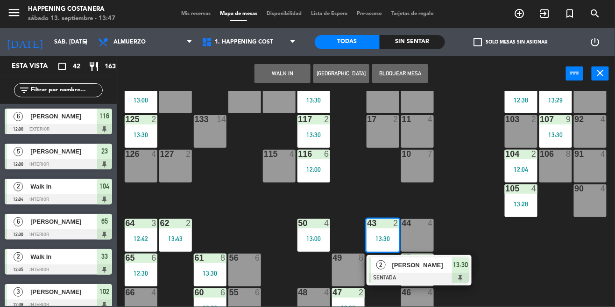
click at [533, 280] on div "69 2 122 6 14:00 121 5 13:30 120 3 13:30 14 4 CAVA 22 101 2 14:30 94 2 70 2 123…" at bounding box center [369, 198] width 493 height 215
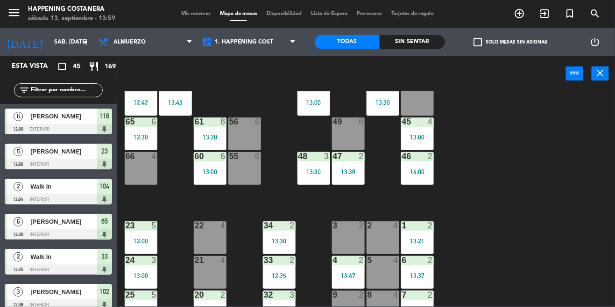
scroll to position [232, 0]
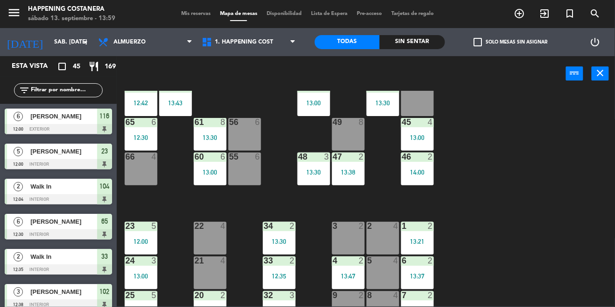
click at [308, 167] on div "48 3 13:30" at bounding box center [314, 168] width 33 height 33
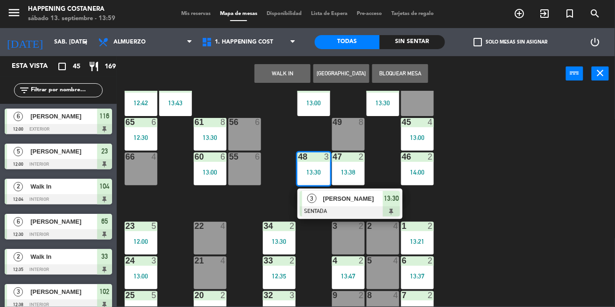
click at [490, 234] on div "69 2 122 6 14:00 121 5 13:30 120 3 13:30 14 4 CAVA 22 101 2 14:30 94 2 70 2 123…" at bounding box center [369, 198] width 493 height 215
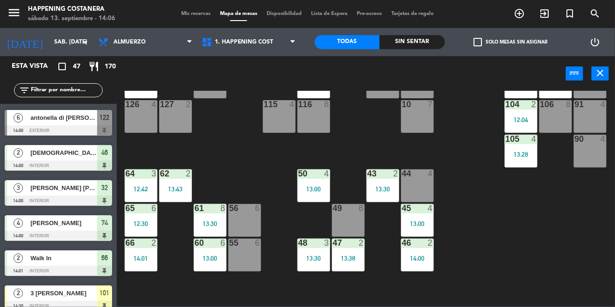
scroll to position [103, 0]
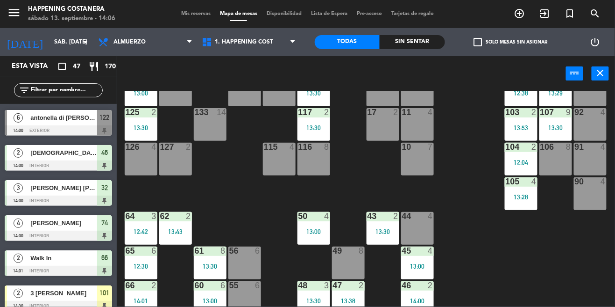
click at [315, 291] on div "48 3 13:30" at bounding box center [314, 297] width 33 height 33
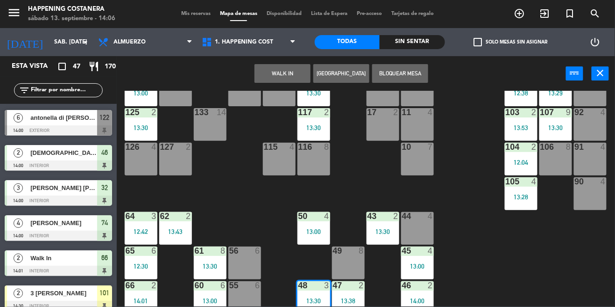
click at [212, 125] on div "133 14" at bounding box center [210, 124] width 33 height 33
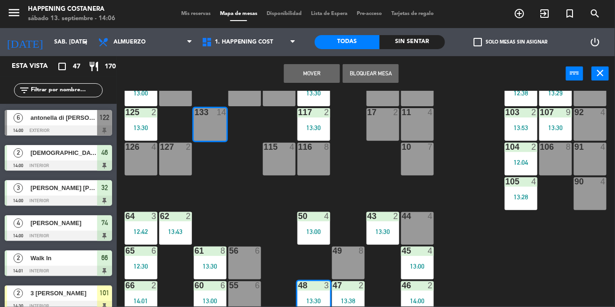
click at [315, 77] on button "Mover" at bounding box center [312, 73] width 56 height 19
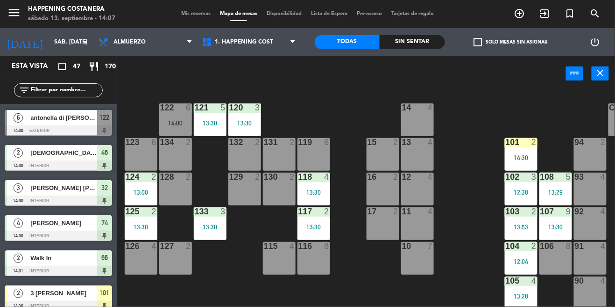
scroll to position [0, 0]
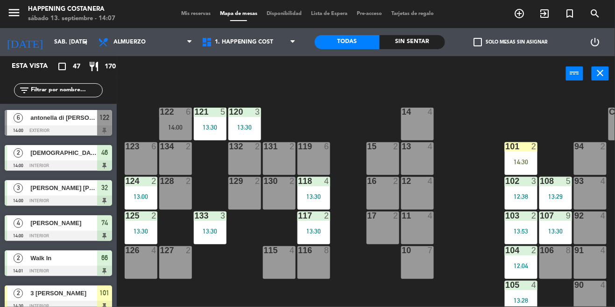
click at [179, 115] on div at bounding box center [175, 111] width 15 height 8
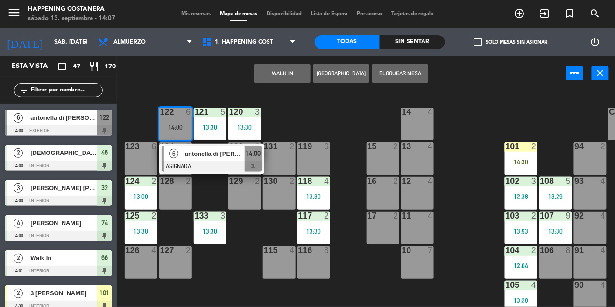
click at [316, 262] on div "116 8" at bounding box center [314, 262] width 33 height 33
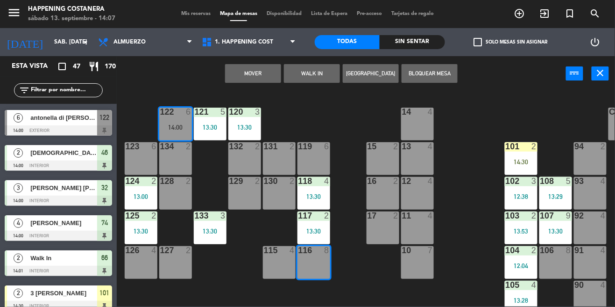
click at [261, 69] on button "Mover" at bounding box center [253, 73] width 56 height 19
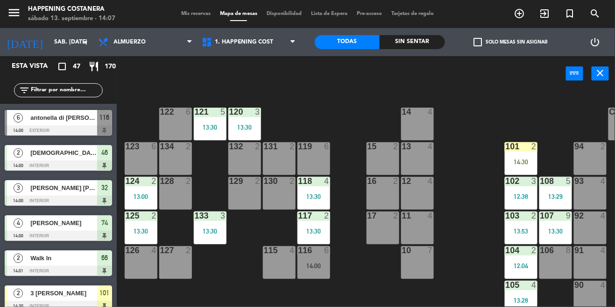
click at [213, 231] on div "13:30" at bounding box center [210, 231] width 33 height 7
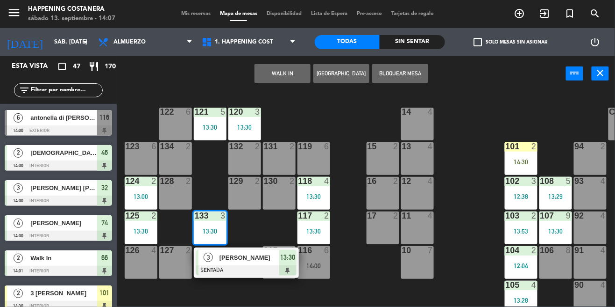
click at [179, 124] on div "122 6" at bounding box center [175, 123] width 33 height 33
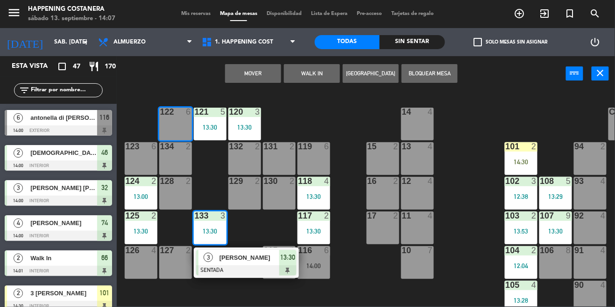
click at [257, 75] on button "Mover" at bounding box center [253, 73] width 56 height 19
